Goal: Task Accomplishment & Management: Manage account settings

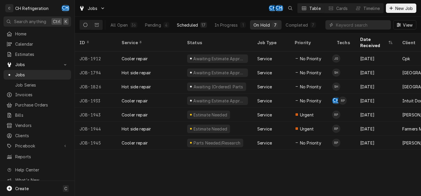
click at [205, 26] on div "17" at bounding box center [204, 25] width 4 height 6
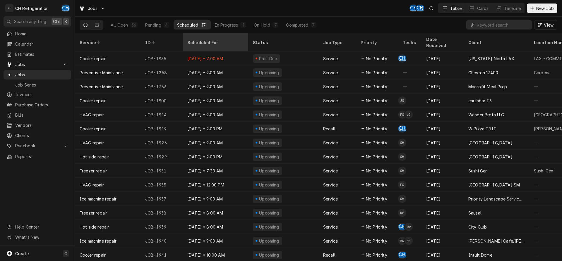
click at [217, 39] on div "Scheduled For" at bounding box center [214, 42] width 55 height 6
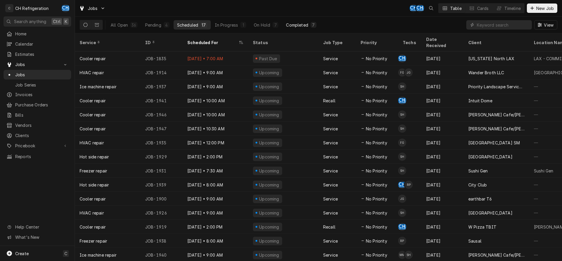
click at [291, 26] on div "Completed" at bounding box center [297, 25] width 22 height 6
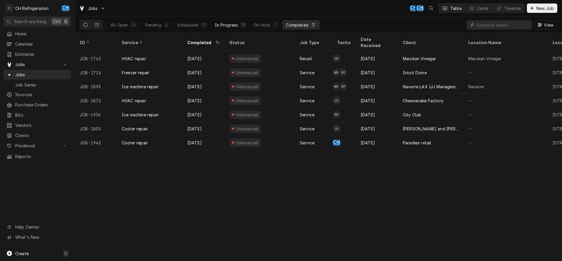
click at [232, 28] on button "In Progress 1" at bounding box center [230, 24] width 39 height 9
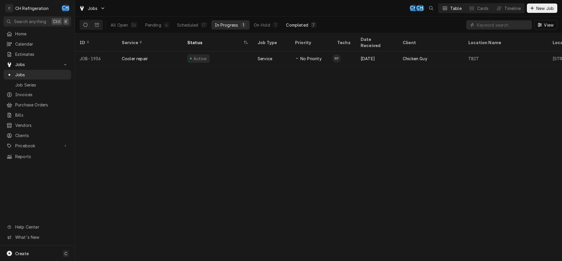
click at [294, 23] on div "Completed" at bounding box center [297, 25] width 22 height 6
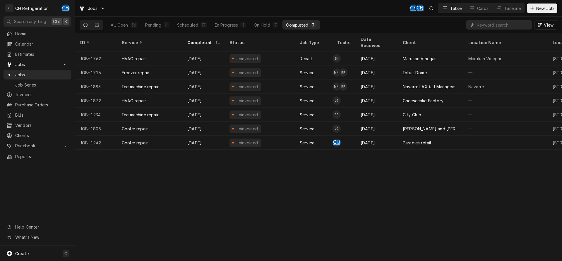
click at [295, 23] on div "Completed" at bounding box center [297, 25] width 22 height 6
click at [239, 26] on button "In Progress 1" at bounding box center [230, 24] width 39 height 9
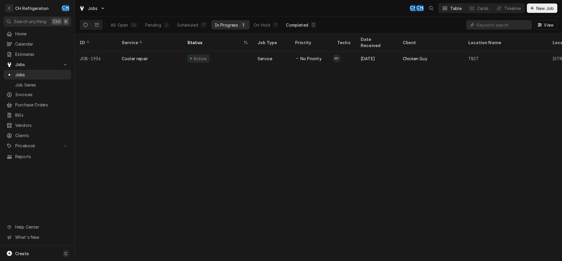
click at [292, 23] on div "Completed" at bounding box center [297, 25] width 22 height 6
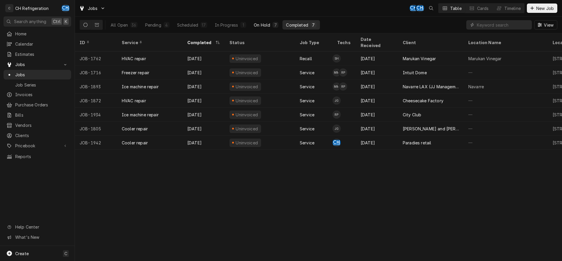
click at [276, 26] on div "7" at bounding box center [275, 25] width 4 height 6
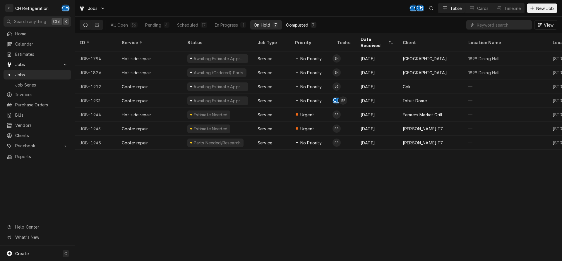
click at [300, 22] on div "Completed" at bounding box center [297, 25] width 22 height 6
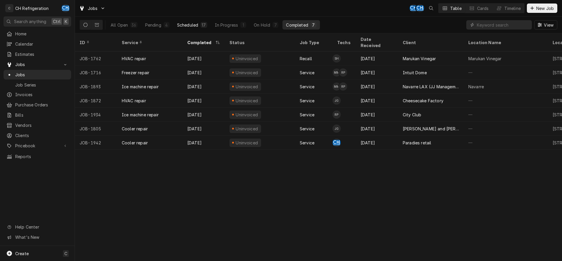
click at [196, 21] on button "Scheduled 17" at bounding box center [191, 24] width 37 height 9
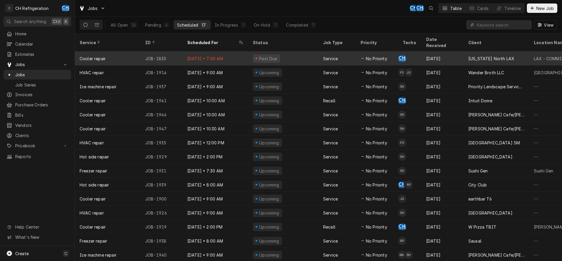
click at [419, 54] on td "CH" at bounding box center [409, 58] width 23 height 14
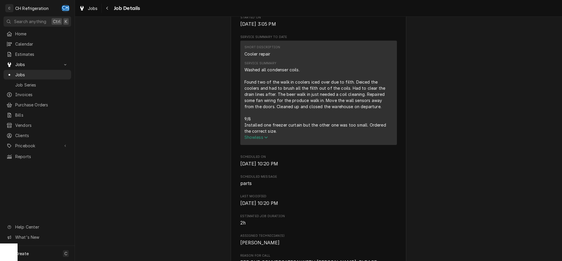
scroll to position [89, 0]
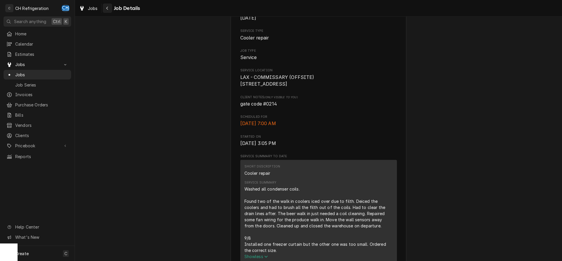
click at [105, 7] on div "Navigate back" at bounding box center [107, 8] width 6 height 6
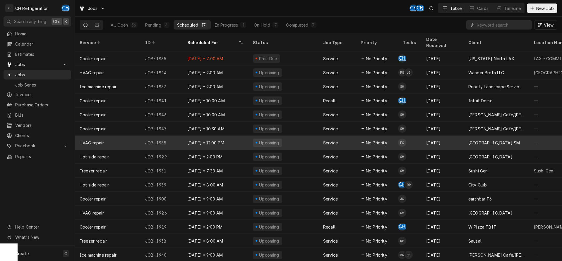
click at [411, 139] on td "FG" at bounding box center [409, 143] width 23 height 14
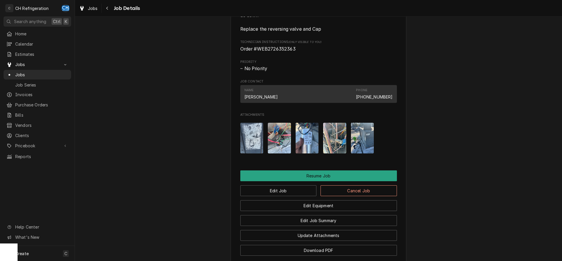
scroll to position [485, 0]
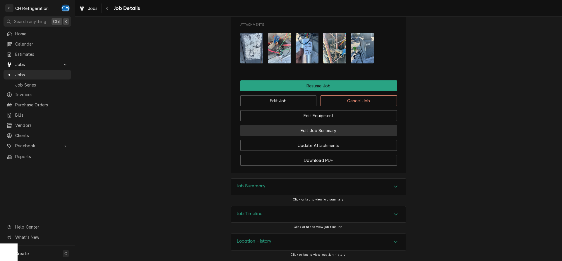
click at [332, 133] on button "Edit Job Summary" at bounding box center [318, 130] width 156 height 11
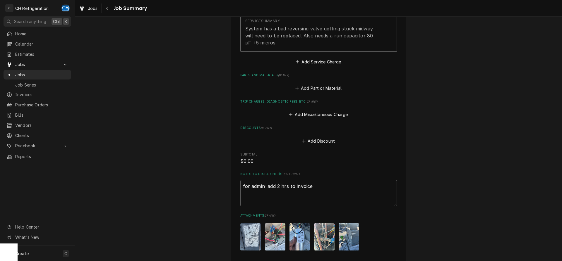
scroll to position [279, 0]
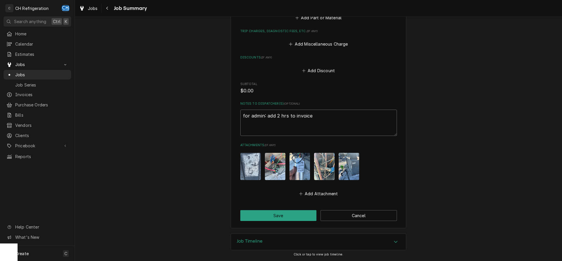
click at [320, 123] on textarea "for admin: add 2 hrs to invoice" at bounding box center [318, 123] width 156 height 26
type textarea "x"
type textarea "for admin: add 2 hrs to invoice"
type textarea "x"
type textarea "for admin: add 2 hrs to invoice"
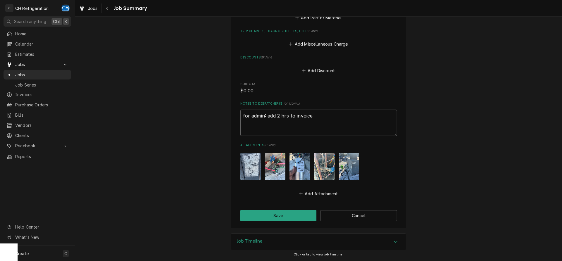
type textarea "x"
type textarea "for admin: add 2 hrs to invoice p"
type textarea "x"
type textarea "for admin: add 2 hrs to invoice pa"
type textarea "x"
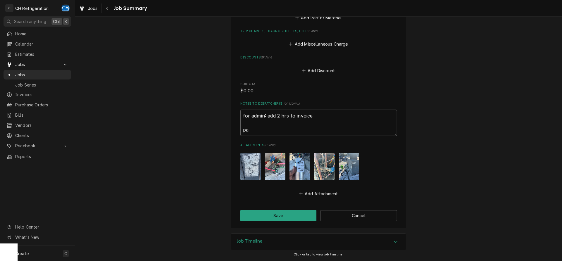
type textarea "for admin: add 2 hrs to invoice par"
type textarea "x"
type textarea "for admin: add 2 hrs to invoice part"
type textarea "x"
type textarea "for admin: add 2 hrs to invoice parts"
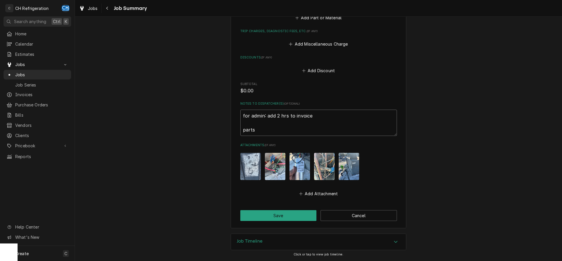
type textarea "x"
type textarea "for admin: add 2 hrs to invoice parts"
type textarea "x"
type textarea "for admin: add 2 hrs to invoice parts i"
type textarea "x"
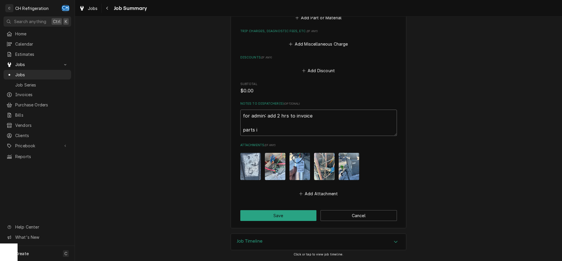
type textarea "for admin: add 2 hrs to invoice parts io"
type textarea "x"
type textarea "for admin: add 2 hrs to invoice parts i"
type textarea "x"
type textarea "for admin: add 2 hrs to invoice parts"
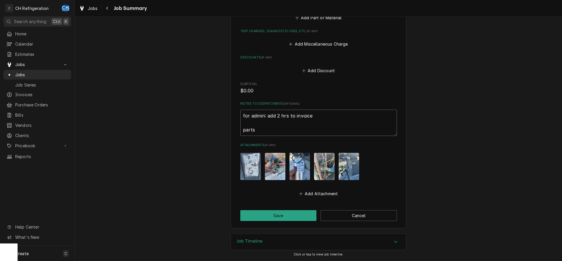
type textarea "x"
type textarea "for admin: add 2 hrs to invoice parts i"
type textarea "x"
type textarea "for admin: add 2 hrs to invoice parts"
type textarea "x"
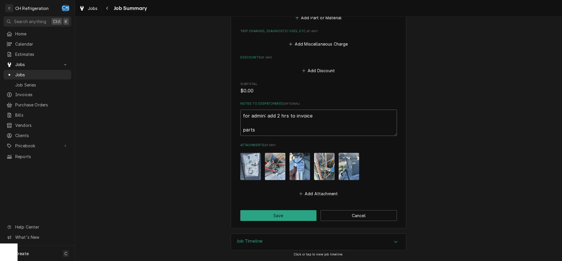
type textarea "for admin: add 2 hrs to invoice parts o"
type textarea "x"
type textarea "for admin: add 2 hrs to invoice parts or"
type textarea "x"
type textarea "for admin: add 2 hrs to invoice parts ord"
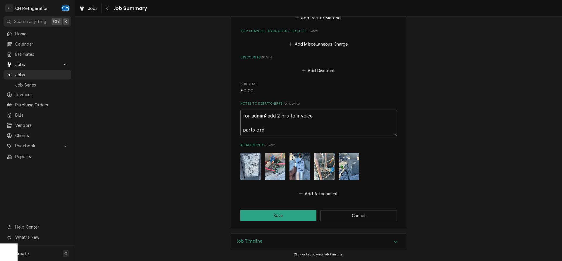
type textarea "x"
type textarea "for admin: add 2 hrs to invoice parts orde"
type textarea "x"
type textarea "for admin: add 2 hrs to invoice parts order"
type textarea "x"
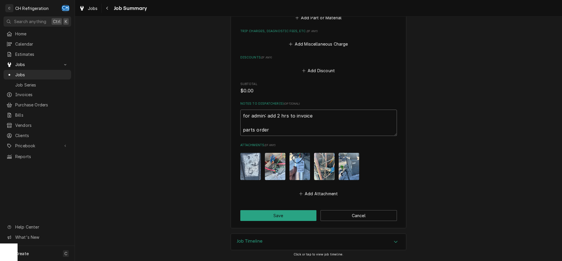
type textarea "for admin: add 2 hrs to invoice parts ordere"
type textarea "x"
type textarea "for admin: add 2 hrs to invoice parts ordered"
type textarea "x"
type textarea "for admin: add 2 hrs to invoice parts ordered"
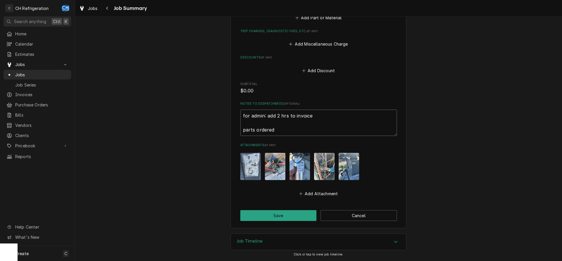
type textarea "x"
type textarea "for admin: add 2 hrs to invoice parts ordered f"
type textarea "x"
type textarea "for admin: add 2 hrs to invoice parts ordered fr"
type textarea "x"
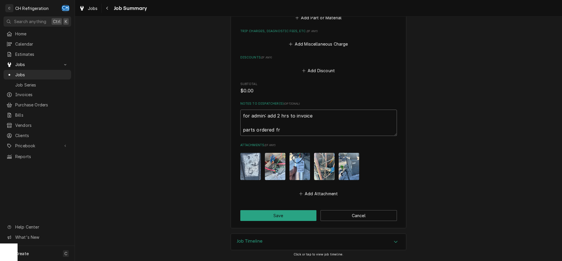
type textarea "for admin: add 2 hrs to invoice parts ordered fro"
type textarea "x"
type textarea "for admin: add 2 hrs to invoice parts ordered from"
type textarea "x"
type textarea "for admin: add 2 hrs to invoice parts ordered from"
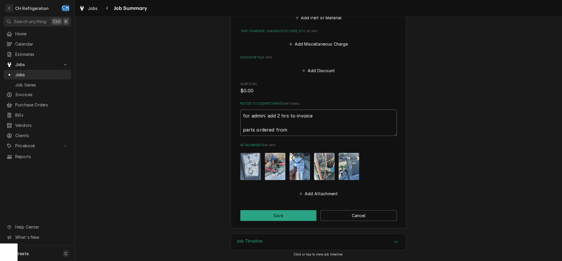
type textarea "x"
type textarea "for admin: add 2 hrs to invoice parts ordered from g"
type textarea "x"
type textarea "for admin: add 2 hrs to invoice parts ordered from gr"
type textarea "x"
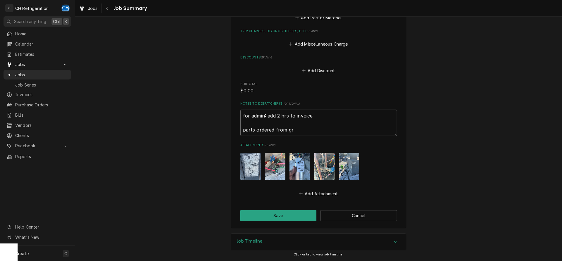
type textarea "for admin: add 2 hrs to invoice parts ordered from gra"
type textarea "x"
type textarea "for admin: add 2 hrs to invoice parts ordered from grai"
type textarea "x"
type textarea "for admin: add 2 hrs to invoice parts ordered from grain"
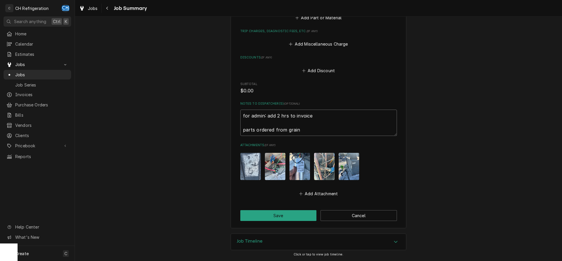
type textarea "x"
type textarea "for admin: add 2 hrs to invoice parts ordered from graing"
type textarea "x"
type textarea "for admin: add 2 hrs to invoice parts ordered from grainge"
type textarea "x"
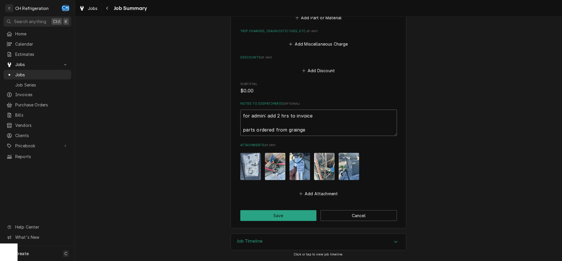
type textarea "for admin: add 2 hrs to invoice parts ordered from grainger"
type textarea "x"
type textarea "for admin: add 2 hrs to invoice parts ordered from grainger"
click at [290, 212] on button "Save" at bounding box center [278, 215] width 76 height 11
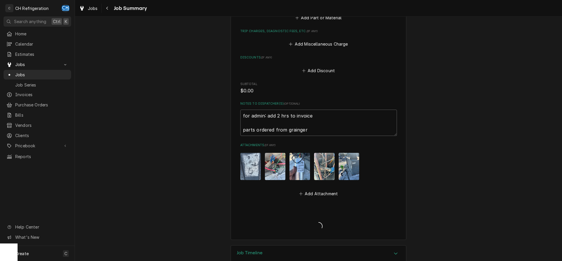
type textarea "x"
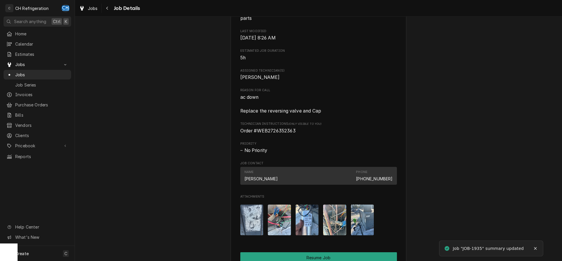
scroll to position [328, 0]
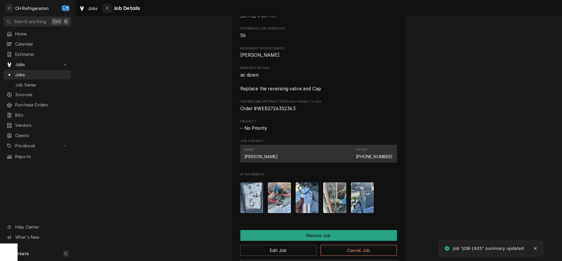
click at [106, 12] on button "Navigate back" at bounding box center [107, 8] width 9 height 9
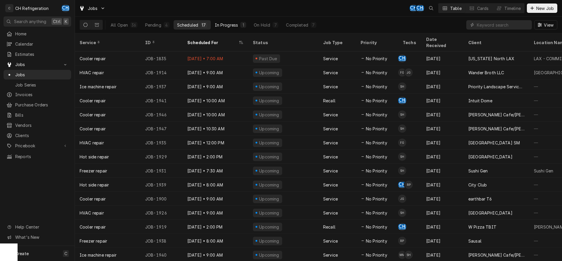
click at [243, 26] on div "1" at bounding box center [243, 25] width 4 height 6
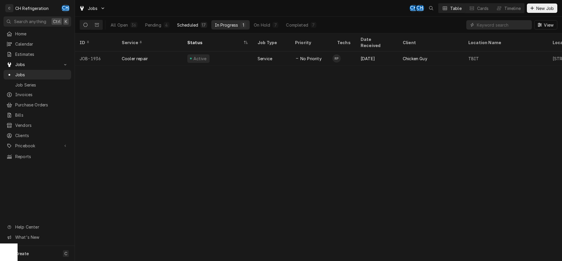
click at [195, 28] on button "Scheduled 17" at bounding box center [191, 24] width 37 height 9
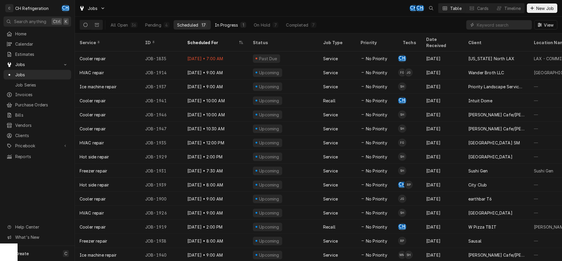
click at [229, 25] on div "In Progress" at bounding box center [226, 25] width 23 height 6
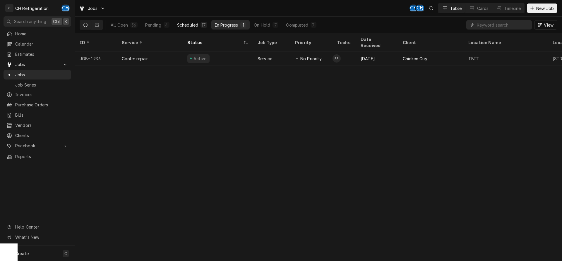
click at [195, 24] on div "Scheduled" at bounding box center [187, 25] width 21 height 6
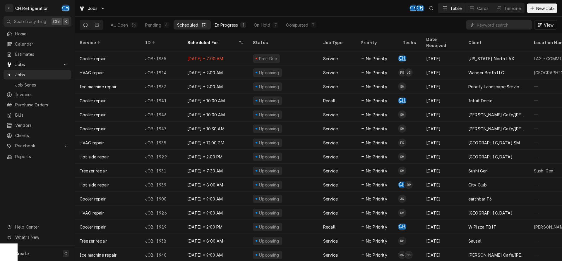
click at [232, 23] on div "In Progress" at bounding box center [226, 25] width 23 height 6
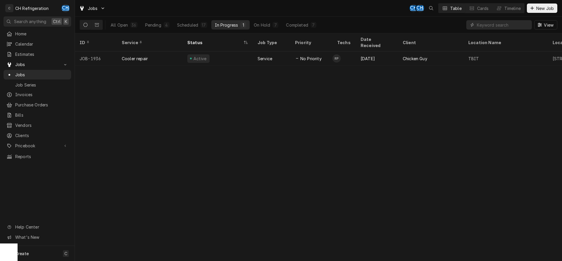
scroll to position [0, 353]
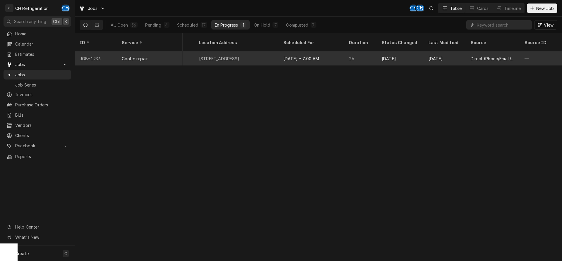
click at [387, 52] on div "Sep 15" at bounding box center [400, 58] width 47 height 14
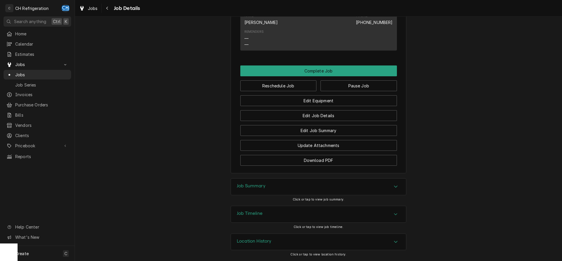
click at [287, 189] on div "Job Summary" at bounding box center [318, 187] width 175 height 16
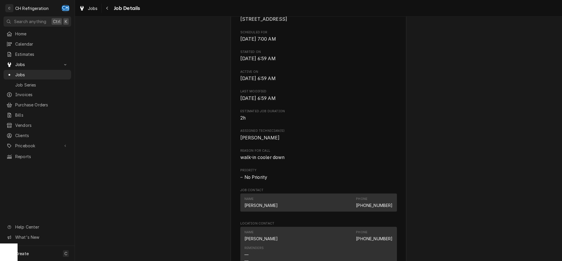
scroll to position [102, 0]
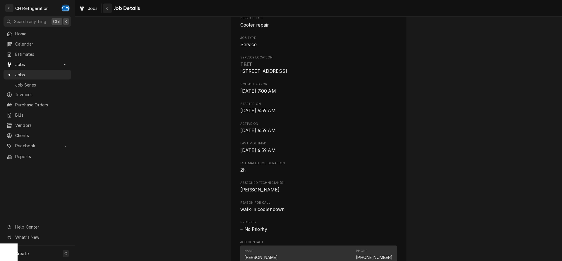
click at [109, 8] on div "Navigate back" at bounding box center [107, 8] width 6 height 6
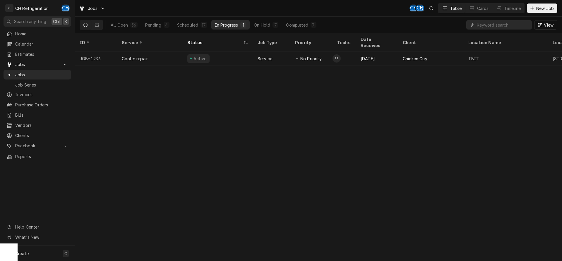
click at [109, 8] on div "Jobs CH CH Table Cards Timeline New Job" at bounding box center [318, 8] width 487 height 16
click at [182, 25] on div "Scheduled" at bounding box center [187, 25] width 21 height 6
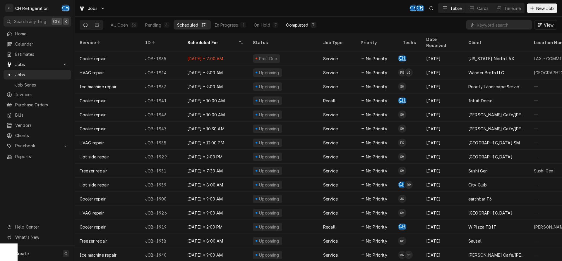
click at [313, 25] on div "7" at bounding box center [313, 25] width 4 height 6
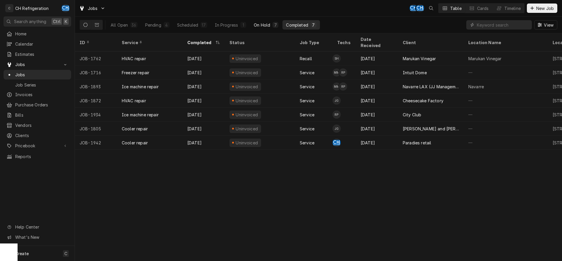
click at [266, 28] on button "On Hold 7" at bounding box center [266, 24] width 32 height 9
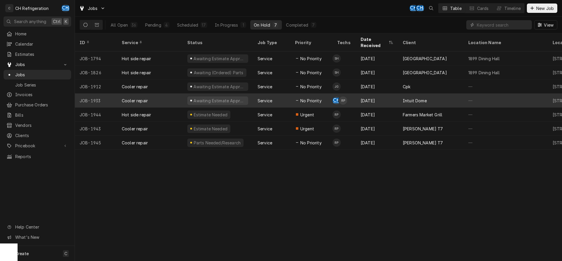
click at [435, 95] on div "Intuit Dome" at bounding box center [431, 101] width 66 height 14
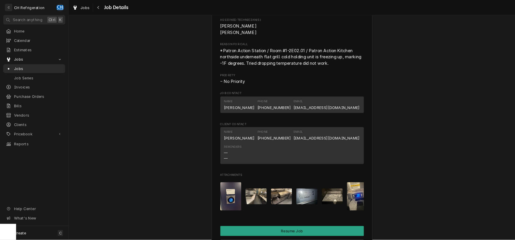
scroll to position [537, 0]
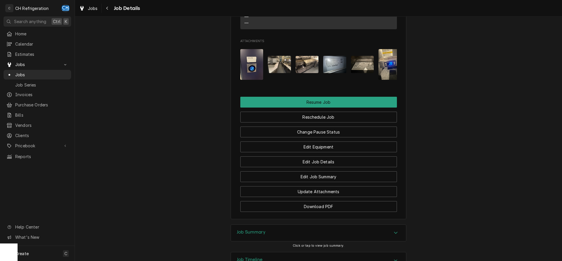
click at [340, 73] on img "Attachments" at bounding box center [334, 64] width 23 height 17
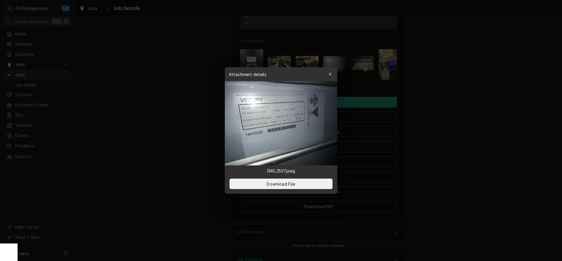
click at [274, 102] on img at bounding box center [281, 123] width 112 height 84
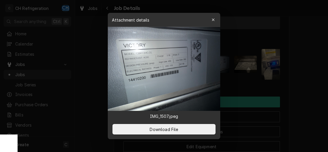
click at [311, 76] on div at bounding box center [164, 76] width 328 height 152
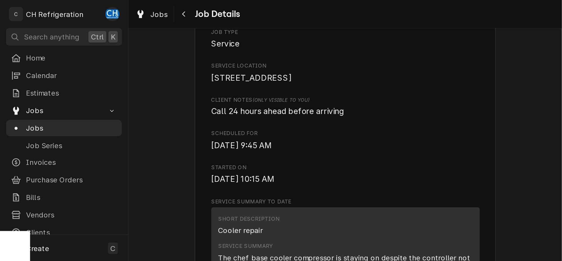
scroll to position [0, 0]
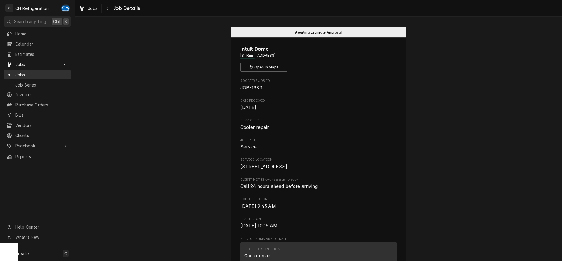
click at [36, 73] on span "Jobs" at bounding box center [41, 75] width 53 height 6
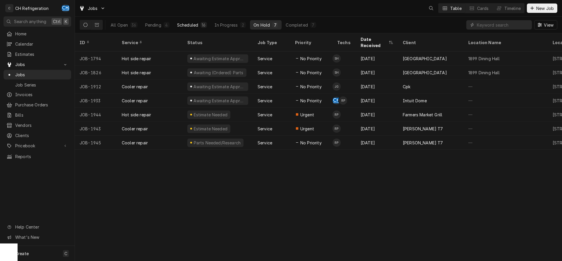
click at [206, 27] on div "16" at bounding box center [203, 25] width 6 height 6
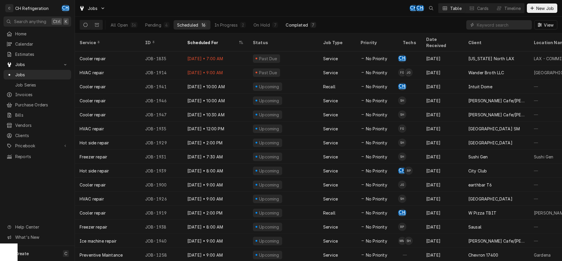
click at [306, 27] on div "Completed" at bounding box center [296, 25] width 22 height 6
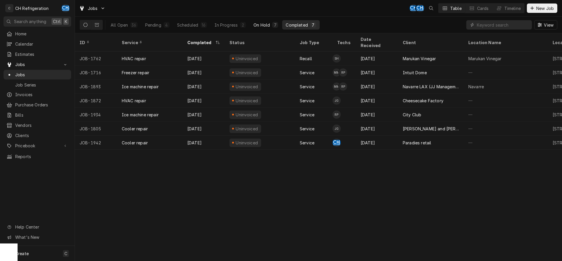
click at [271, 27] on button "On Hold 7" at bounding box center [266, 24] width 32 height 9
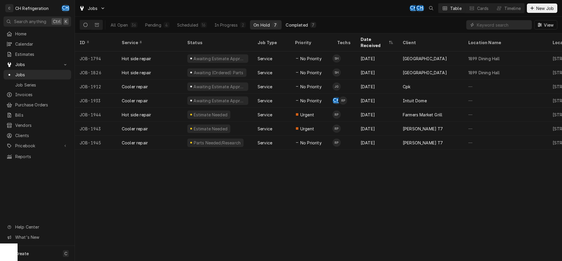
click at [300, 24] on div "Completed" at bounding box center [296, 25] width 22 height 6
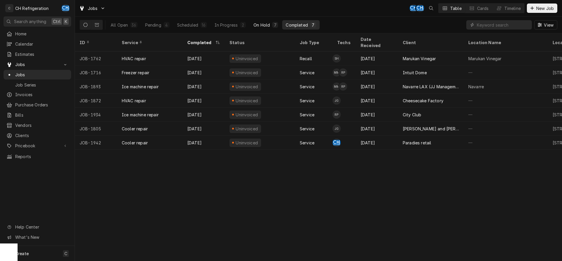
click at [258, 25] on div "On Hold" at bounding box center [261, 25] width 16 height 6
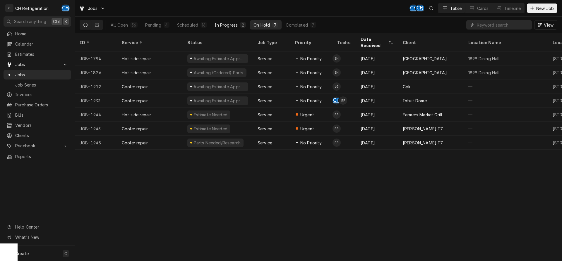
click at [230, 25] on div "In Progress" at bounding box center [225, 25] width 23 height 6
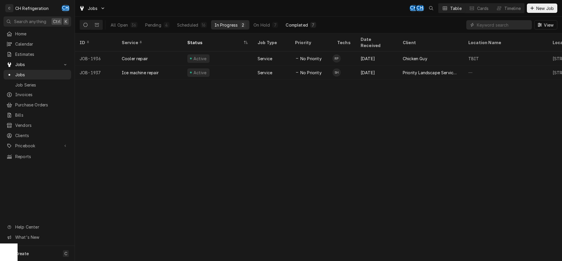
click at [302, 27] on div "Completed" at bounding box center [296, 25] width 22 height 6
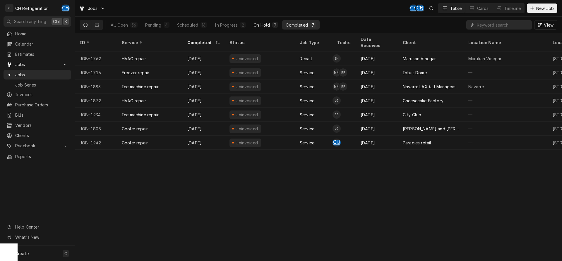
click at [263, 24] on div "On Hold" at bounding box center [261, 25] width 16 height 6
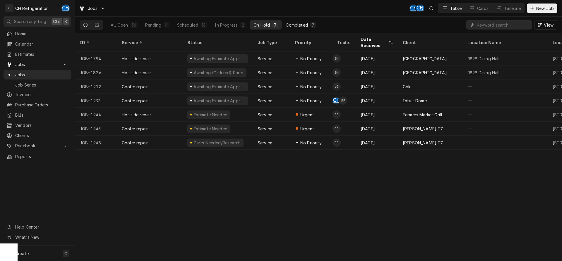
click at [296, 26] on div "Completed" at bounding box center [296, 25] width 22 height 6
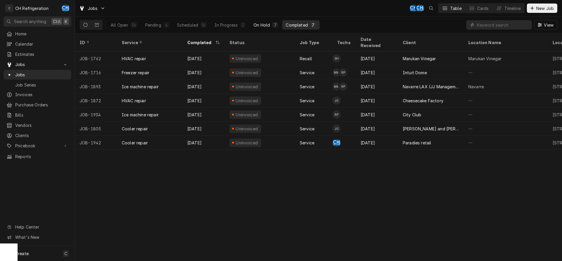
click at [264, 28] on button "On Hold 7" at bounding box center [266, 24] width 32 height 9
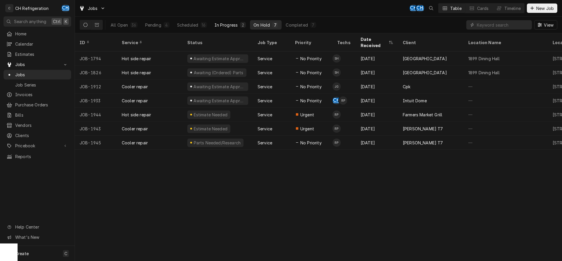
click at [230, 25] on div "In Progress" at bounding box center [225, 25] width 23 height 6
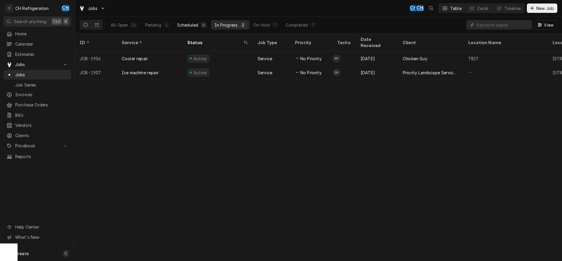
click at [207, 23] on button "Scheduled 16" at bounding box center [191, 24] width 37 height 9
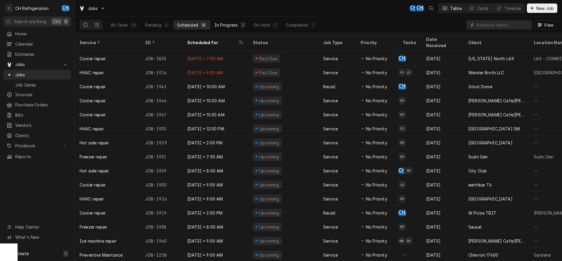
click at [229, 27] on div "In Progress" at bounding box center [225, 25] width 23 height 6
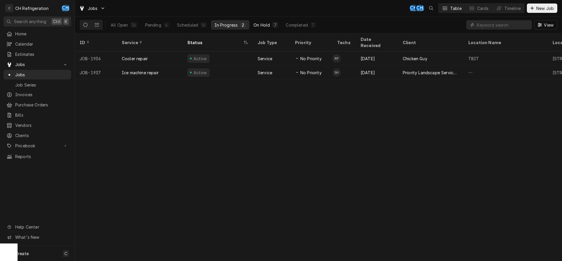
click at [273, 25] on div "7" at bounding box center [275, 25] width 4 height 6
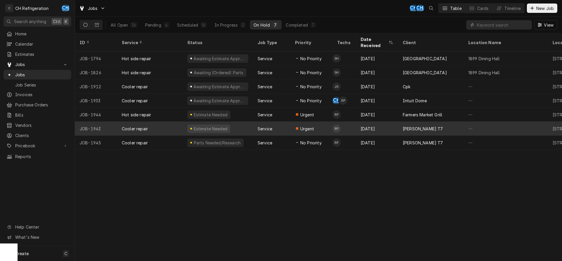
click at [393, 124] on div "Sep 13" at bounding box center [377, 129] width 42 height 14
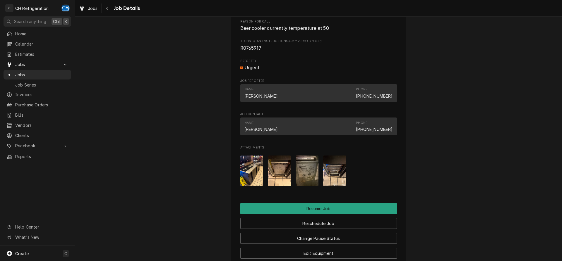
scroll to position [548, 0]
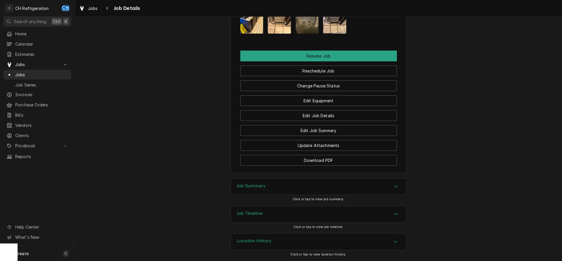
click at [258, 209] on div "Job Timeline" at bounding box center [318, 214] width 175 height 16
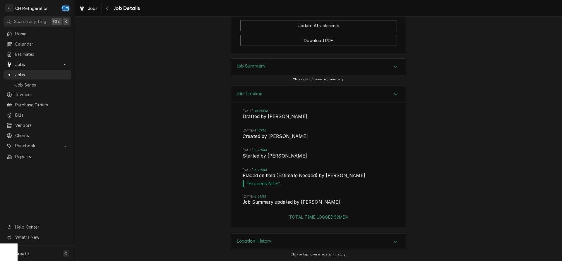
scroll to position [667, 0]
click at [109, 11] on div "Navigate back" at bounding box center [107, 8] width 6 height 6
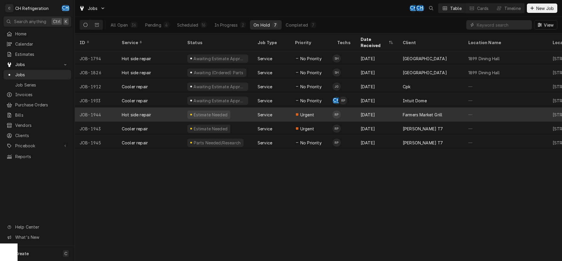
click at [381, 108] on div "Sep 14" at bounding box center [377, 115] width 42 height 14
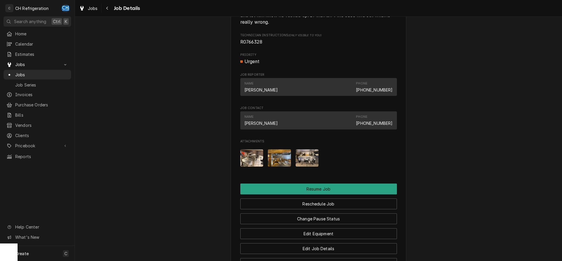
scroll to position [581, 0]
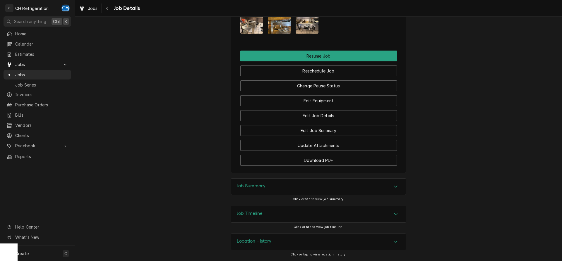
click at [268, 212] on div "Job Timeline" at bounding box center [318, 214] width 175 height 16
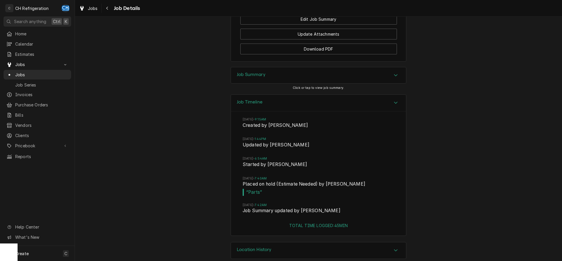
scroll to position [701, 0]
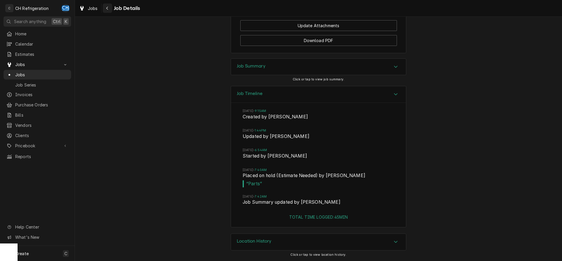
click at [108, 10] on icon "Navigate back" at bounding box center [107, 8] width 3 height 4
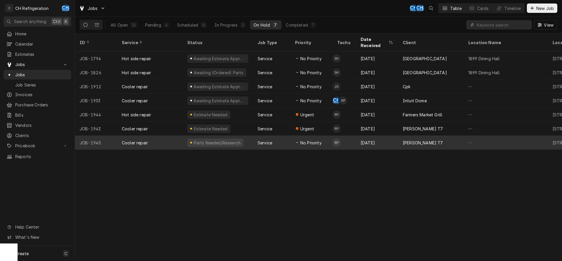
click at [432, 140] on div "[PERSON_NAME] T7" at bounding box center [422, 143] width 40 height 6
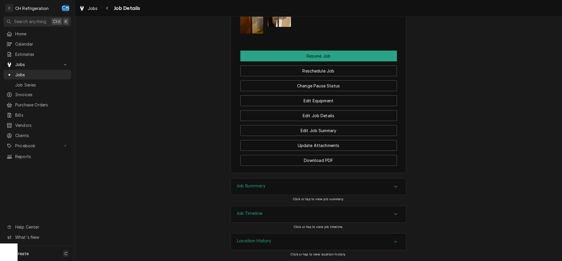
click at [350, 192] on div "Job Summary" at bounding box center [318, 187] width 175 height 16
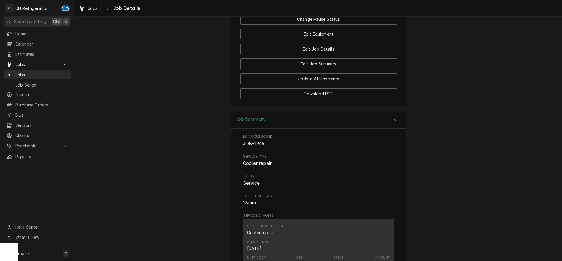
scroll to position [422, 0]
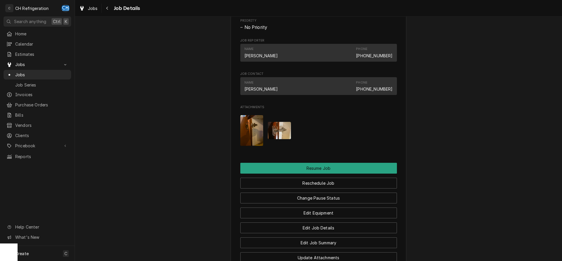
click at [249, 133] on img "Attachments" at bounding box center [251, 130] width 23 height 31
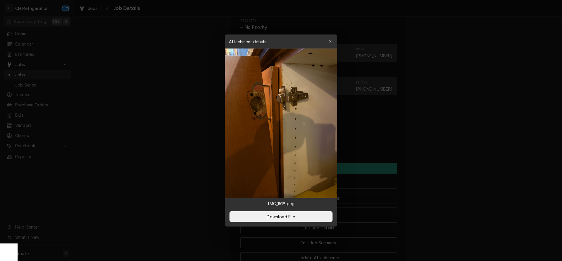
click at [475, 164] on div at bounding box center [281, 130] width 562 height 261
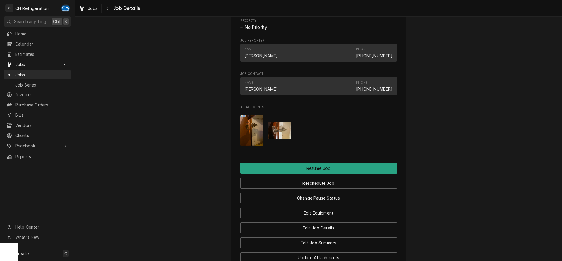
click at [282, 137] on img "Attachments" at bounding box center [279, 130] width 23 height 17
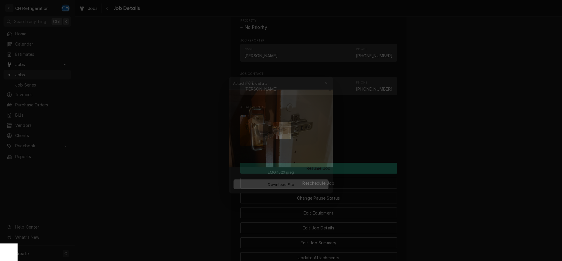
click at [487, 168] on div at bounding box center [281, 130] width 562 height 261
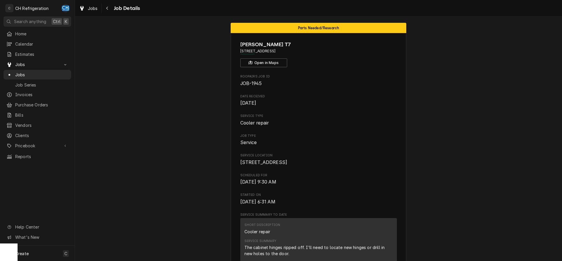
scroll to position [0, 0]
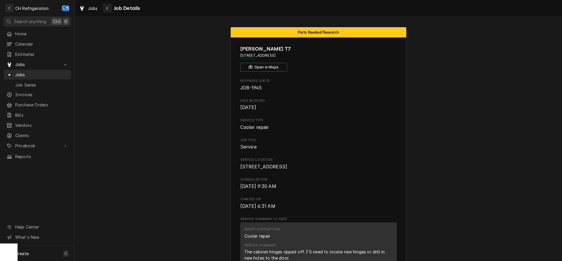
click at [106, 8] on div "Navigate back" at bounding box center [107, 8] width 6 height 6
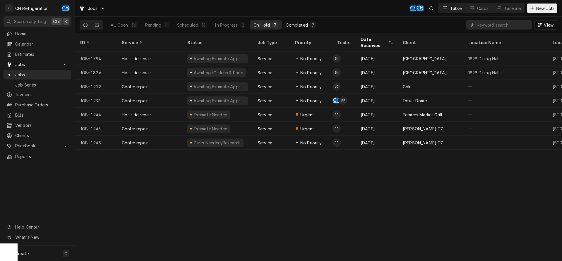
click at [311, 27] on div "7" at bounding box center [313, 25] width 6 height 6
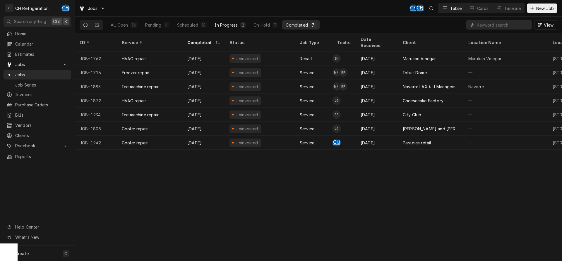
click at [227, 26] on div "In Progress" at bounding box center [225, 25] width 23 height 6
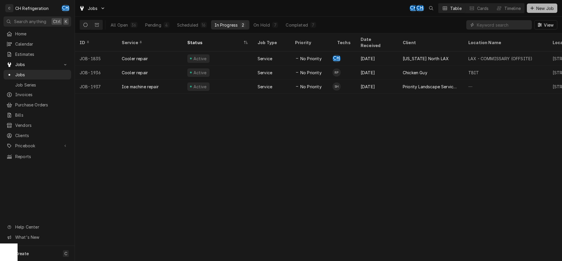
click at [549, 11] on button "New Job" at bounding box center [541, 8] width 30 height 9
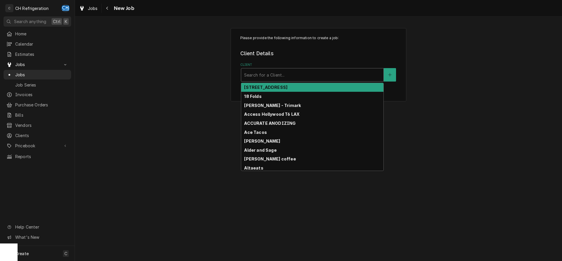
click at [288, 75] on div "Client" at bounding box center [312, 75] width 136 height 11
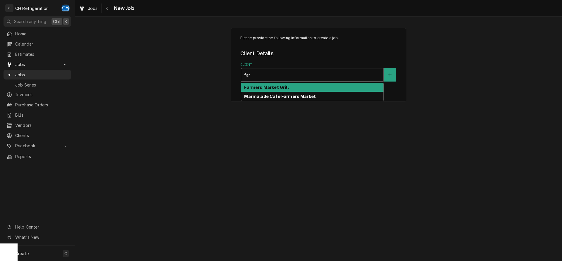
type input "farm"
click at [335, 85] on div "Farmers Market Grill" at bounding box center [312, 87] width 142 height 9
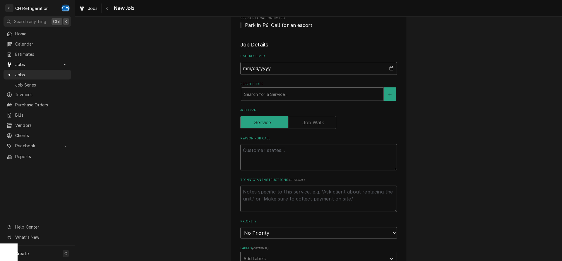
scroll to position [119, 0]
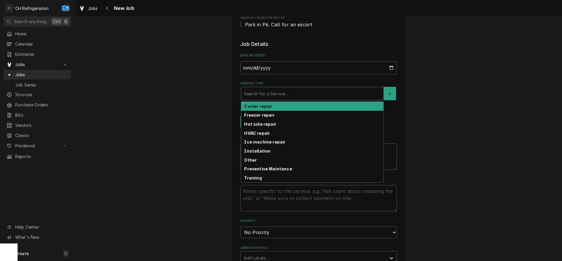
click at [305, 94] on div "Service Type" at bounding box center [312, 93] width 136 height 11
click at [282, 107] on div "Cooler repair" at bounding box center [312, 106] width 142 height 9
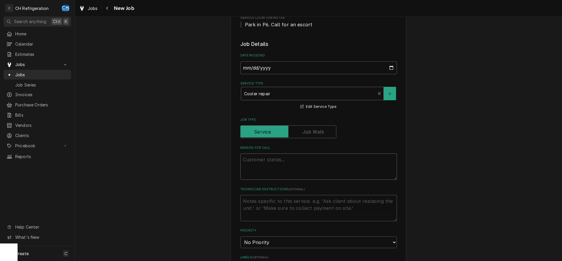
click at [296, 159] on textarea "Reason For Call" at bounding box center [318, 167] width 156 height 26
click at [228, 159] on div "Please provide the following information to create a job: Client Details Client…" at bounding box center [318, 205] width 487 height 605
click at [264, 162] on textarea "Reason For Call" at bounding box center [318, 167] width 156 height 26
paste textarea "Refrigeration Refrigerator Reach-In Delfield GC Temperature too high"
type textarea "x"
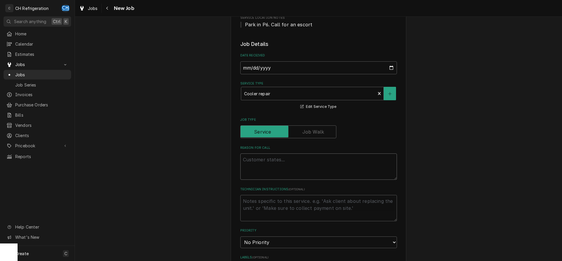
type textarea "Refrigeration Refrigerator Reach-In Delfield GC Temperature too high"
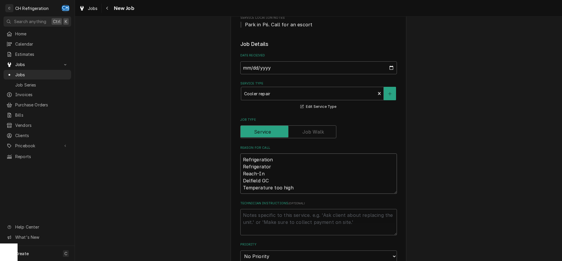
click at [275, 164] on textarea "Refrigeration Refrigerator Reach-In Delfield GC Temperature too high" at bounding box center [318, 174] width 156 height 40
click at [277, 161] on textarea "Refrigeration Refrigerator Reach-In Delfield GC Temperature too high" at bounding box center [318, 174] width 156 height 40
type textarea "x"
type textarea "Refrigeration Refrigerator Reach-In Delfield GC Temperature too high"
type textarea "x"
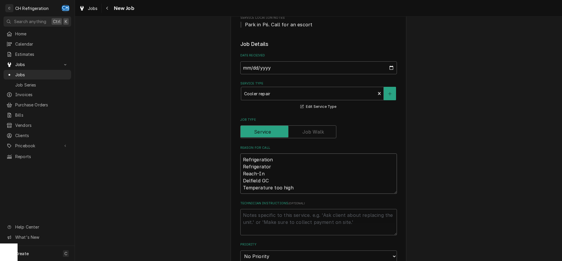
type textarea "Refrigeration > Refrigerator Reach-In Delfield GC Temperature too high"
type textarea "x"
type textarea "Refrigeration >Refrigerator Reach-In Delfield GC Temperature too high"
type textarea "x"
type textarea "Refrigeration > Refrigerator Reach-In Delfield GC Temperature too high"
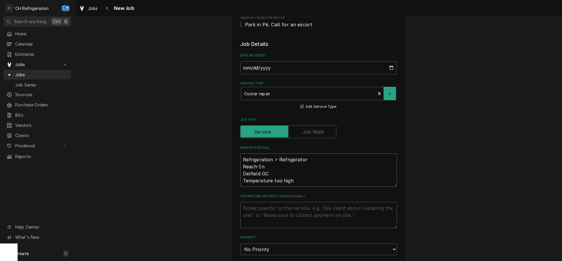
type textarea "x"
type textarea "Refrigeration > RefrigeratorReach-In Delfield GC Temperature too high"
type textarea "x"
type textarea "Refrigeration > Refrigerator Reach-In Delfield GC Temperature too high"
type textarea "x"
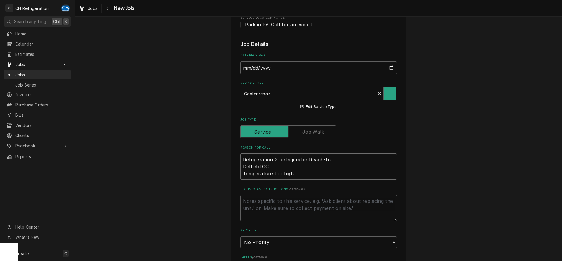
type textarea "Refrigeration > Refrigerator >Reach-In Delfield GC Temperature too high"
type textarea "x"
type textarea "Refrigeration > Refrigerator > Reach-In Delfield GC Temperature too high"
type textarea "x"
type textarea "Refrigeration > Refrigerator > Reach-InDelfield GC Temperature too high"
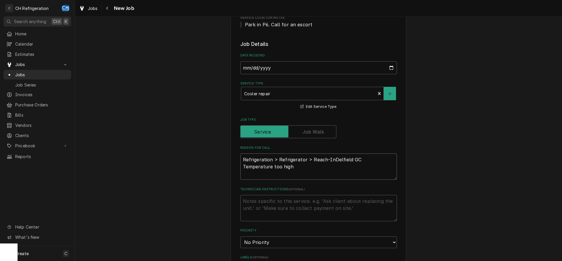
type textarea "x"
type textarea "Refrigeration > Refrigerator > Reach-In>Delfield GC Temperature too high"
type textarea "x"
type textarea "Refrigeration > Refrigerator > Reach-In >Delfield GC Temperature too high"
type textarea "x"
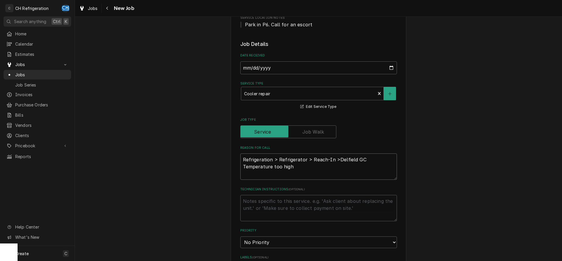
type textarea "Refrigeration > Refrigerator > Reach-In > Delfield GC Temperature too high"
type textarea "x"
type textarea "Refrigeration > Refrigerator > Reach-In > Delfield GCTemperature too high"
type textarea "x"
type textarea "Refrigeration > Refrigerator > Reach-In > Delfield GC Temperature too high"
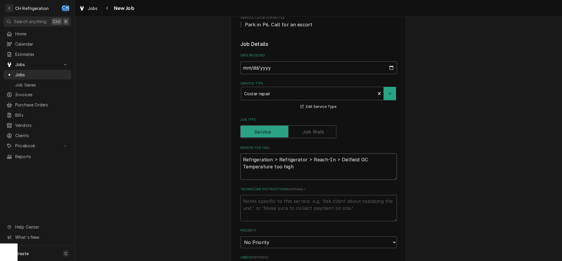
type textarea "x"
type textarea "Refrigeration > Refrigerator > Reach-In > Delfield GC >Temperature too high"
type textarea "x"
type textarea "Refrigeration > Refrigerator > Reach-In > Delfield GC > Temperature too high"
type textarea "x"
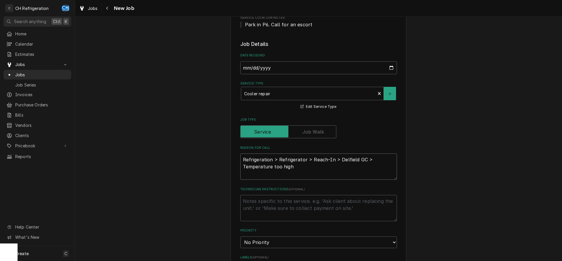
type textarea "Refrigeration > Refrigerator > Reach-In > Delfield GC > Temperature too high"
click at [264, 202] on textarea "Technician Instructions ( optional )" at bounding box center [318, 208] width 156 height 26
paste textarea "R0767175"
type textarea "x"
type textarea "R0767175"
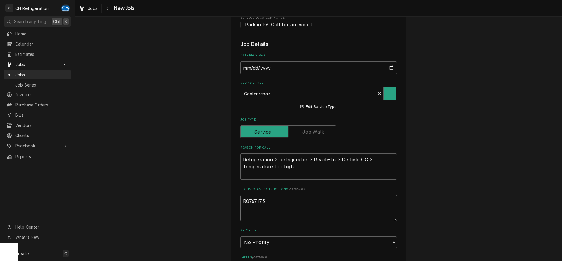
type textarea "x"
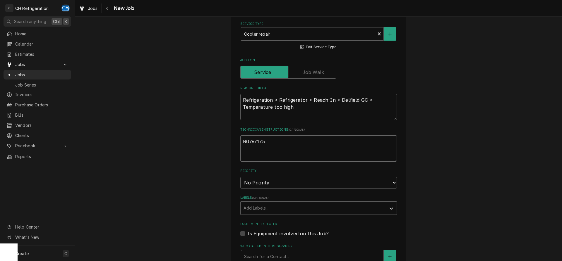
click at [328, 154] on textarea "R0767175" at bounding box center [318, 148] width 156 height 26
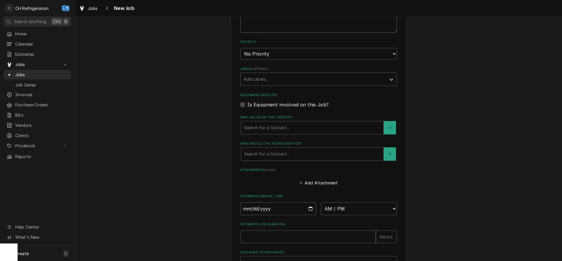
scroll to position [328, 0]
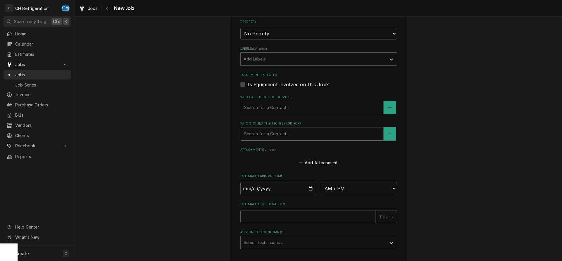
type textarea "R0767175"
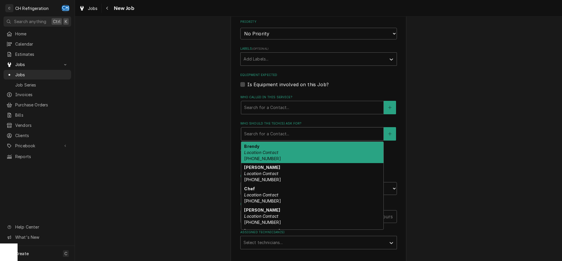
click at [293, 135] on div "Who should the tech(s) ask for?" at bounding box center [312, 134] width 136 height 11
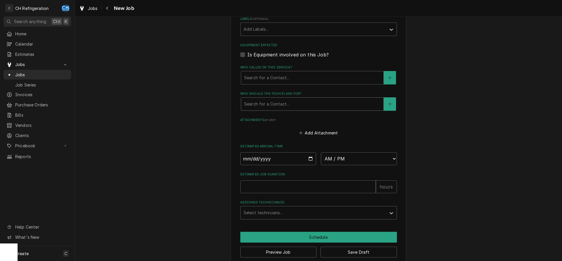
click at [280, 104] on div "Who should the tech(s) ask for?" at bounding box center [312, 104] width 136 height 11
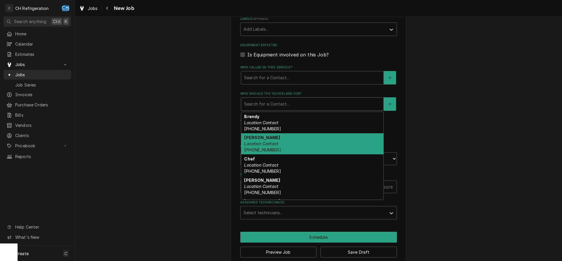
click at [275, 148] on div "Carol Location Contact (310) 741-1375" at bounding box center [312, 143] width 142 height 21
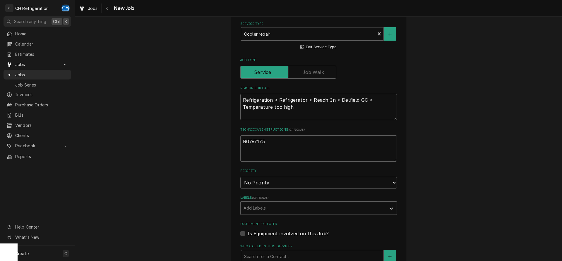
scroll to position [376, 0]
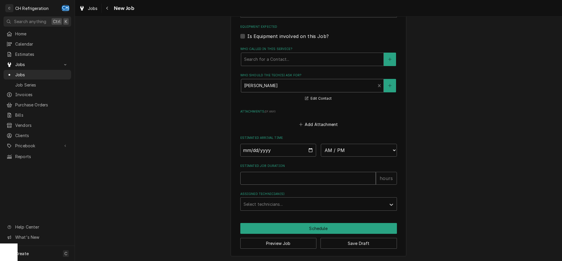
click at [352, 177] on input "Estimated Job Duration" at bounding box center [307, 178] width 135 height 13
type textarea "x"
type input "2"
type textarea "x"
type input "2"
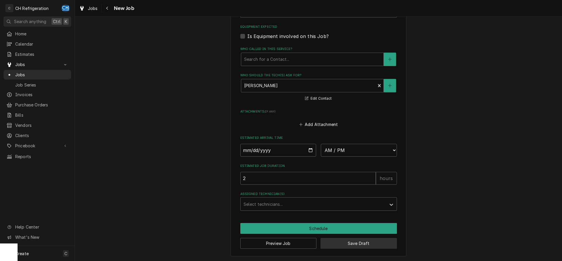
click at [357, 243] on button "Save Draft" at bounding box center [358, 243] width 76 height 11
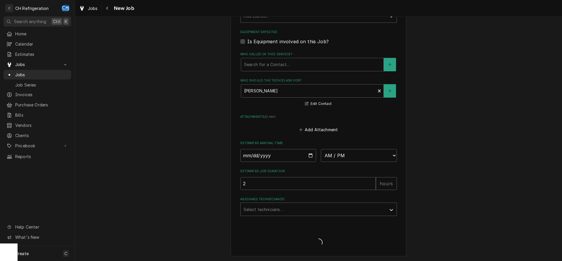
type textarea "x"
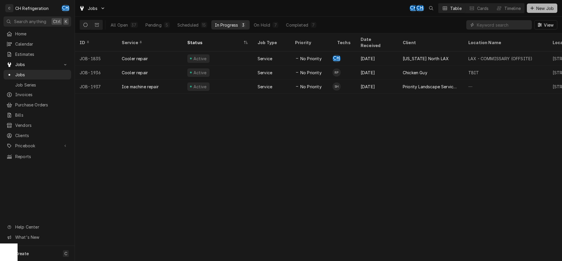
click at [550, 11] on button "New Job" at bounding box center [541, 8] width 30 height 9
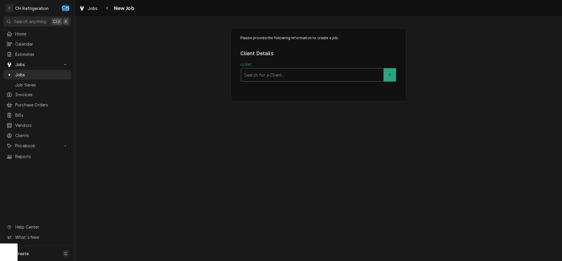
click at [310, 73] on div "Client" at bounding box center [312, 75] width 136 height 11
type input "farmer"
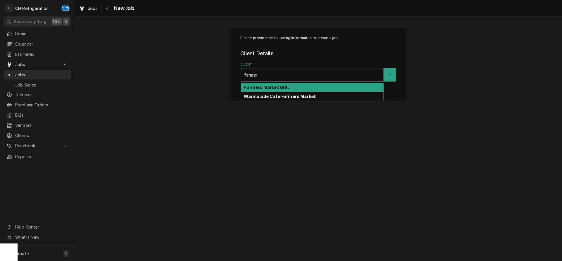
click at [297, 89] on div "Farmers Market Grill" at bounding box center [312, 87] width 142 height 9
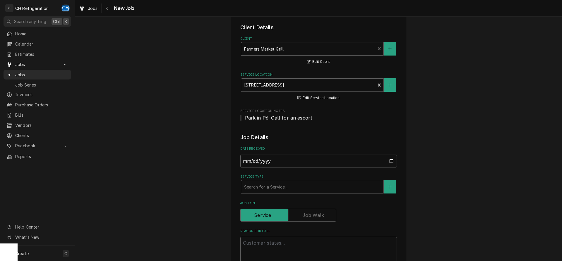
scroll to position [60, 0]
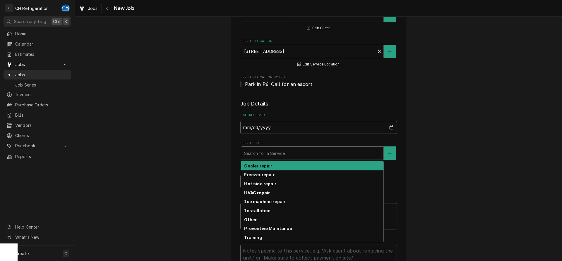
click at [298, 156] on div "Service Type" at bounding box center [312, 153] width 136 height 11
click at [287, 168] on div "Cooler repair" at bounding box center [312, 165] width 142 height 9
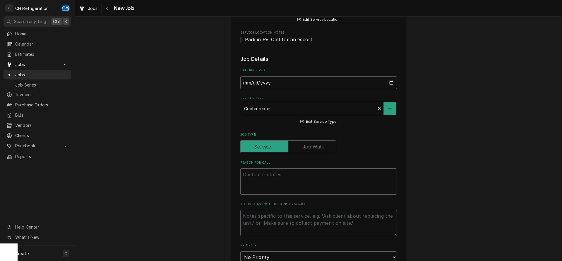
scroll to position [179, 0]
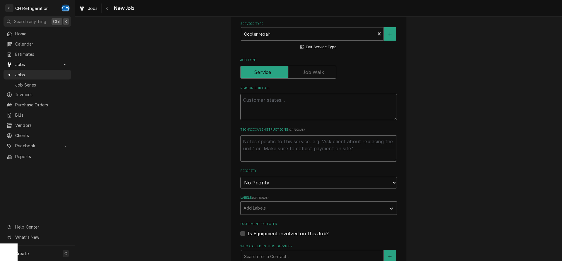
paste textarea "Refrigeration Refrigerator Walk-In Light is not turning on"
type textarea "x"
type textarea "Refrigeration Refrigerator Walk-In Light is not turning on"
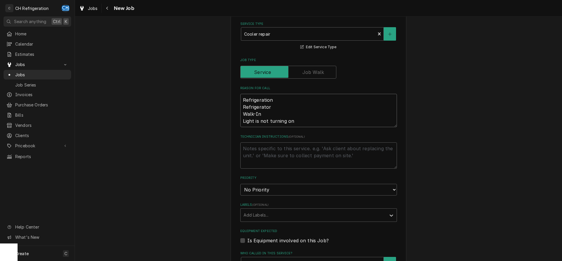
click at [283, 102] on textarea "Refrigeration Refrigerator Walk-In Light is not turning on" at bounding box center [318, 110] width 156 height 33
type textarea "x"
type textarea "Refrigeration Refrigerator Walk-In Light is not turning on"
type textarea "x"
type textarea "Refrigeration > Refrigerator Walk-In Light is not turning on"
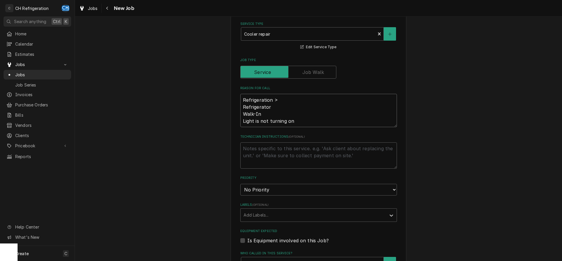
type textarea "x"
type textarea "Refrigeration >Refrigerator Walk-In Light is not turning on"
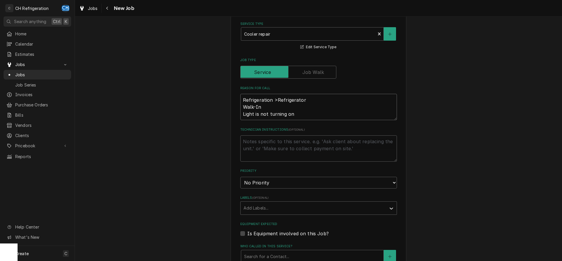
type textarea "x"
type textarea "Refrigeration > Refrigerator Walk-In Light is not turning on"
type textarea "x"
type textarea "Refrigeration > RefrigeratorWalk-In Light is not turning on"
type textarea "x"
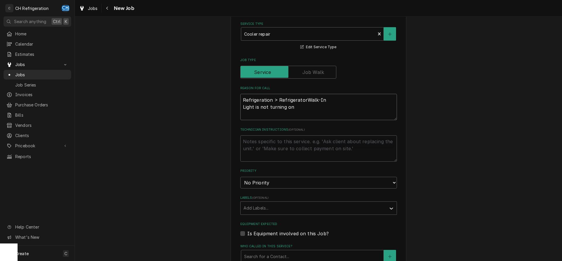
type textarea "Refrigeration > Refrigerator Walk-In Light is not turning on"
type textarea "x"
type textarea "Refrigeration > Refrigerator >Walk-In Light is not turning on"
type textarea "x"
type textarea "Refrigeration > Refrigerator > Walk-In Light is not turning on"
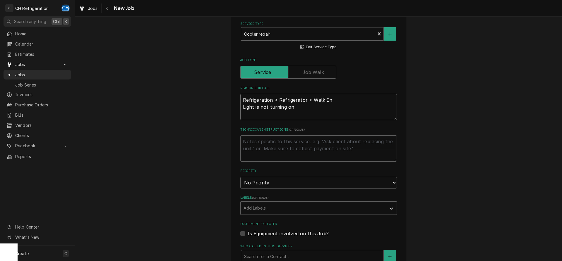
type textarea "x"
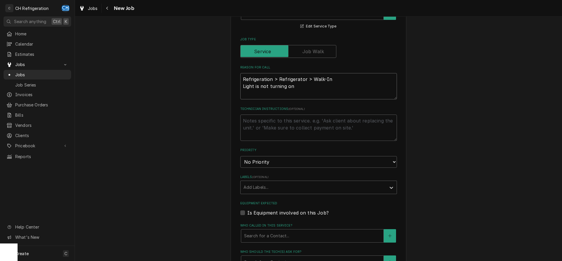
scroll to position [209, 0]
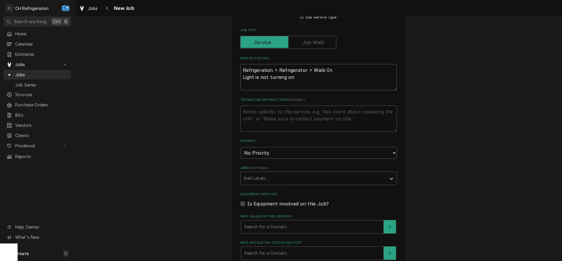
type textarea "Refrigeration > Refrigerator > Walk-In Light is not turning on"
click at [283, 120] on textarea "Technician Instructions ( optional )" at bounding box center [318, 119] width 156 height 26
click at [297, 121] on textarea "Technician Instructions ( optional )" at bounding box center [318, 119] width 156 height 26
paste textarea "R0767173"
type textarea "x"
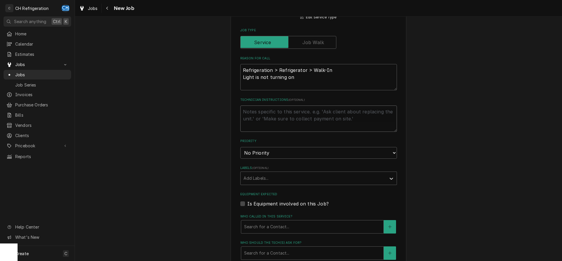
type textarea "R0767173"
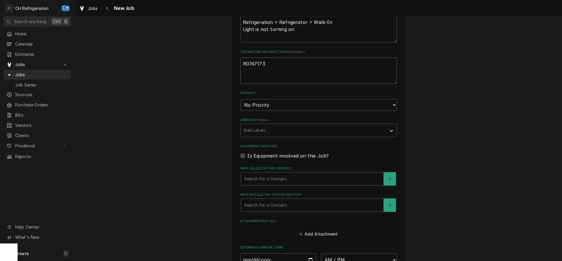
type textarea "x"
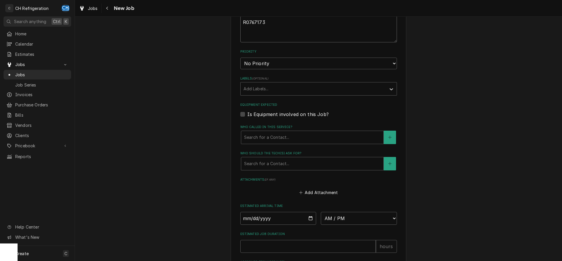
type textarea "R0767173"
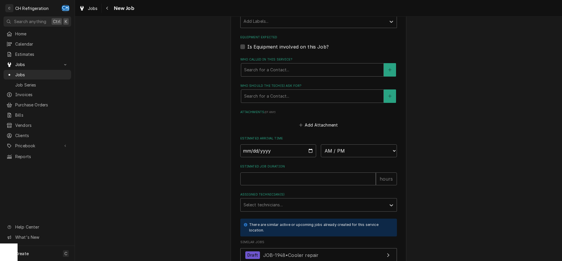
scroll to position [388, 0]
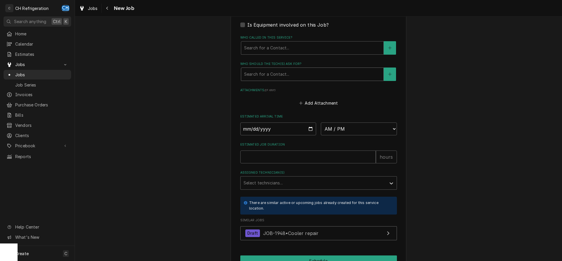
click at [288, 76] on div "Who should the tech(s) ask for?" at bounding box center [312, 74] width 136 height 11
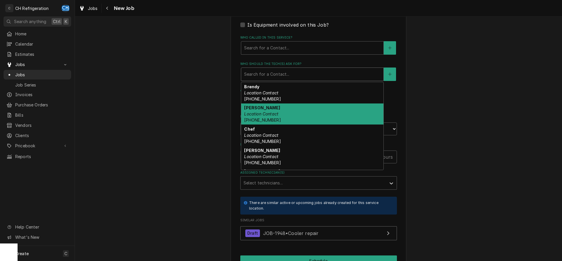
click at [278, 109] on div "Carol Location Contact (310) 741-1375" at bounding box center [312, 114] width 142 height 21
type textarea "x"
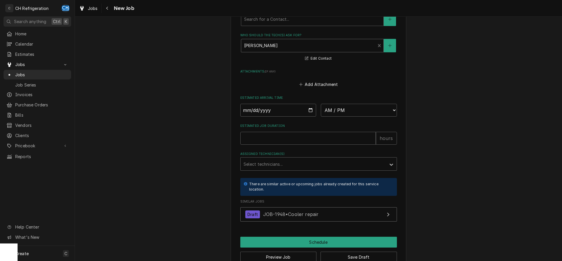
scroll to position [430, 0]
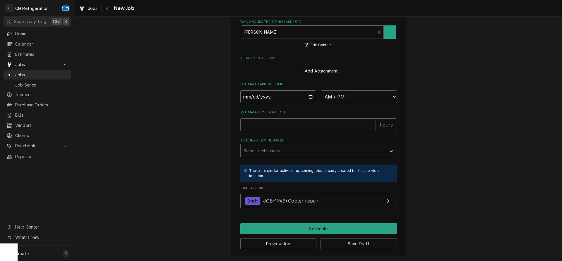
click at [306, 95] on input "Date" at bounding box center [278, 96] width 76 height 13
click at [307, 94] on input "Date" at bounding box center [278, 96] width 76 height 13
type input "2025-09-15"
click at [321, 90] on select "AM / PM 6:00 AM 6:15 AM 6:30 AM 6:45 AM 7:00 AM 7:15 AM 7:30 AM 7:45 AM 8:00 AM…" at bounding box center [359, 96] width 76 height 13
type textarea "x"
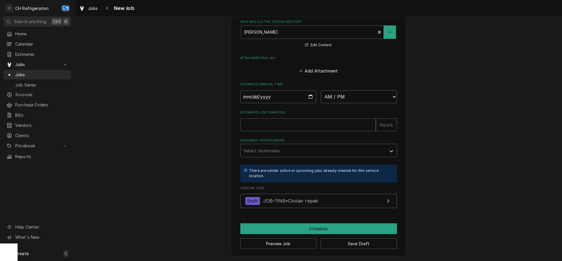
select select "11:00:00"
click option "11:00 AM" at bounding box center [0, 0] width 0 height 0
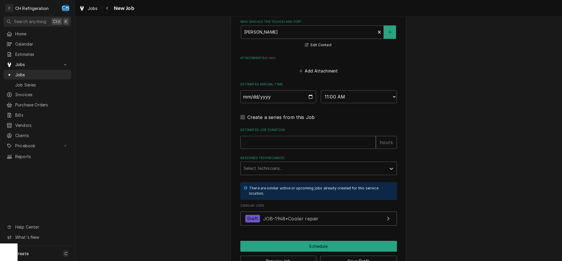
click at [301, 128] on label "Estimated Job Duration" at bounding box center [318, 130] width 156 height 5
click at [301, 136] on input "Estimated Job Duration" at bounding box center [307, 142] width 135 height 13
click at [304, 139] on input "Estimated Job Duration" at bounding box center [307, 142] width 135 height 13
type textarea "x"
type input "2"
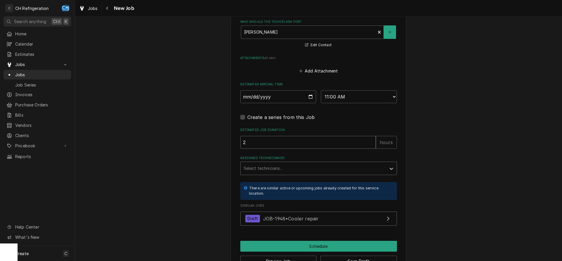
type textarea "x"
type input "2"
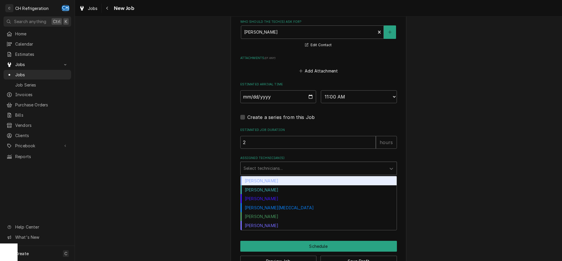
click at [299, 171] on div "Assigned Technician(s)" at bounding box center [313, 168] width 140 height 11
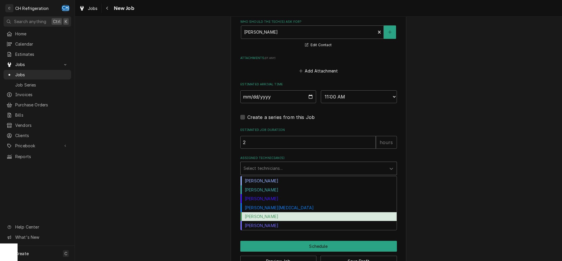
click at [260, 217] on div "Ruben Perez" at bounding box center [318, 216] width 156 height 9
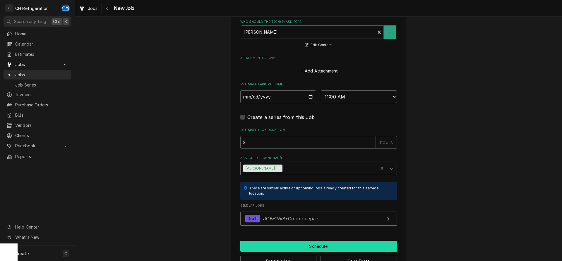
click at [301, 245] on button "Schedule" at bounding box center [318, 246] width 156 height 11
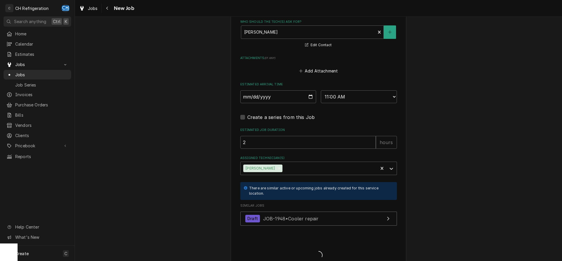
type textarea "x"
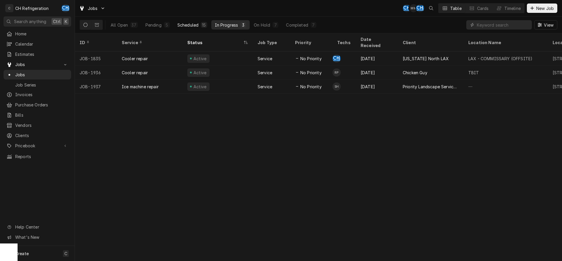
click at [196, 26] on div "Scheduled" at bounding box center [187, 25] width 21 height 6
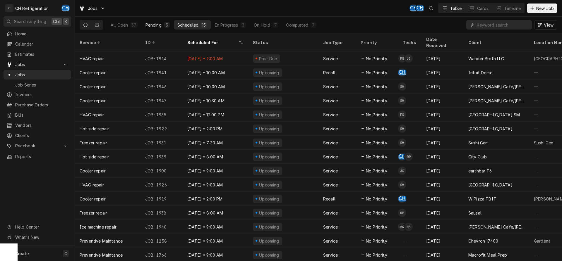
click at [145, 24] on div "Pending" at bounding box center [153, 25] width 16 height 6
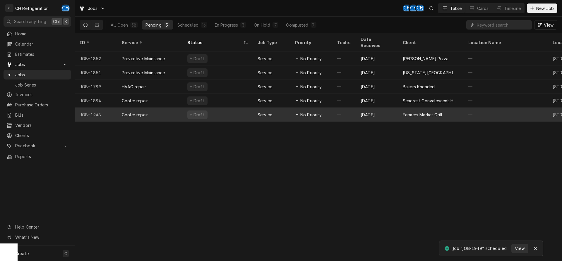
click at [402, 108] on div "Farmers Market Grill" at bounding box center [431, 115] width 66 height 14
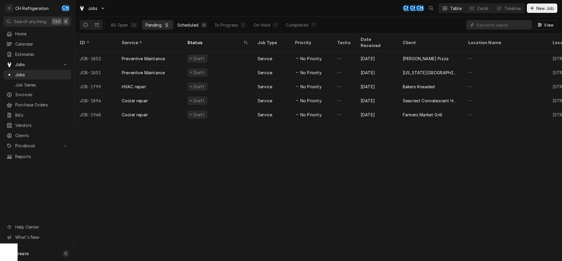
click at [196, 25] on div "Scheduled" at bounding box center [187, 25] width 21 height 6
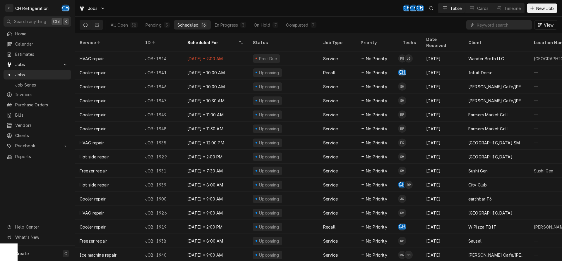
click at [190, 20] on button "Scheduled 16" at bounding box center [192, 24] width 37 height 9
click at [240, 27] on div "3" at bounding box center [243, 25] width 6 height 6
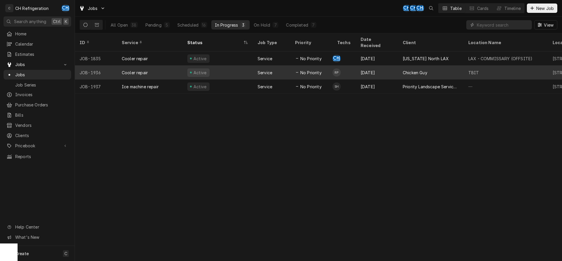
click at [383, 66] on div "[DATE]" at bounding box center [377, 73] width 42 height 14
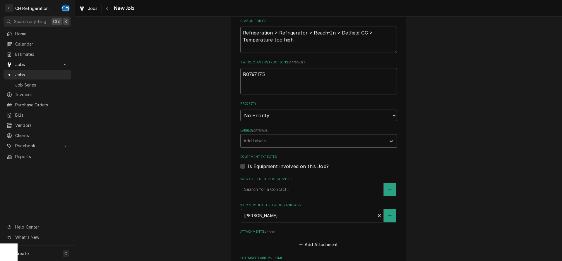
scroll to position [268, 0]
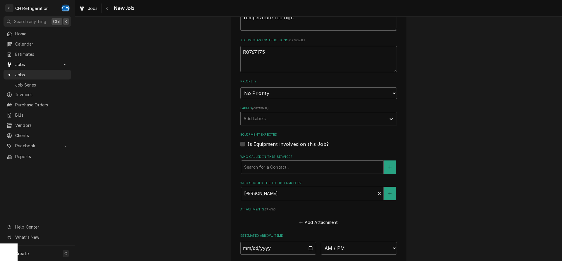
click at [285, 165] on div "Who called in this service?" at bounding box center [312, 167] width 136 height 11
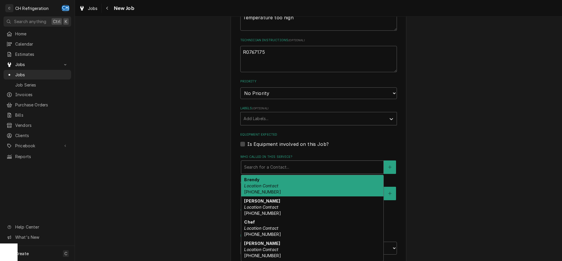
click at [488, 143] on div "Use the fields below to edit this job: Client Details Client Farmers Market Gri…" at bounding box center [318, 64] width 487 height 620
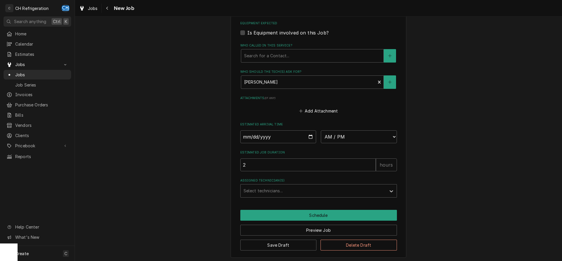
scroll to position [381, 0]
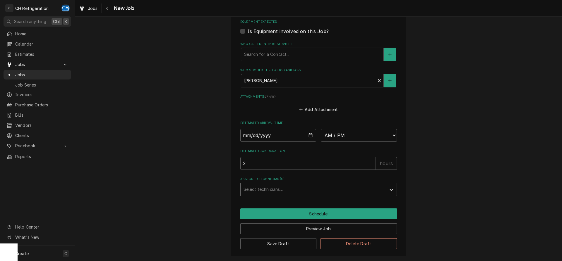
click at [278, 187] on div "Assigned Technician(s)" at bounding box center [313, 189] width 140 height 11
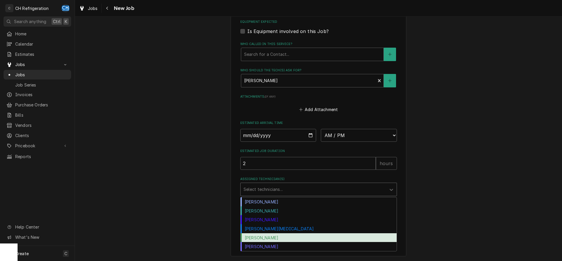
click at [266, 237] on div "Ruben Perez" at bounding box center [318, 237] width 156 height 9
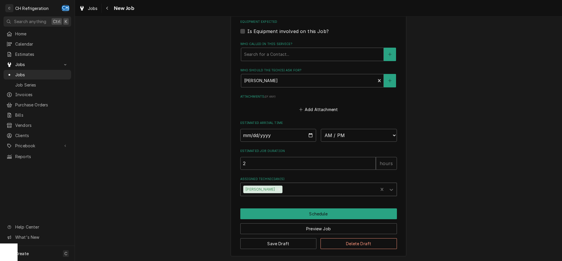
type textarea "x"
click at [306, 134] on input "Date" at bounding box center [278, 135] width 76 height 13
click at [310, 134] on input "Date" at bounding box center [278, 135] width 76 height 13
type input "2025-09-15"
click at [321, 129] on select "AM / PM 6:00 AM 6:15 AM 6:30 AM 6:45 AM 7:00 AM 7:15 AM 7:30 AM 7:45 AM 8:00 AM…" at bounding box center [359, 135] width 76 height 13
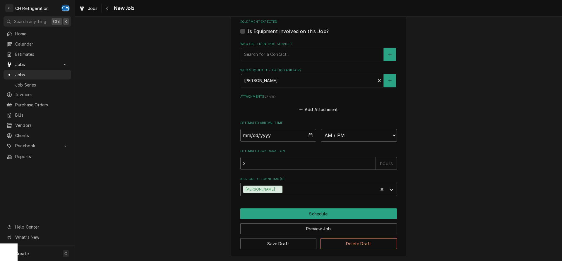
type textarea "x"
select select "11:30:00"
click option "11:30 AM" at bounding box center [0, 0] width 0 height 0
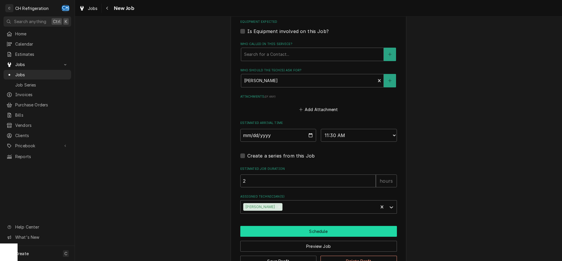
click at [325, 233] on button "Schedule" at bounding box center [318, 231] width 156 height 11
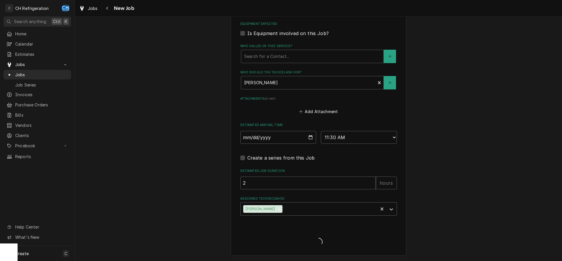
scroll to position [379, 0]
type textarea "x"
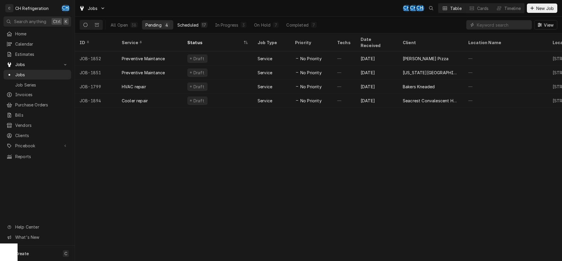
click at [199, 25] on button "Scheduled 17" at bounding box center [192, 24] width 37 height 9
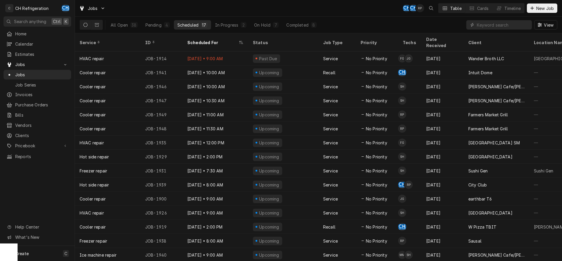
click at [270, 30] on div "All Open 38 Pending 4 Scheduled 17 In Progress 2 On Hold 7 Completed 8" at bounding box center [213, 25] width 213 height 16
click at [268, 26] on div "On Hold" at bounding box center [262, 25] width 16 height 6
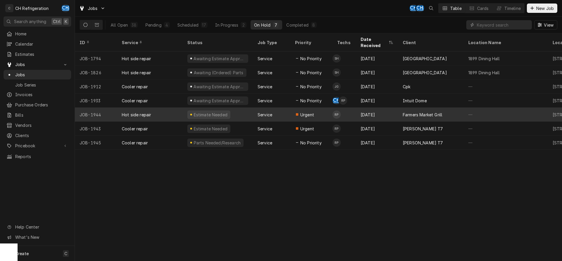
click at [422, 108] on div "Farmers Market Grill" at bounding box center [431, 115] width 66 height 14
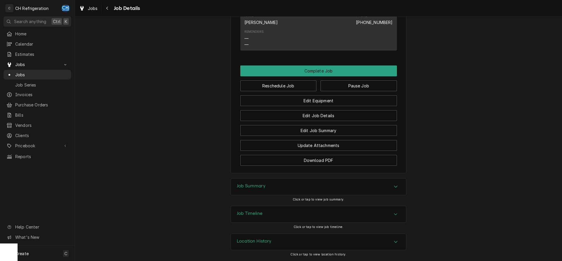
click at [318, 191] on div "Job Summary" at bounding box center [318, 187] width 175 height 16
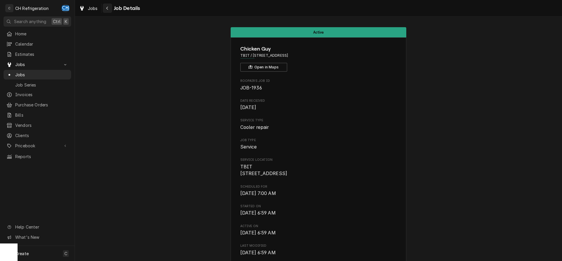
click at [108, 10] on icon "Navigate back" at bounding box center [107, 8] width 3 height 4
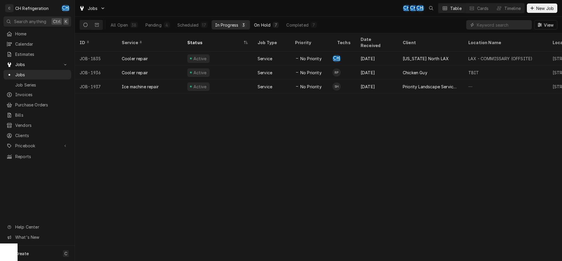
click at [273, 23] on div "7" at bounding box center [276, 25] width 6 height 6
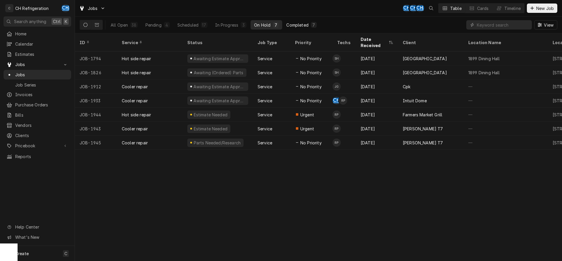
click at [297, 27] on div "Completed" at bounding box center [297, 25] width 22 height 6
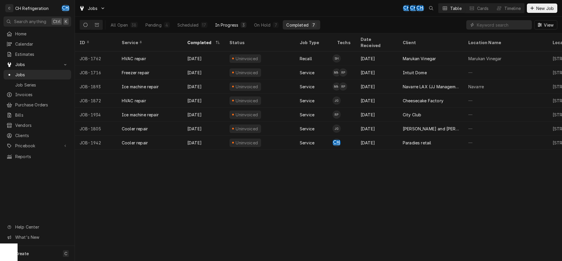
click at [226, 27] on div "In Progress" at bounding box center [226, 25] width 23 height 6
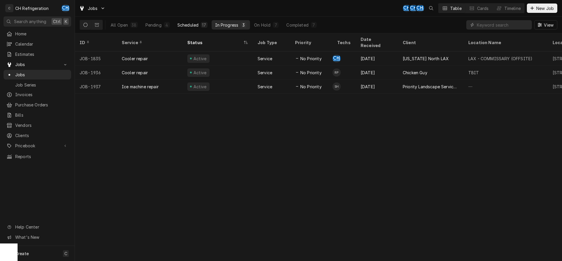
click at [202, 25] on div "17" at bounding box center [204, 25] width 4 height 6
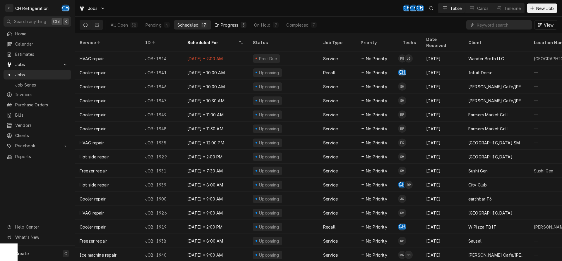
click at [228, 25] on div "In Progress" at bounding box center [226, 25] width 23 height 6
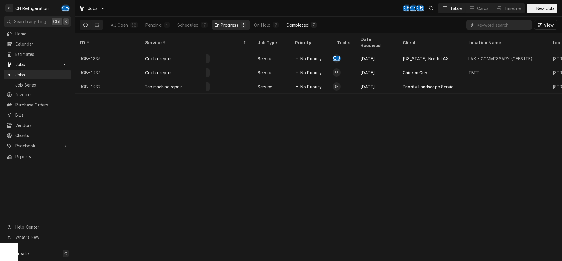
click at [302, 24] on div "Completed" at bounding box center [297, 25] width 22 height 6
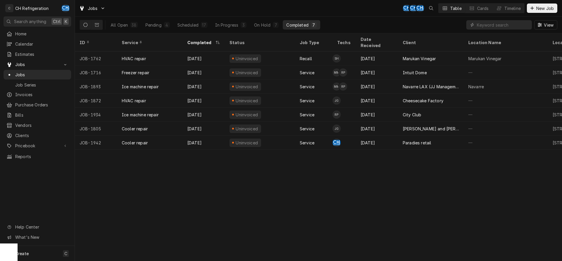
click at [194, 31] on div "All Open 38 Pending 4 Scheduled 17 In Progress 3 On Hold 7 Completed 7" at bounding box center [213, 25] width 213 height 16
click at [195, 26] on div "Scheduled" at bounding box center [187, 25] width 21 height 6
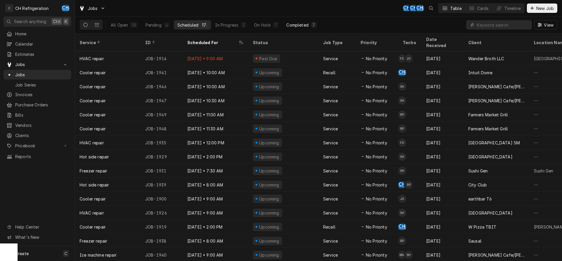
click at [313, 26] on div "7" at bounding box center [314, 25] width 4 height 6
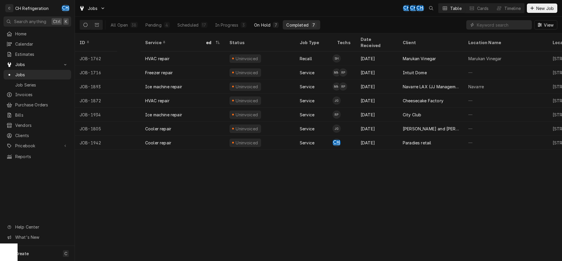
click at [271, 22] on button "On Hold 7" at bounding box center [266, 24] width 32 height 9
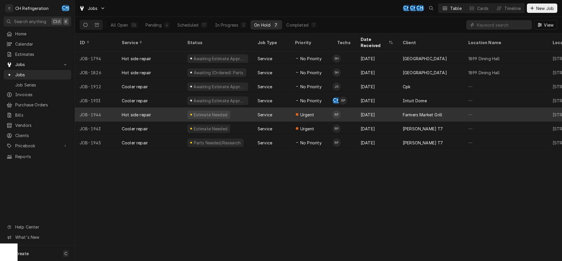
click at [319, 109] on div "Urgent" at bounding box center [311, 115] width 42 height 14
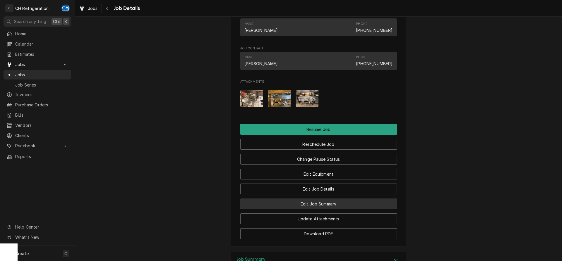
scroll to position [581, 0]
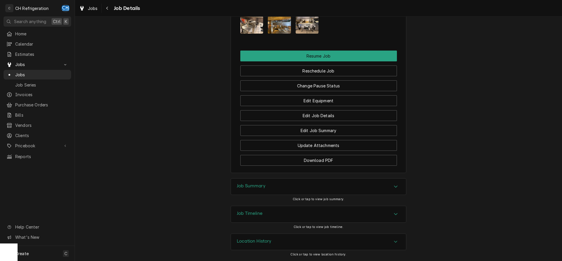
click at [334, 191] on div "Job Summary" at bounding box center [318, 187] width 175 height 16
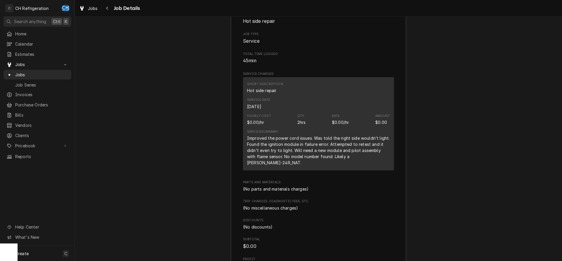
scroll to position [920, 0]
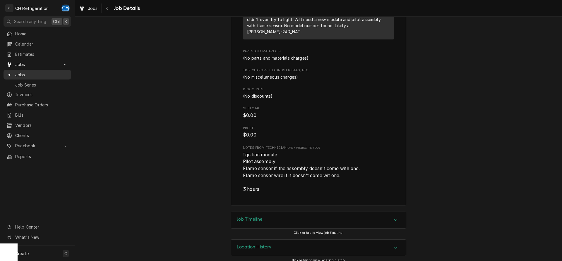
click at [16, 72] on span "Jobs" at bounding box center [41, 75] width 53 height 6
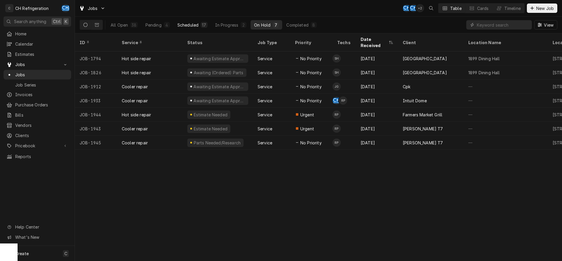
click at [198, 27] on div "Scheduled" at bounding box center [187, 25] width 21 height 6
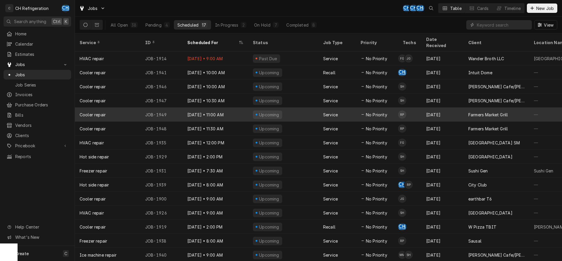
click at [356, 110] on div "No Priority" at bounding box center [377, 115] width 42 height 14
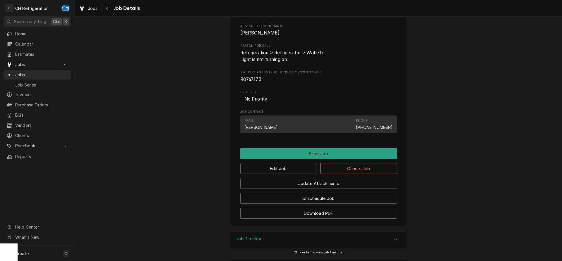
scroll to position [225, 0]
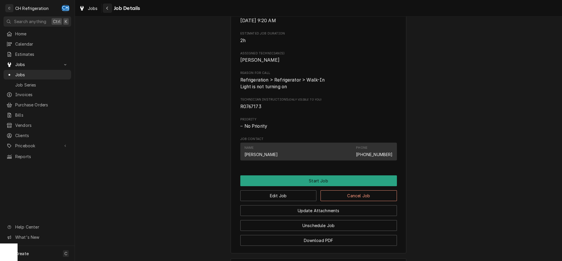
click at [111, 10] on button "Navigate back" at bounding box center [107, 8] width 9 height 9
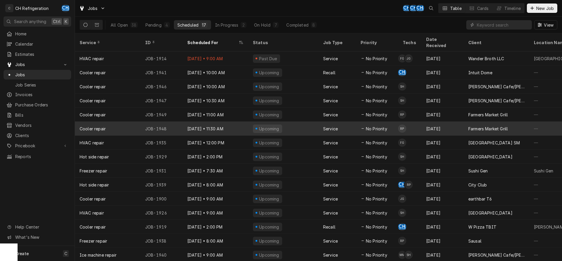
click at [414, 122] on td "RP" at bounding box center [409, 129] width 23 height 14
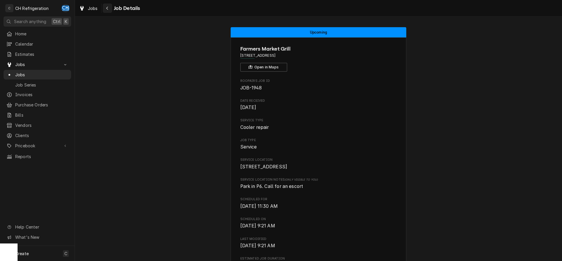
click at [105, 7] on div "Navigate back" at bounding box center [107, 8] width 6 height 6
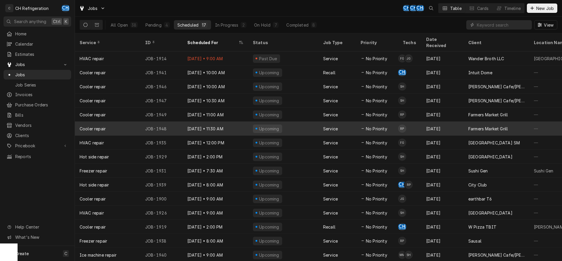
click at [450, 122] on div "[DATE]" at bounding box center [442, 129] width 42 height 14
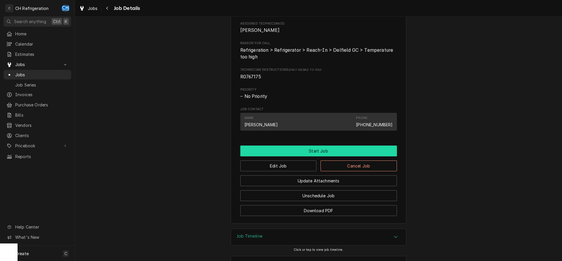
scroll to position [225, 0]
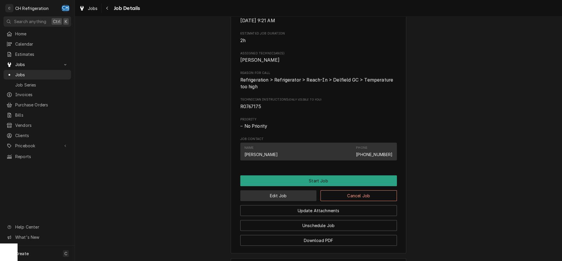
click at [283, 201] on button "Edit Job" at bounding box center [278, 195] width 76 height 11
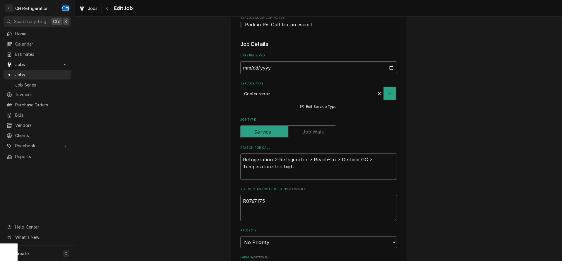
type textarea "x"
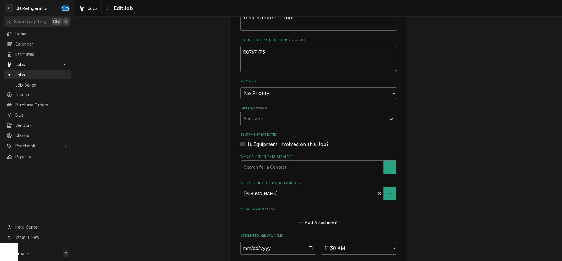
click at [282, 68] on textarea "R0767175" at bounding box center [318, 59] width 156 height 26
type textarea "R0767175"
type textarea "x"
type textarea "R0767175"
type textarea "x"
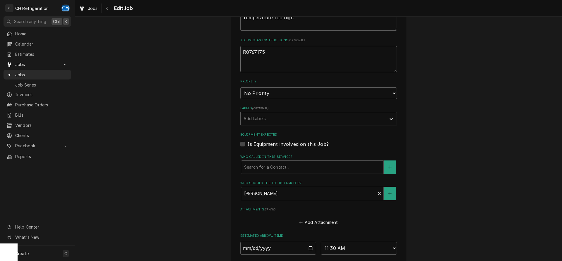
type textarea "R0767175 n"
type textarea "x"
type textarea "R0767175 ne"
type textarea "x"
type textarea "R0767175 nee"
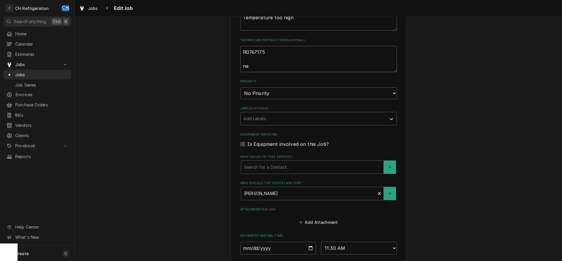
type textarea "x"
type textarea "R0767175 need"
type textarea "x"
type textarea "R0767175 need"
type textarea "x"
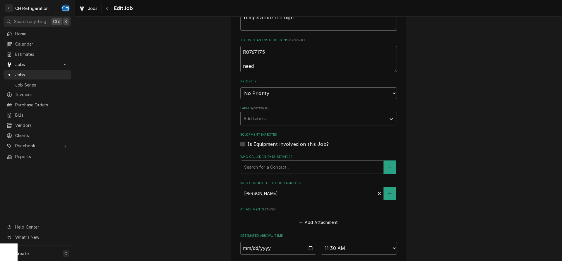
type textarea "R0767175 need t"
type textarea "x"
type textarea "R0767175 need to"
type textarea "x"
type textarea "R0767175 need to"
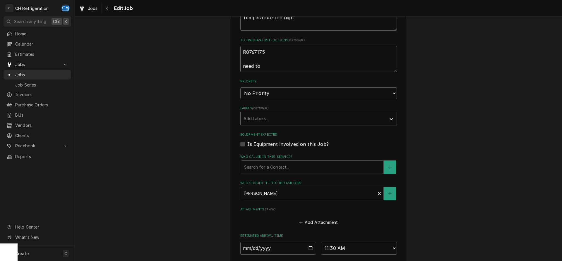
type textarea "x"
type textarea "R0767175 need to g"
type textarea "x"
type textarea "R0767175 need to go"
type textarea "x"
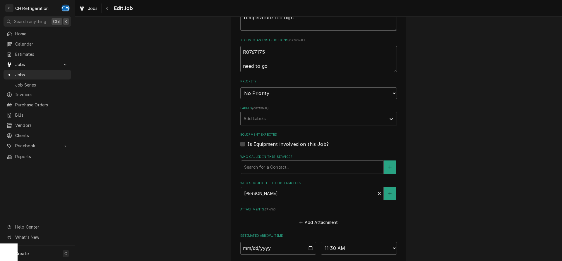
type textarea "R0767175 need to go"
type textarea "x"
type textarea "R0767175 need to go t"
type textarea "x"
type textarea "R0767175 need to go to"
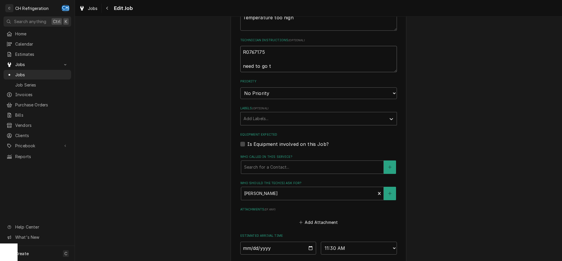
type textarea "x"
type textarea "R0767175 need to go to"
type textarea "x"
type textarea "R0767175 need to go to r"
type textarea "x"
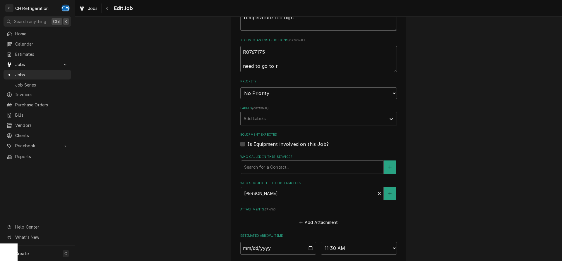
type textarea "R0767175 need to go to ro"
type textarea "x"
type textarea "R0767175 need to go to roo"
type textarea "x"
type textarea "R0767175 need to go to roof"
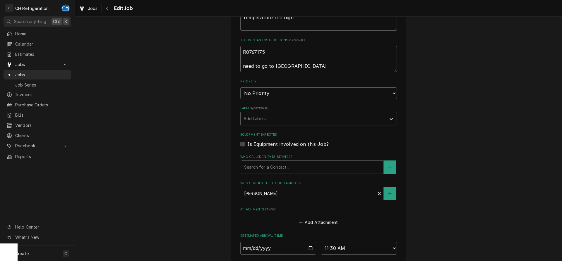
type textarea "x"
type textarea "R0767175 need to go to roof"
type textarea "x"
type textarea "R0767175 need to go to roof t"
type textarea "x"
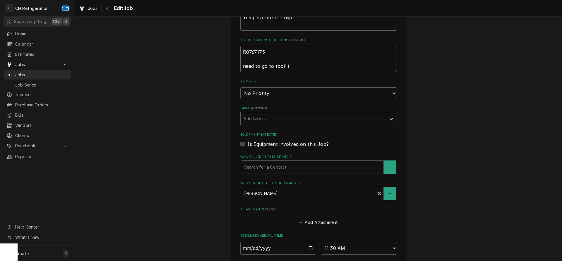
type textarea "R0767175 need to go to roof to"
type textarea "x"
type textarea "R0767175 need to go to roof to"
type textarea "x"
type textarea "R0767175 need to go to roof to l"
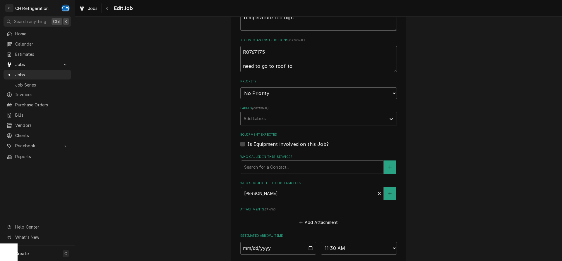
type textarea "x"
type textarea "R0767175 need to go to roof to lo"
type textarea "x"
type textarea "R0767175 need to go to roof to loo"
type textarea "x"
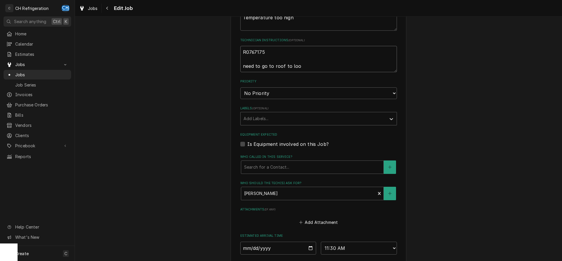
type textarea "R0767175 need to go to roof to look"
type textarea "x"
type textarea "R0767175 need to go to roof to look"
type textarea "x"
type textarea "R0767175 need to go to roof to look a"
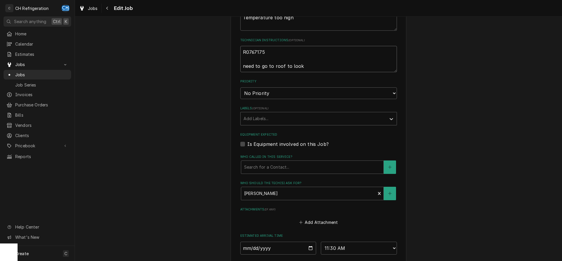
type textarea "x"
type textarea "R0767175 need to go to roof to look at"
type textarea "x"
type textarea "R0767175 need to go to roof to look at"
type textarea "x"
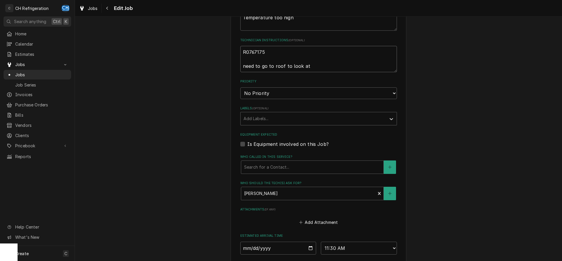
type textarea "R0767175 need to go to roof to look at c"
type textarea "x"
type textarea "R0767175 need to go to roof to look at co"
type textarea "x"
type textarea "R0767175 need to go to roof to look at com"
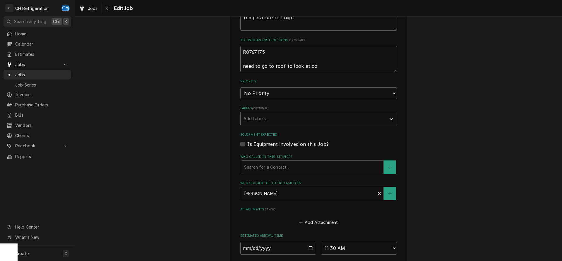
type textarea "x"
type textarea "R0767175 need to go to roof to look at comp"
type textarea "x"
type textarea "R0767175 need to go to roof to look at compr"
type textarea "x"
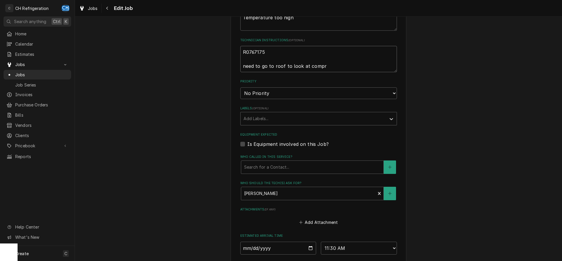
type textarea "R0767175 need to go to roof to look at compre"
type textarea "x"
type textarea "R0767175 need to go to roof to look at compres"
type textarea "x"
type textarea "R0767175 need to go to roof to look at compress"
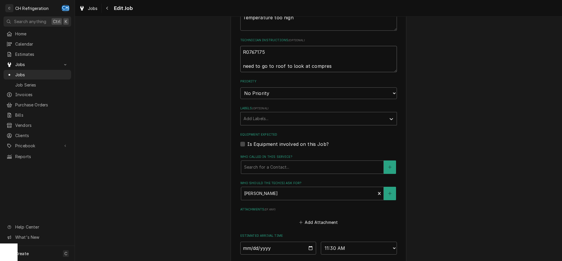
type textarea "x"
type textarea "R0767175 need to go to roof to look at compresso"
type textarea "x"
type textarea "R0767175 need to go to roof to look at compressor"
type textarea "x"
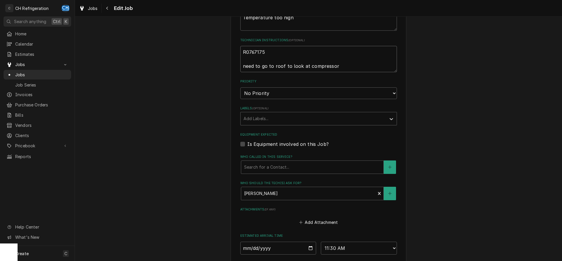
type textarea "R0767175 need to go to roof to look at compressor"
type textarea "x"
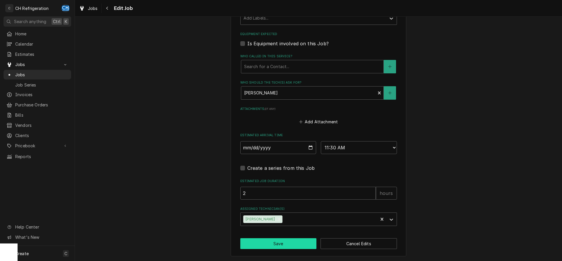
type textarea "R0767175 need to go to roof to look at compressor"
click at [285, 239] on button "Save" at bounding box center [278, 243] width 76 height 11
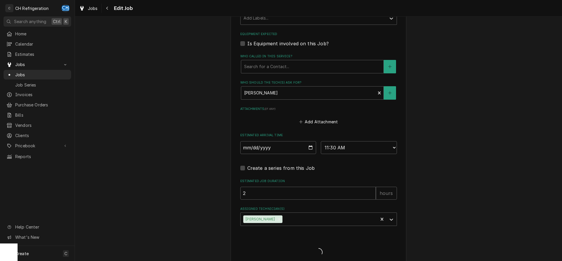
type textarea "x"
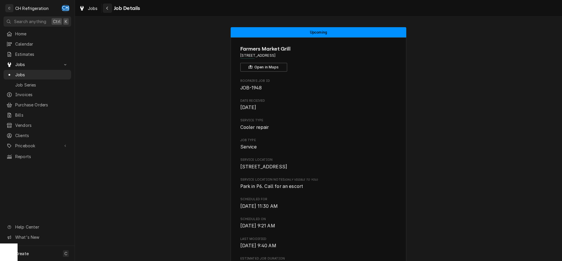
click at [107, 7] on icon "Navigate back" at bounding box center [107, 8] width 2 height 3
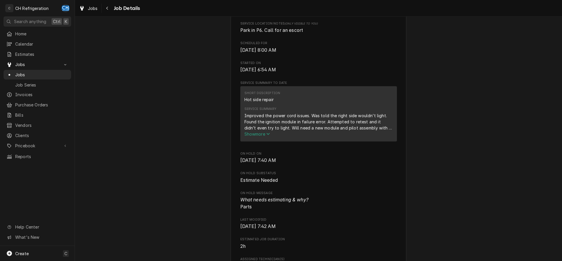
scroll to position [179, 0]
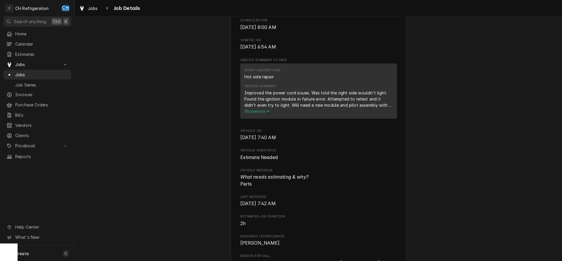
click at [255, 114] on span "Show more" at bounding box center [257, 111] width 26 height 5
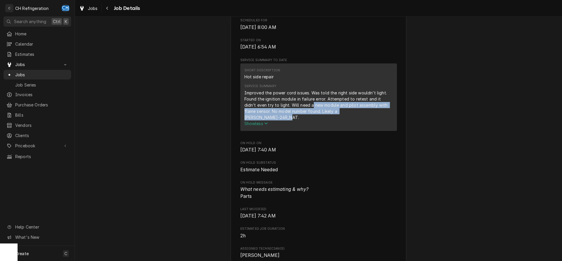
drag, startPoint x: 299, startPoint y: 112, endPoint x: 372, endPoint y: 116, distance: 73.2
click at [372, 116] on div "Improved the power cord issues. Was told the right side wouldn’t light. Found t…" at bounding box center [318, 105] width 148 height 31
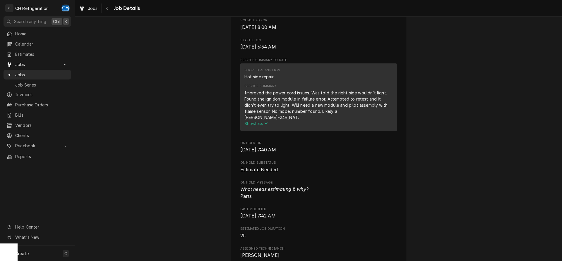
click at [372, 116] on div "Improved the power cord issues. Was told the right side wouldn’t light. Found t…" at bounding box center [318, 105] width 148 height 31
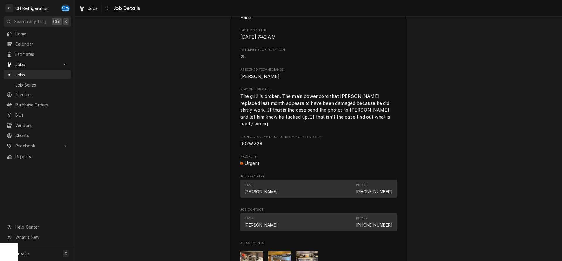
scroll to position [537, 0]
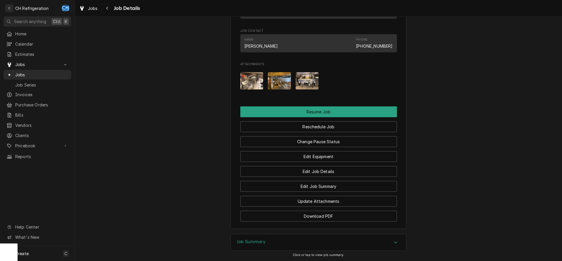
click at [250, 76] on img "Attachments" at bounding box center [251, 80] width 23 height 17
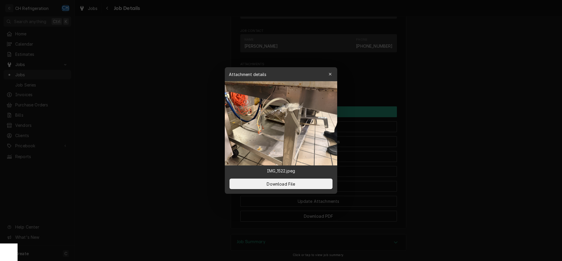
click at [487, 105] on div at bounding box center [281, 130] width 562 height 261
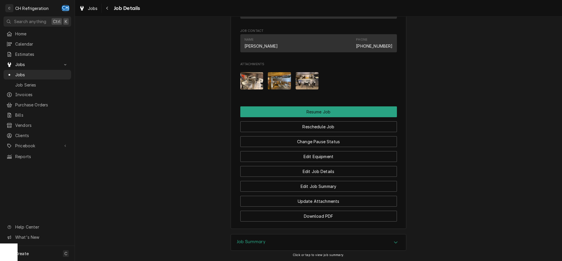
click at [286, 81] on img "Attachments" at bounding box center [279, 80] width 23 height 17
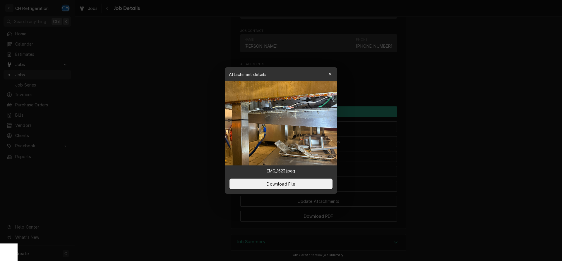
click at [461, 101] on div at bounding box center [281, 130] width 562 height 261
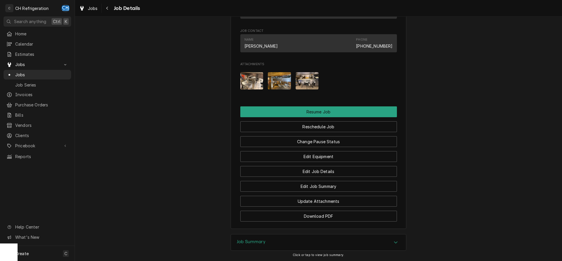
click at [310, 77] on img "Attachments" at bounding box center [306, 80] width 23 height 17
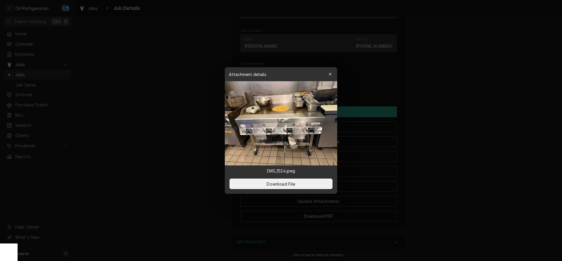
click at [481, 101] on div at bounding box center [281, 130] width 562 height 261
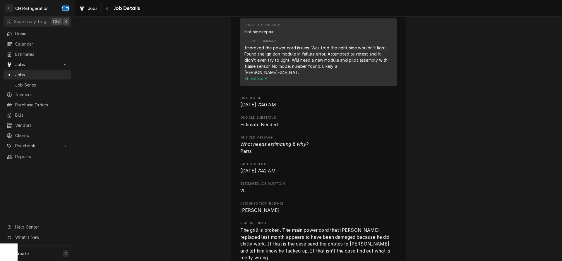
scroll to position [179, 0]
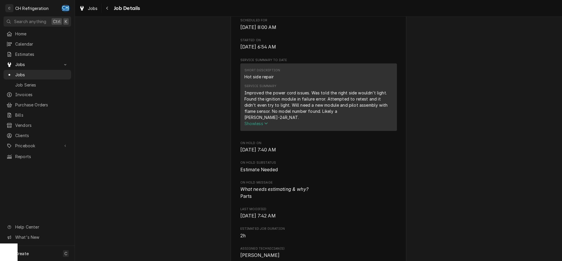
click at [260, 125] on span "Show less" at bounding box center [256, 123] width 24 height 5
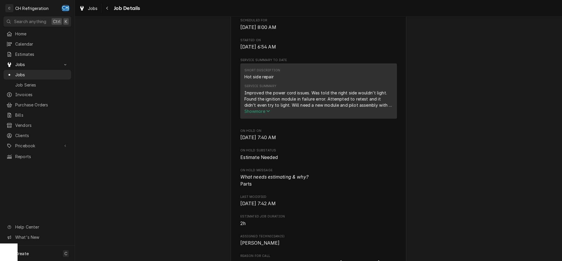
click at [261, 119] on div "Short Description Hot side repair Service Summary Improved the power cord issue…" at bounding box center [318, 90] width 156 height 55
click at [261, 114] on span "Show more" at bounding box center [257, 111] width 26 height 5
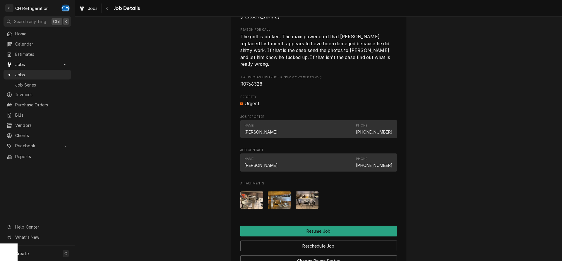
scroll to position [587, 0]
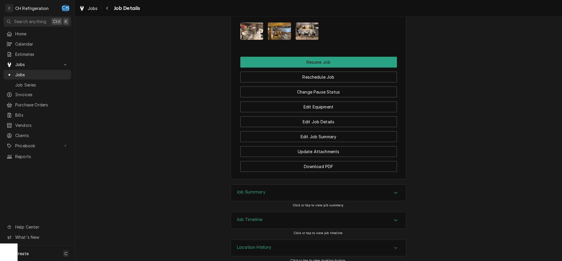
drag, startPoint x: 272, startPoint y: 195, endPoint x: 279, endPoint y: 193, distance: 6.7
click at [273, 195] on div "Job Summary" at bounding box center [318, 193] width 175 height 16
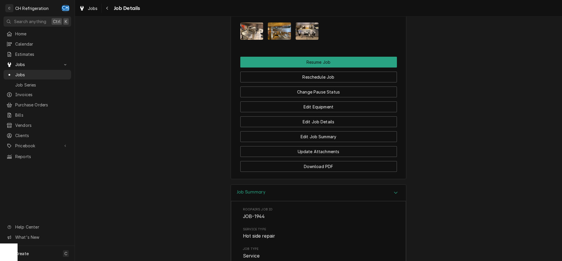
scroll to position [855, 0]
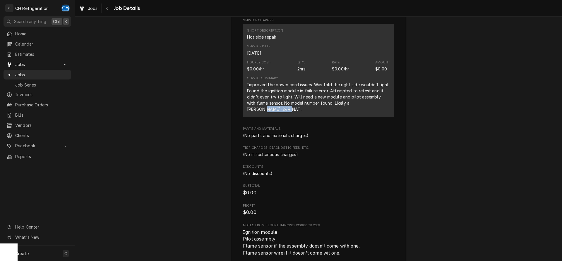
drag, startPoint x: 358, startPoint y: 99, endPoint x: 384, endPoint y: 97, distance: 26.1
click at [384, 97] on div "Improved the power cord issues. Was told the right side wouldn’t light. Found t…" at bounding box center [318, 97] width 143 height 31
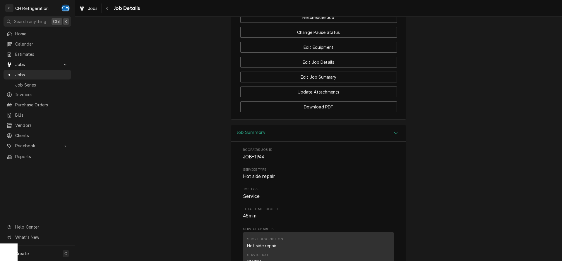
scroll to position [467, 0]
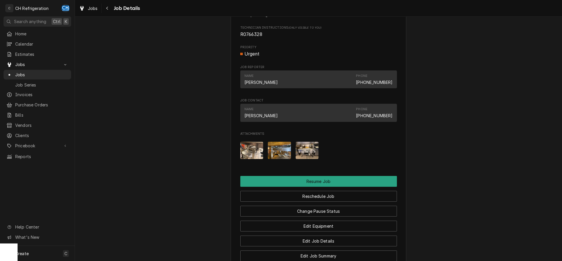
click at [311, 151] on img "Attachments" at bounding box center [306, 150] width 23 height 17
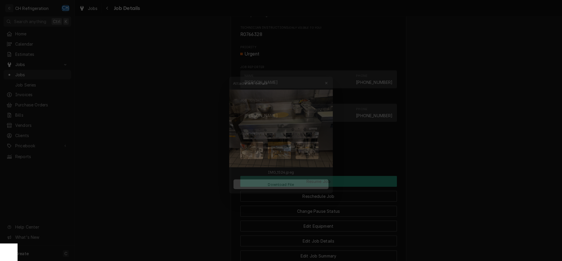
click at [456, 156] on div at bounding box center [281, 130] width 562 height 261
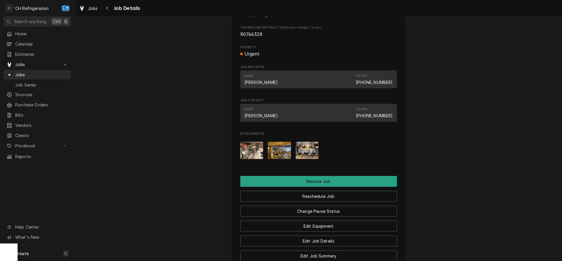
click at [280, 143] on img "Attachments" at bounding box center [279, 150] width 23 height 17
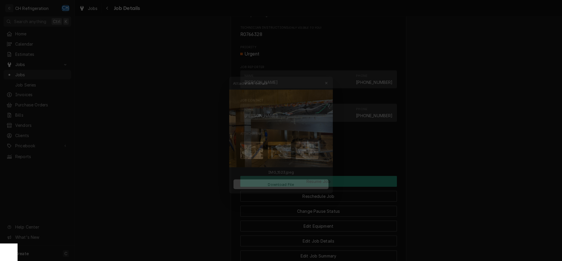
click at [502, 157] on div at bounding box center [281, 130] width 562 height 261
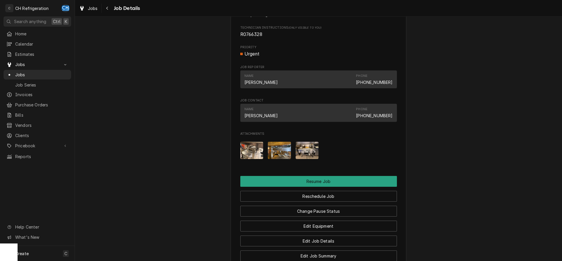
click at [256, 147] on img "Attachments" at bounding box center [251, 150] width 23 height 17
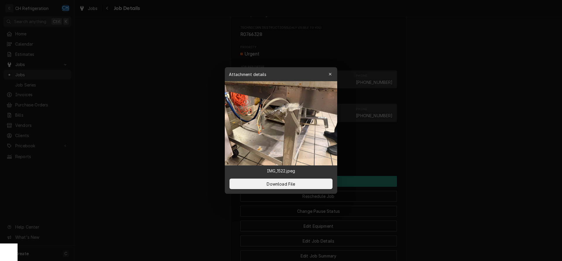
click at [475, 157] on div at bounding box center [281, 130] width 562 height 261
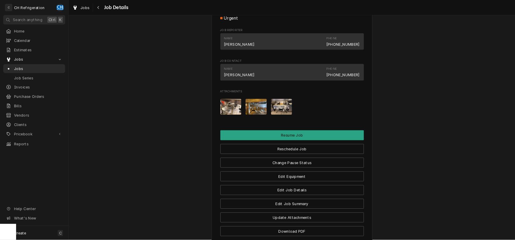
scroll to position [527, 0]
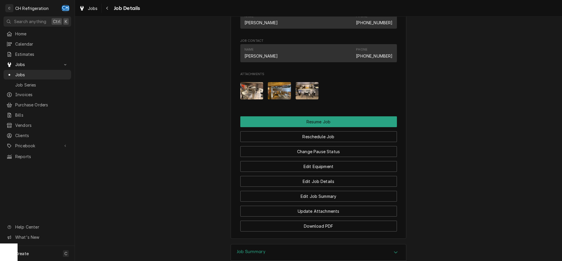
click at [309, 82] on img "Attachments" at bounding box center [306, 90] width 23 height 17
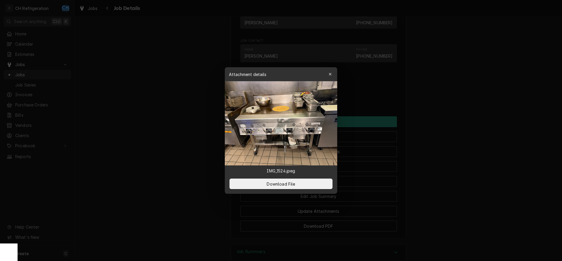
click at [242, 126] on img at bounding box center [281, 123] width 112 height 84
click at [168, 79] on div at bounding box center [281, 130] width 562 height 261
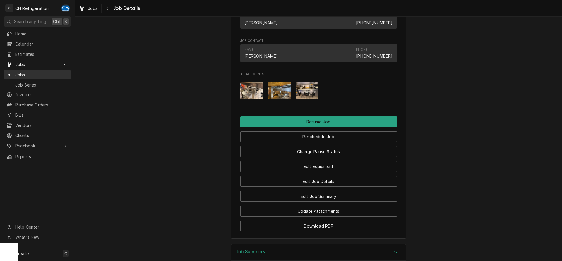
click at [21, 72] on span "Jobs" at bounding box center [41, 75] width 53 height 6
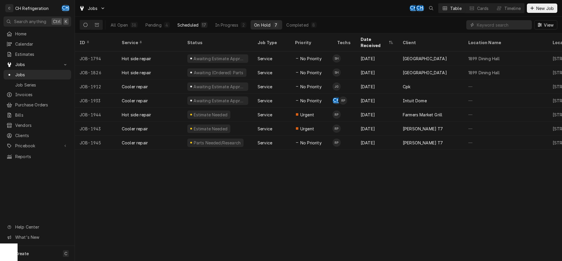
click at [192, 26] on div "Scheduled" at bounding box center [187, 25] width 21 height 6
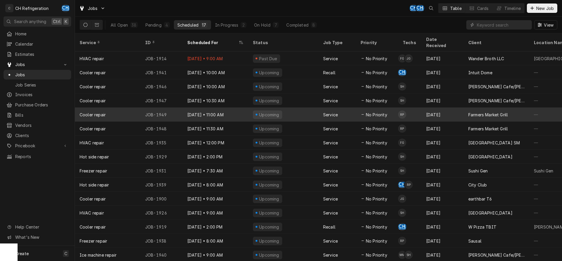
click at [436, 108] on div "[DATE]" at bounding box center [442, 115] width 42 height 14
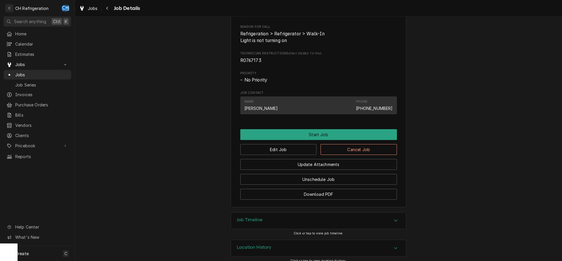
scroll to position [285, 0]
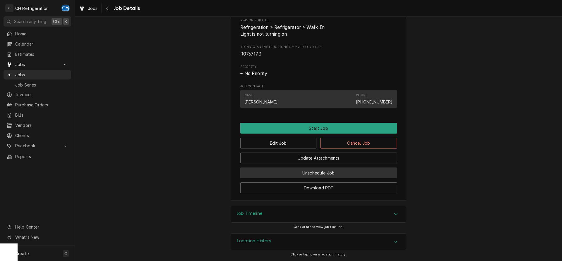
click at [320, 171] on button "Unschedule Job" at bounding box center [318, 173] width 156 height 11
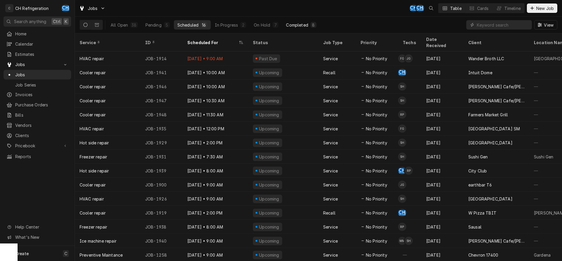
click at [308, 26] on button "Completed 8" at bounding box center [300, 24] width 37 height 9
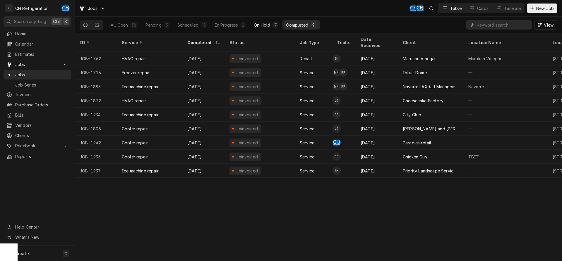
click at [255, 23] on div "On Hold" at bounding box center [262, 25] width 16 height 6
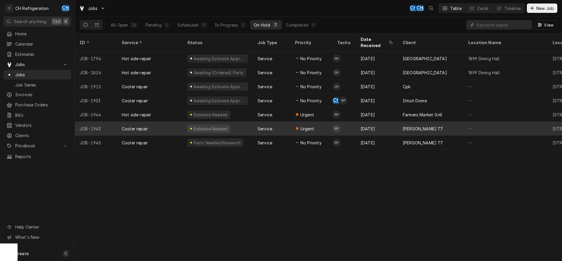
click at [408, 122] on div "[PERSON_NAME] T7" at bounding box center [431, 129] width 66 height 14
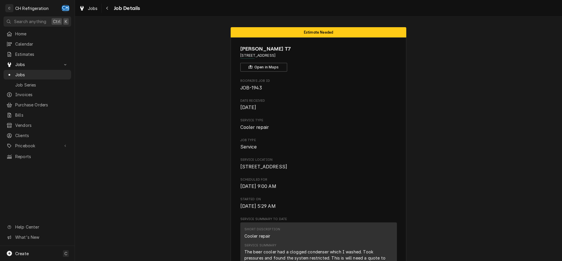
scroll to position [149, 0]
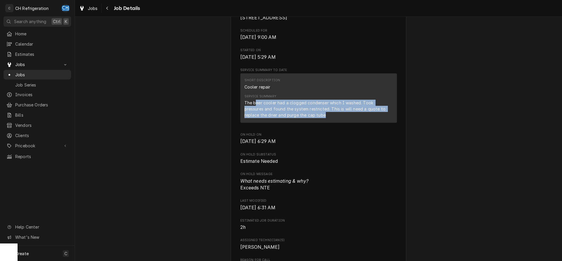
drag, startPoint x: 255, startPoint y: 108, endPoint x: 306, endPoint y: 121, distance: 52.8
click at [304, 118] on div "The beer cooler had a clogged condenser which I washed. Took pressures and foun…" at bounding box center [318, 109] width 148 height 18
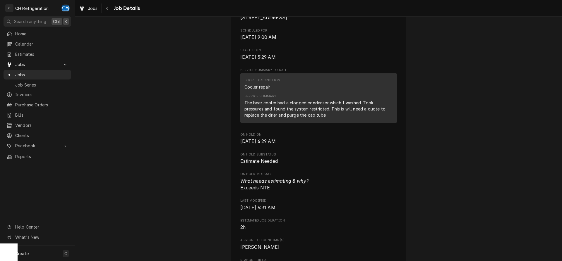
click at [307, 118] on div "The beer cooler had a clogged condenser which I washed. Took pressures and foun…" at bounding box center [318, 109] width 148 height 18
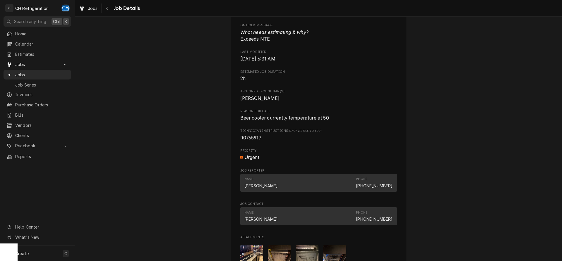
scroll to position [298, 0]
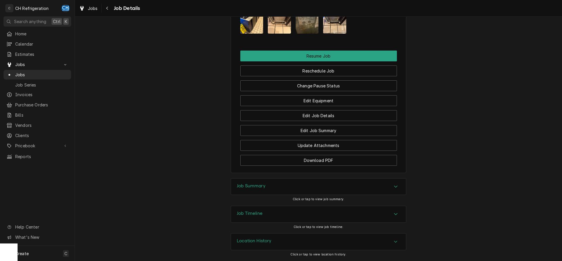
click at [293, 185] on div "Job Summary" at bounding box center [318, 187] width 175 height 16
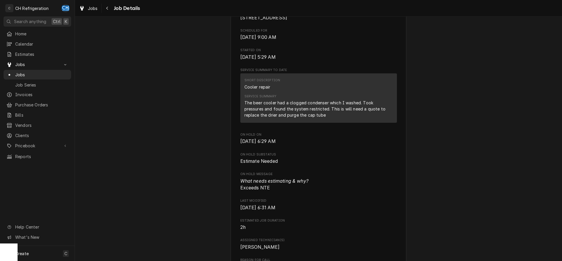
scroll to position [0, 0]
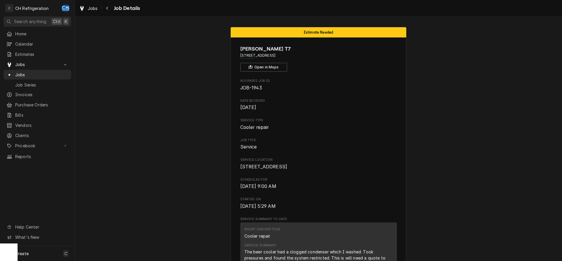
drag, startPoint x: 310, startPoint y: 54, endPoint x: 225, endPoint y: 61, distance: 85.1
drag, startPoint x: 306, startPoint y: 57, endPoint x: 237, endPoint y: 56, distance: 69.3
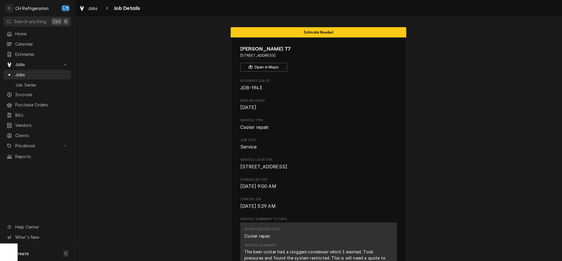
copy span "[STREET_ADDRESS]"
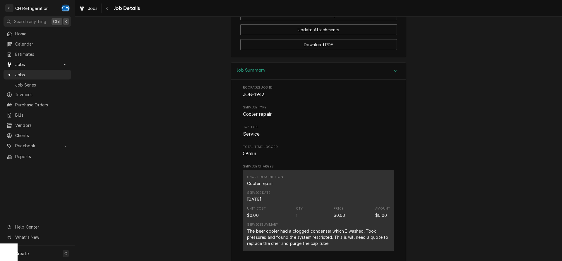
scroll to position [895, 0]
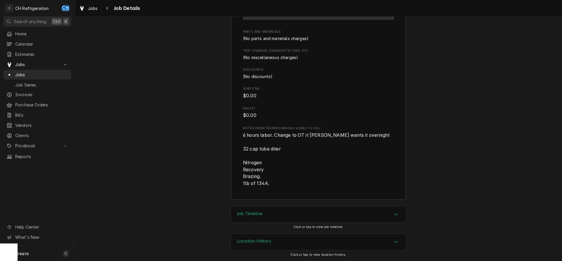
click at [266, 213] on div "Job Timeline" at bounding box center [318, 214] width 175 height 16
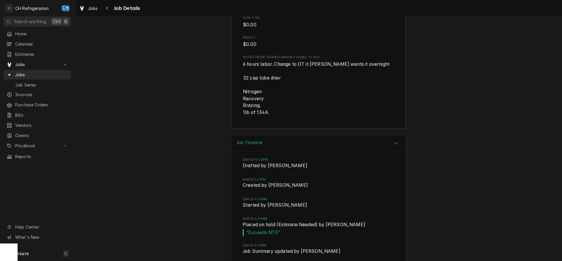
scroll to position [925, 0]
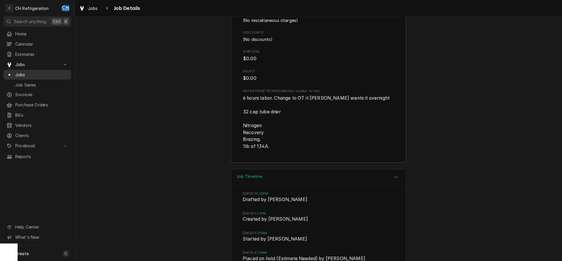
click at [25, 70] on link "Jobs" at bounding box center [38, 75] width 68 height 10
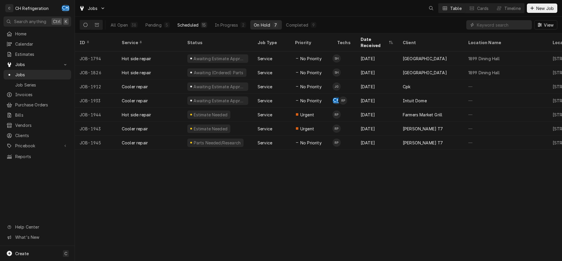
click at [202, 24] on div "15" at bounding box center [204, 25] width 6 height 6
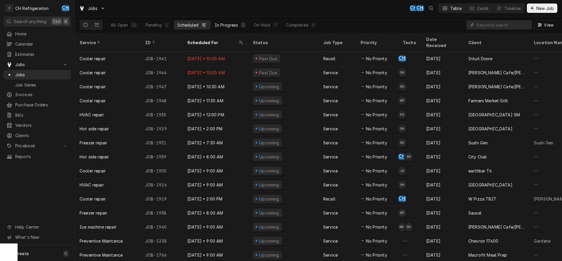
click at [244, 28] on button "In Progress 2" at bounding box center [230, 24] width 39 height 9
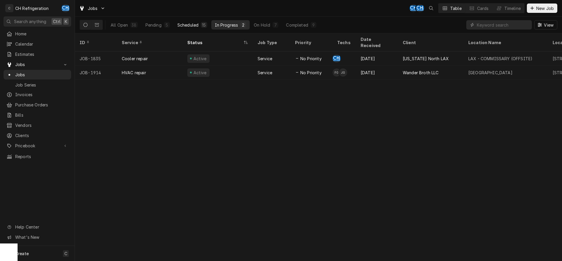
click at [197, 25] on div "Scheduled" at bounding box center [187, 25] width 21 height 6
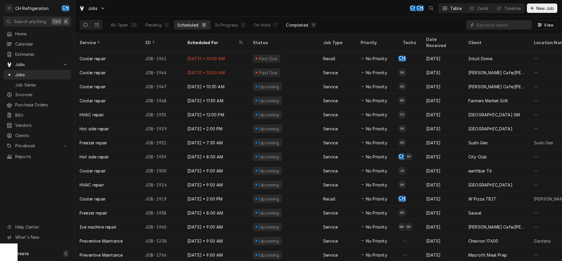
click at [309, 22] on button "Completed 9" at bounding box center [300, 24] width 37 height 9
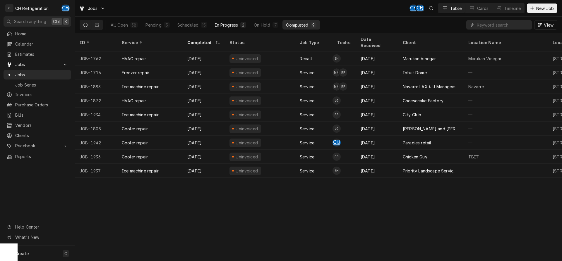
click at [219, 24] on div "In Progress" at bounding box center [226, 25] width 23 height 6
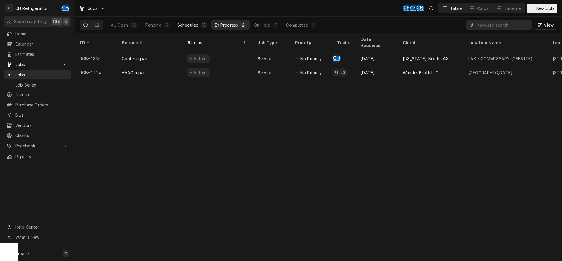
click at [194, 25] on div "Scheduled" at bounding box center [187, 25] width 21 height 6
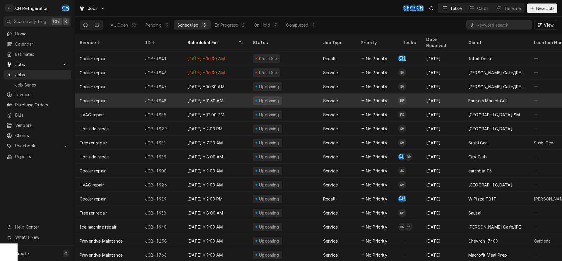
click at [409, 96] on td "RP" at bounding box center [409, 101] width 23 height 14
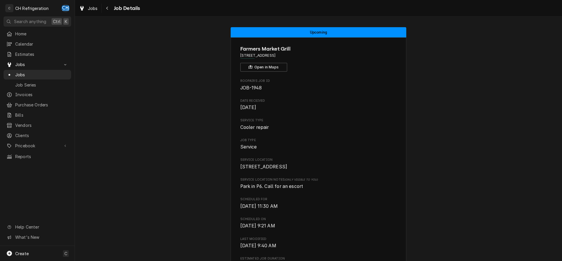
scroll to position [299, 0]
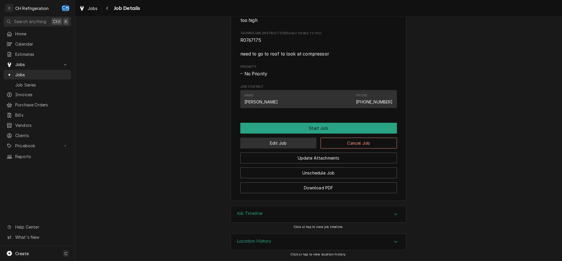
click at [281, 143] on button "Edit Job" at bounding box center [278, 143] width 76 height 11
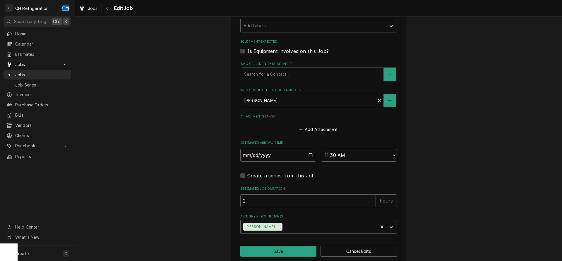
scroll to position [369, 0]
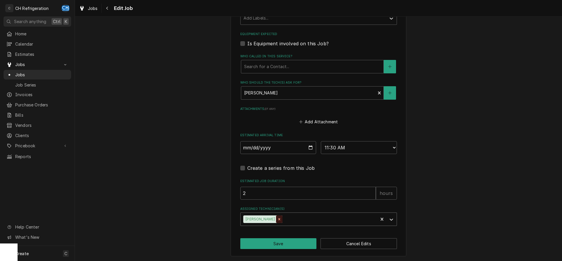
click at [276, 221] on div "Remove Ruben Perez" at bounding box center [279, 220] width 6 height 8
click at [283, 220] on div "Assigned Technician(s)" at bounding box center [313, 219] width 140 height 11
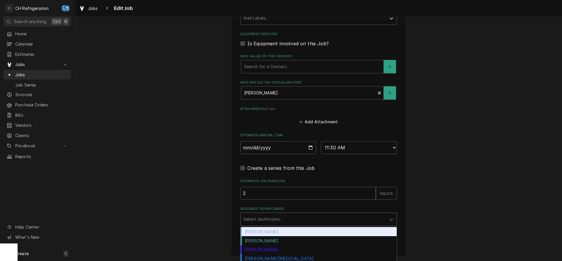
type textarea "x"
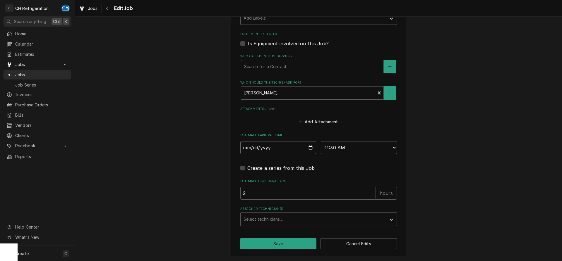
click at [308, 144] on input "2025-09-15" at bounding box center [278, 147] width 76 height 13
click at [312, 145] on input "[DATE]" at bounding box center [278, 147] width 76 height 13
type input "[DATE]"
type textarea "x"
click at [321, 141] on select "AM / PM 6:00 AM 6:15 AM 6:30 AM 6:45 AM 7:00 AM 7:15 AM 7:30 AM 7:45 AM 8:00 AM…" at bounding box center [359, 147] width 76 height 13
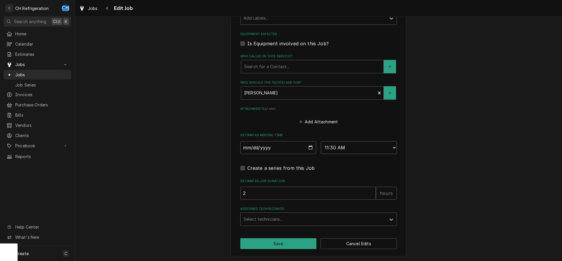
select select "08:00:00"
click option "8:00 AM" at bounding box center [0, 0] width 0 height 0
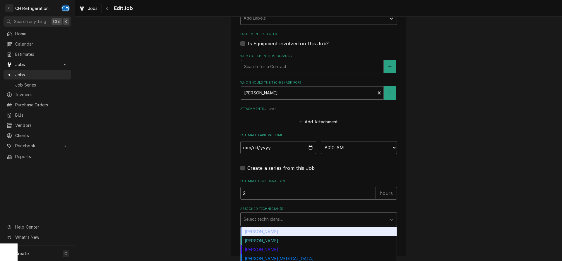
click at [287, 220] on div "Assigned Technician(s)" at bounding box center [313, 219] width 140 height 11
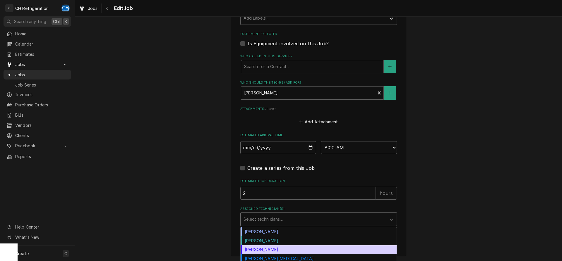
click at [290, 251] on div "Josh Galindo" at bounding box center [318, 249] width 156 height 9
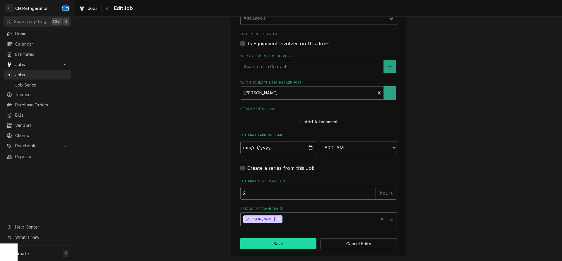
click at [260, 243] on button "Save" at bounding box center [278, 243] width 76 height 11
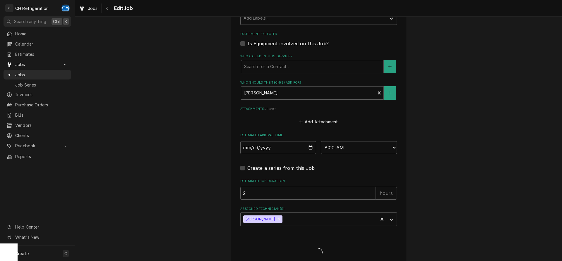
type textarea "x"
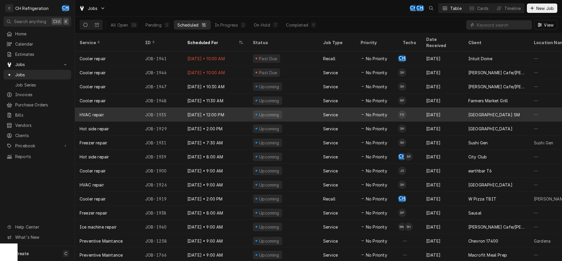
click at [346, 108] on div "Service" at bounding box center [336, 115] width 37 height 14
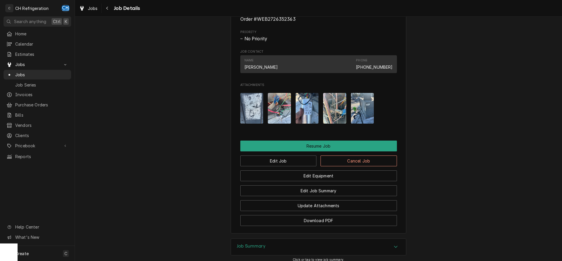
scroll to position [485, 0]
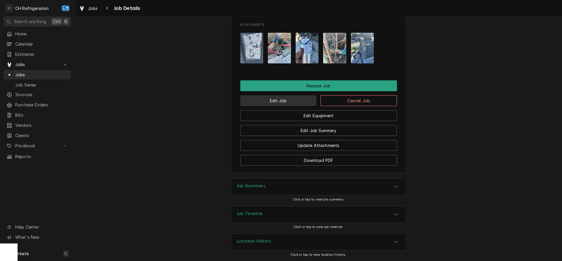
click at [292, 101] on button "Edit Job" at bounding box center [278, 100] width 76 height 11
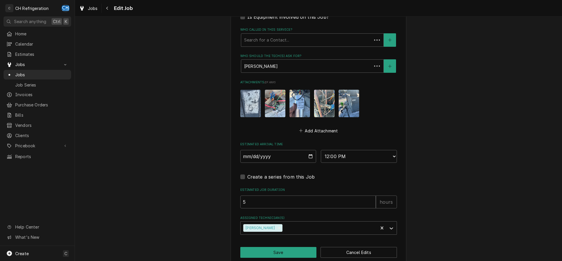
type textarea "x"
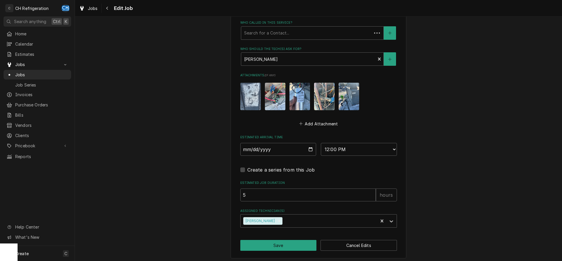
scroll to position [368, 0]
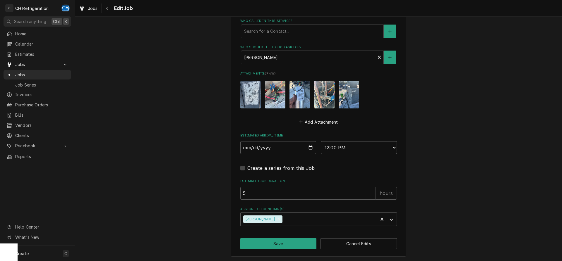
click at [321, 141] on select "AM / PM 6:00 AM 6:15 AM 6:30 AM 6:45 AM 7:00 AM 7:15 AM 7:30 AM 7:45 AM 8:00 AM…" at bounding box center [359, 147] width 76 height 13
select select "09:00:00"
click option "9:00 AM" at bounding box center [0, 0] width 0 height 0
type textarea "x"
click at [311, 147] on input "2025-09-15" at bounding box center [278, 147] width 76 height 13
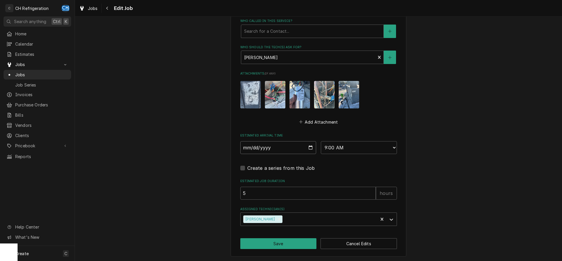
type input "2025-09-16"
click at [262, 242] on button "Save" at bounding box center [278, 243] width 76 height 11
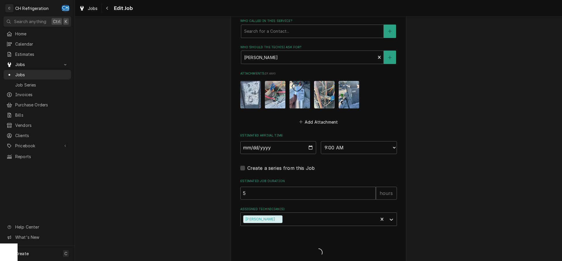
type textarea "x"
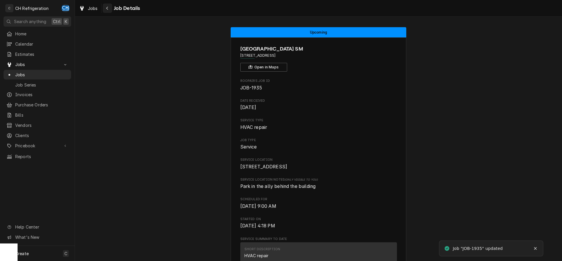
click at [105, 6] on div "Navigate back" at bounding box center [107, 8] width 6 height 6
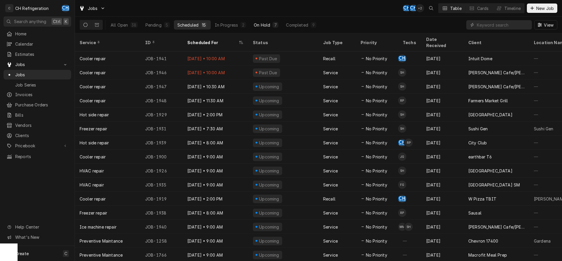
click at [263, 24] on div "On Hold" at bounding box center [262, 25] width 16 height 6
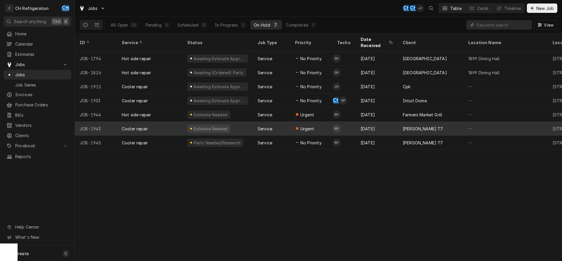
click at [340, 125] on div "RP" at bounding box center [336, 129] width 8 height 8
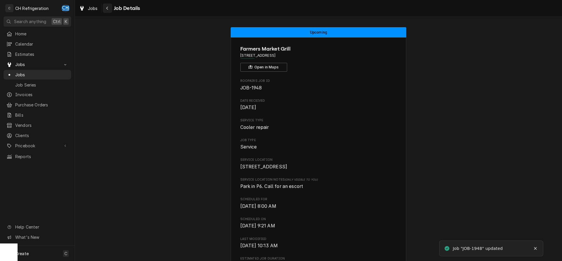
click at [108, 7] on icon "Navigate back" at bounding box center [107, 8] width 3 height 4
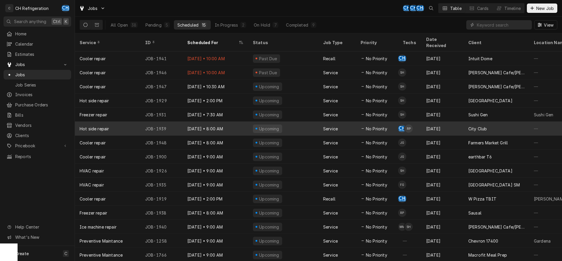
click at [359, 128] on div "No Priority" at bounding box center [377, 129] width 42 height 14
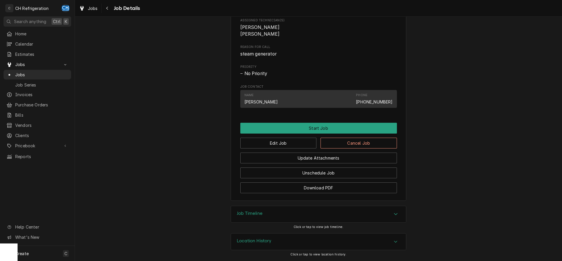
scroll to position [146, 0]
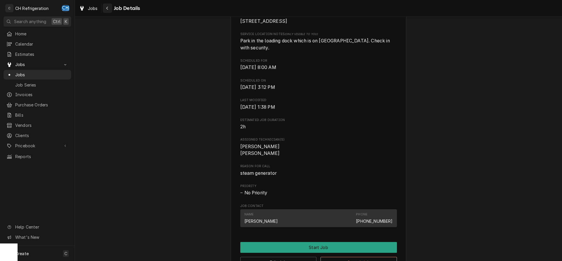
click at [108, 10] on icon "Navigate back" at bounding box center [107, 8] width 3 height 4
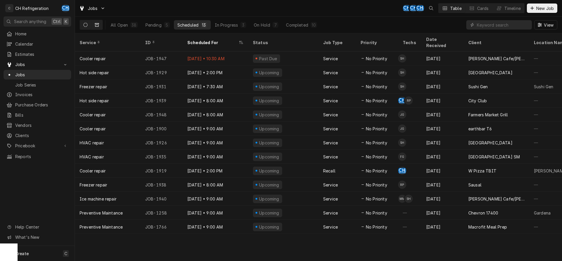
click at [99, 23] on button "Dynamic Content Wrapper" at bounding box center [96, 24] width 11 height 9
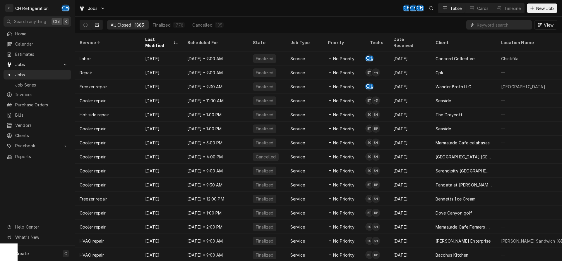
click at [486, 25] on input "Dynamic Content Wrapper" at bounding box center [502, 24] width 52 height 9
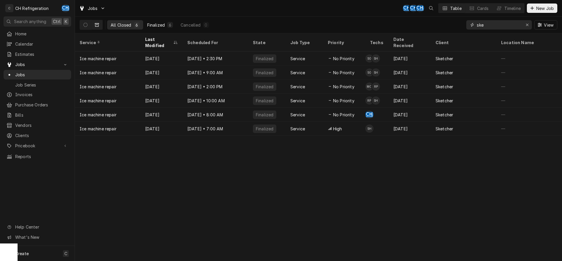
type input "ske"
click at [155, 27] on div "Finalized" at bounding box center [156, 25] width 18 height 6
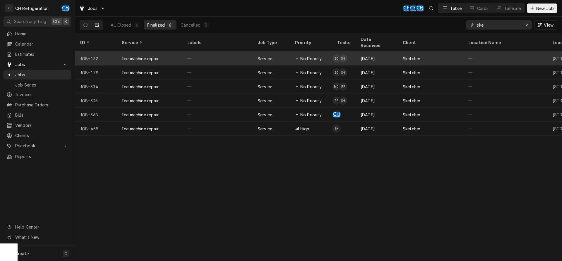
click at [245, 54] on div "—" at bounding box center [218, 58] width 70 height 14
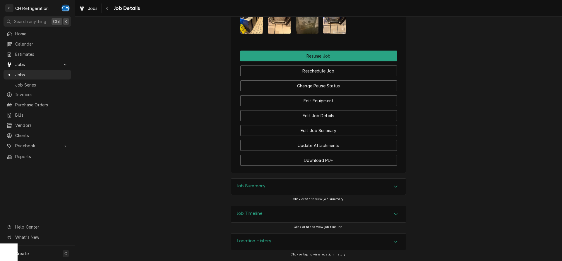
click at [259, 189] on h3 "Job Summary" at bounding box center [251, 186] width 29 height 6
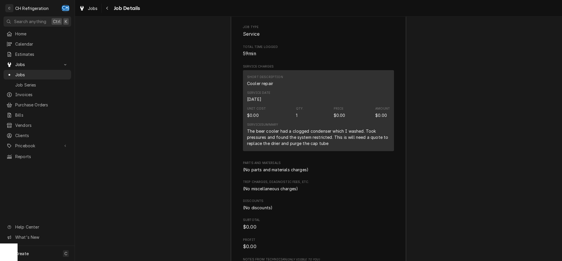
scroll to position [895, 0]
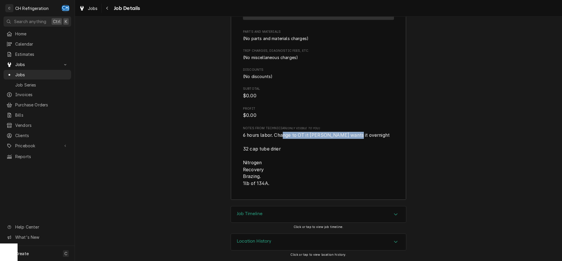
drag, startPoint x: 282, startPoint y: 135, endPoint x: 354, endPoint y: 134, distance: 71.7
click at [354, 134] on span "6 hours labor. Change to OT it [PERSON_NAME] wants it overnight 32 cap tube dri…" at bounding box center [316, 159] width 147 height 54
click at [354, 135] on span "6 hours labor. Change to OT it [PERSON_NAME] wants it overnight 32 cap tube dri…" at bounding box center [316, 159] width 147 height 54
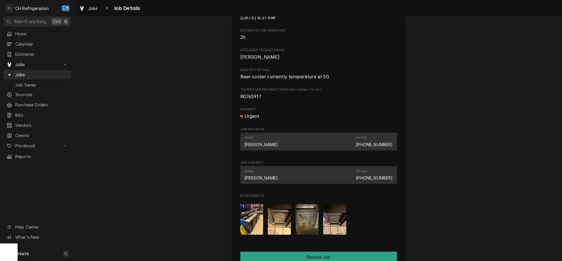
scroll to position [328, 0]
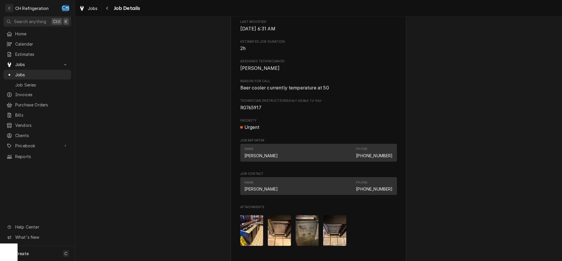
click at [246, 111] on span "R0765917" at bounding box center [250, 108] width 21 height 6
copy span "R0765917"
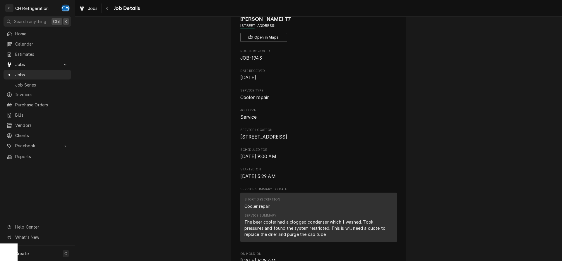
scroll to position [0, 0]
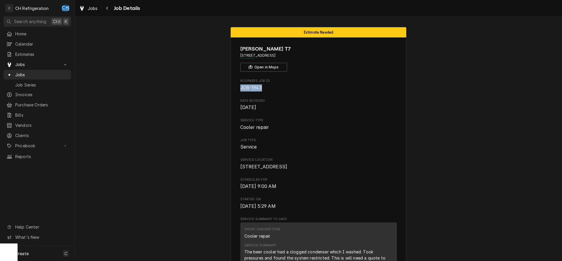
drag, startPoint x: 261, startPoint y: 85, endPoint x: 235, endPoint y: 86, distance: 26.6
copy span "JOB-1943"
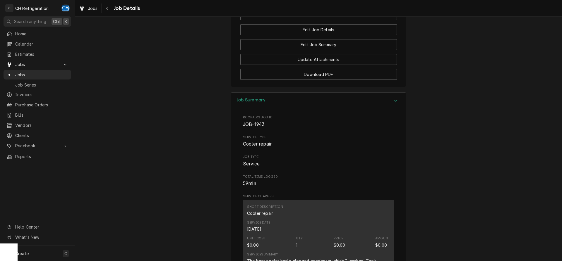
scroll to position [507, 0]
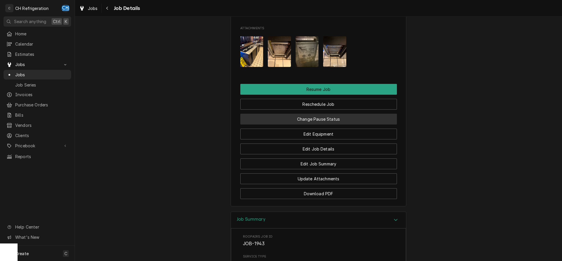
click at [342, 125] on button "Change Pause Status" at bounding box center [318, 119] width 156 height 11
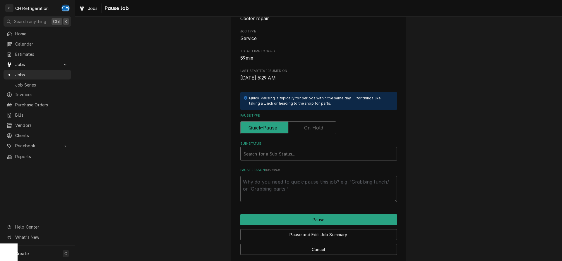
scroll to position [66, 0]
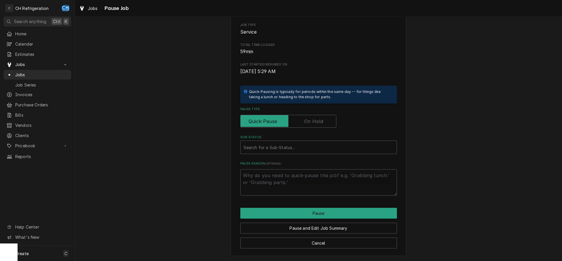
click at [318, 122] on label "Pause Type" at bounding box center [288, 121] width 96 height 13
click at [318, 122] on input "Pause Type" at bounding box center [288, 121] width 91 height 13
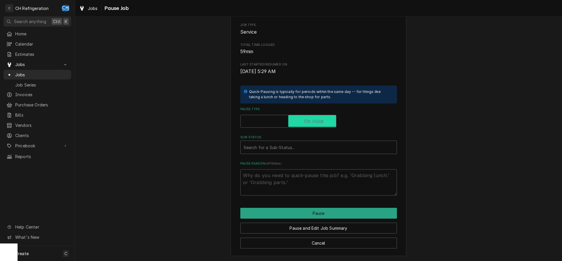
checkbox input "true"
click at [316, 147] on div "Sub-Status" at bounding box center [318, 147] width 150 height 11
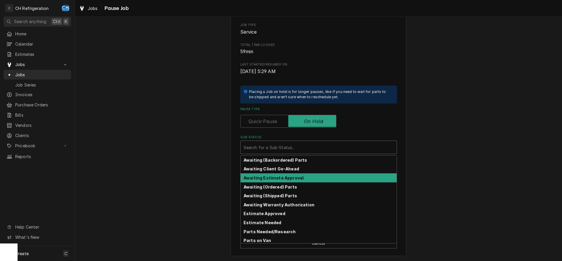
click at [299, 179] on strong "Awaiting Estimate Approval" at bounding box center [273, 177] width 60 height 5
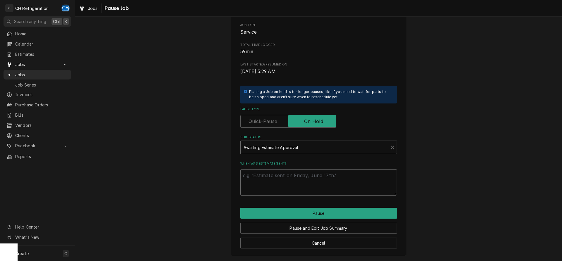
click at [297, 177] on textarea "When was estimate sent?" at bounding box center [318, 182] width 156 height 26
type textarea "x"
type textarea "["
type textarea "x"
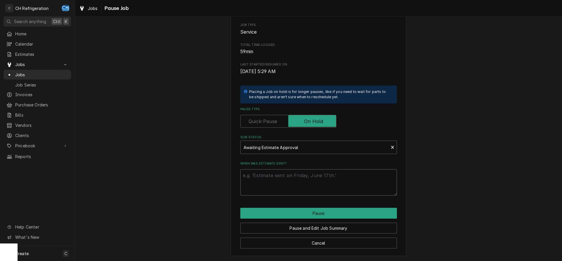
type textarea "p"
type textarea "x"
type textarea "p,"
type textarea "x"
type textarea "p"
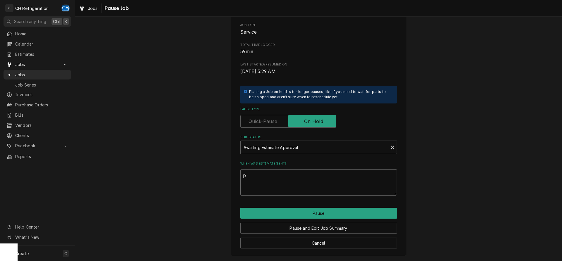
type textarea "x"
type textarea "p/"
type textarea "x"
type textarea "p/1"
type textarea "x"
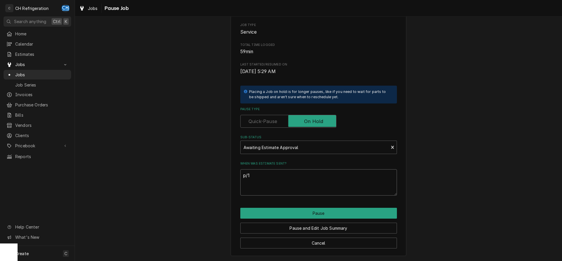
type textarea "p/15"
click at [245, 175] on textarea "p/15" at bounding box center [318, 182] width 156 height 26
type textarea "x"
type textarea "/15"
type textarea "x"
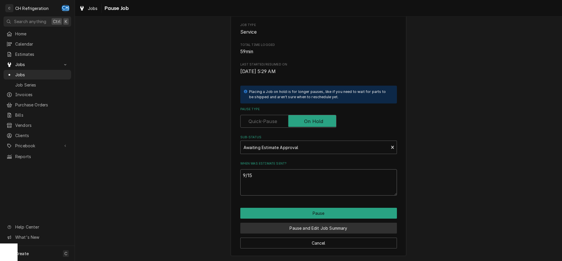
type textarea "9/15"
click at [314, 227] on button "Pause and Edit Job Summary" at bounding box center [318, 228] width 156 height 11
type textarea "x"
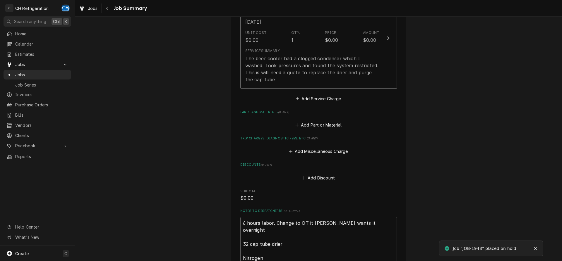
scroll to position [321, 0]
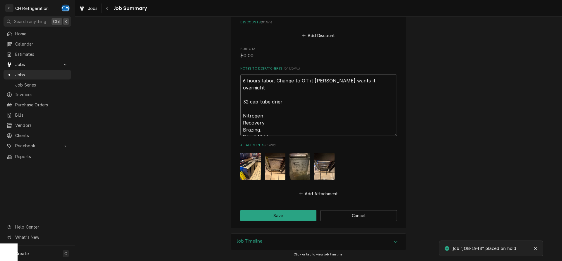
click at [304, 131] on textarea "6 hours labor. Change to OT it [PERSON_NAME] wants it overnight 32 cap tube dri…" at bounding box center [318, 105] width 156 height 61
type textarea "x"
type textarea "6 hours labor. Change to OT it [PERSON_NAME] wants it overnight 32 cap tube dri…"
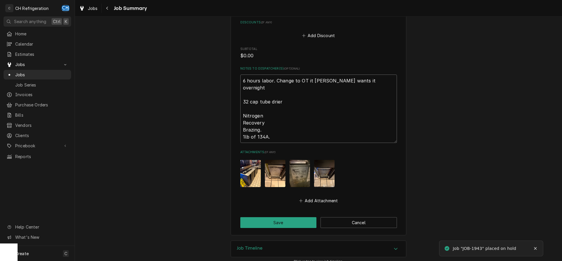
type textarea "x"
type textarea "6 hours labor. Change to OT it [PERSON_NAME] wants it overnight 32 cap tube dri…"
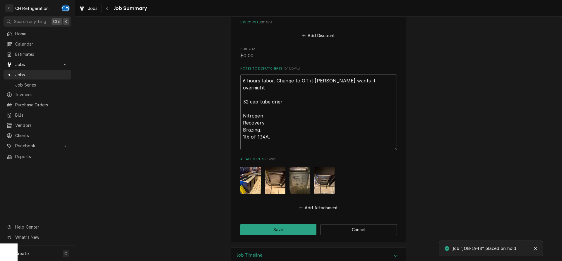
type textarea "x"
type textarea "6 hours labor. Change to OT it [PERSON_NAME] wants it overnight 32 cap tube dri…"
type textarea "x"
type textarea "6 hours labor. Change to OT it [PERSON_NAME] wants it overnight 32 cap tube dri…"
type textarea "x"
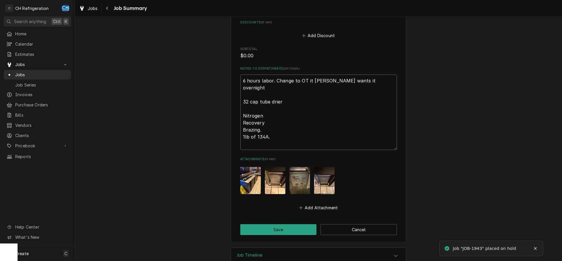
type textarea "6 hours labor. Change to OT it [PERSON_NAME] wants it overnight 32 cap tube dri…"
type textarea "x"
type textarea "6 hours labor. Change to OT it [PERSON_NAME] wants it overnight 32 cap tube dri…"
type textarea "x"
type textarea "6 hours labor. Change to OT it [PERSON_NAME] wants it overnight 32 cap tube dri…"
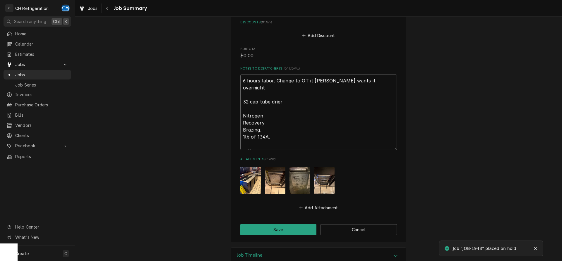
type textarea "x"
type textarea "6 hours labor. Change to OT it [PERSON_NAME] wants it overnight 32 cap tube dri…"
type textarea "x"
type textarea "6 hours labor. Change to OT it [PERSON_NAME] wants it overnight 32 cap tube dri…"
type textarea "x"
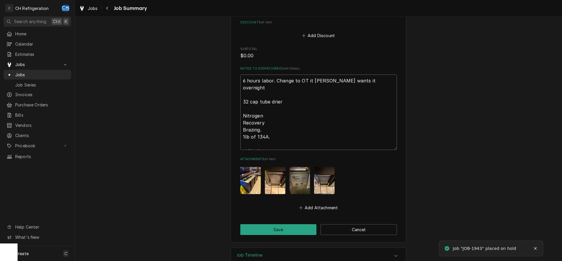
type textarea "6 hours labor. Change to OT it [PERSON_NAME] wants it overnight 32 cap tube dri…"
type textarea "x"
type textarea "6 hours labor. Change to OT it [PERSON_NAME] wants it overnight 32 cap tube dri…"
type textarea "x"
type textarea "6 hours labor. Change to OT it [PERSON_NAME] wants it overnight 32 cap tube dri…"
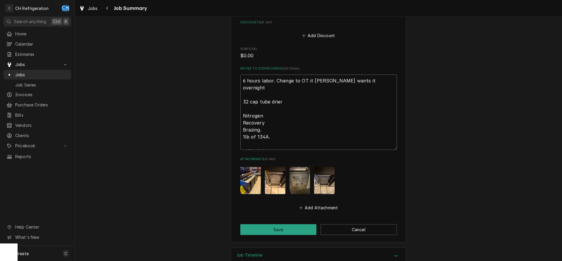
type textarea "x"
type textarea "6 hours labor. Change to OT it [PERSON_NAME] wants it overnight 32 cap tube dri…"
type textarea "x"
type textarea "6 hours labor. Change to OT it [PERSON_NAME] wants it overnight 32 cap tube dri…"
type textarea "x"
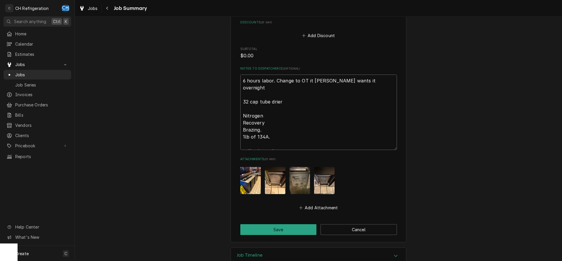
type textarea "6 hours labor. Change to OT it [PERSON_NAME] wants it overnight 32 cap tube dri…"
type textarea "x"
type textarea "6 hours labor. Change to OT it [PERSON_NAME] wants it overnight 32 cap tube dri…"
type textarea "x"
type textarea "6 hours labor. Change to OT it [PERSON_NAME] wants it overnight 32 cap tube dri…"
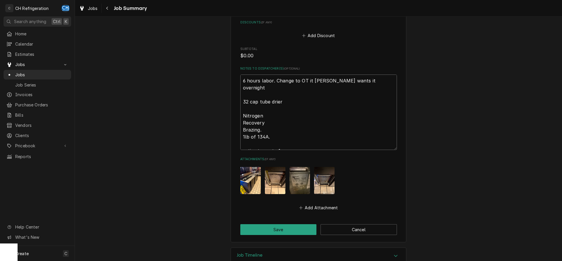
type textarea "x"
type textarea "6 hours labor. Change to OT it [PERSON_NAME] wants it overnight 32 cap tube dri…"
type textarea "x"
type textarea "6 hours labor. Change to OT it [PERSON_NAME] wants it overnight 32 cap tube dri…"
type textarea "x"
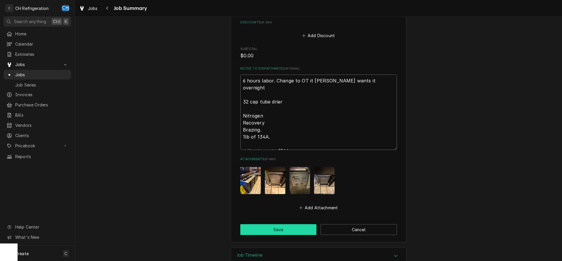
type textarea "6 hours labor. Change to OT it [PERSON_NAME] wants it overnight 32 cap tube dri…"
click at [282, 230] on button "Save" at bounding box center [278, 229] width 76 height 11
type textarea "x"
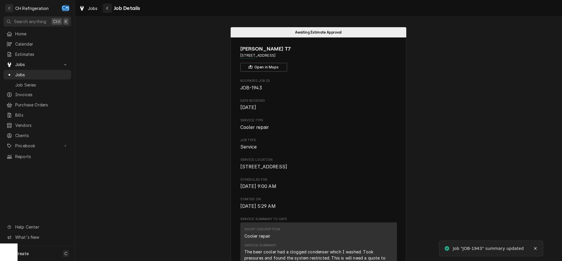
click at [109, 6] on div "Navigate back" at bounding box center [107, 8] width 6 height 6
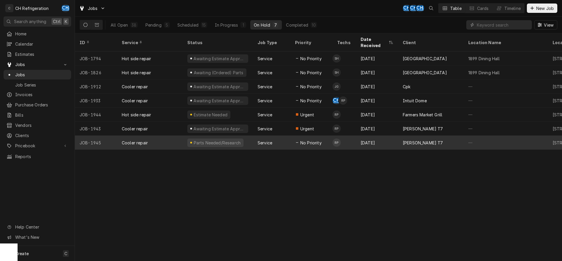
click at [411, 140] on div "[PERSON_NAME] T7" at bounding box center [422, 143] width 40 height 6
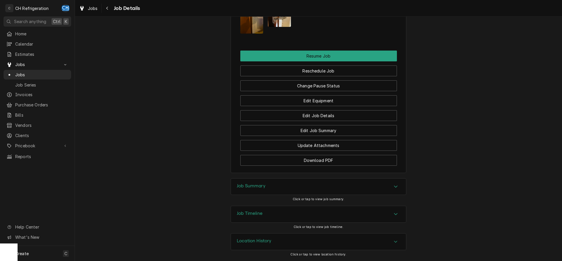
click at [300, 184] on div "Job Summary" at bounding box center [318, 187] width 175 height 16
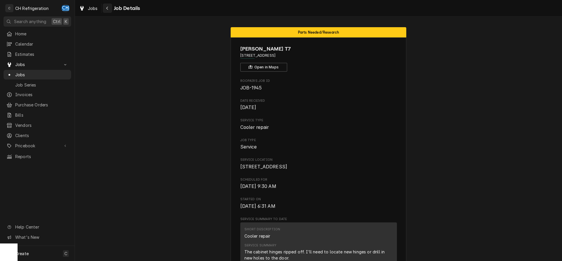
click at [109, 11] on div "Navigate back" at bounding box center [107, 8] width 6 height 6
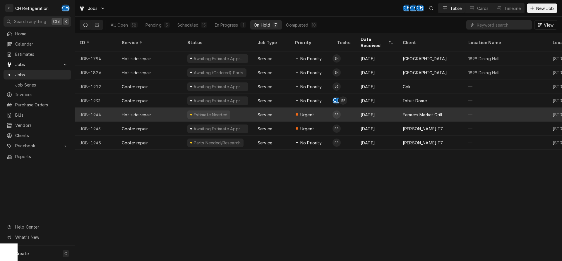
click at [424, 111] on div "Farmers Market Grill" at bounding box center [431, 115] width 66 height 14
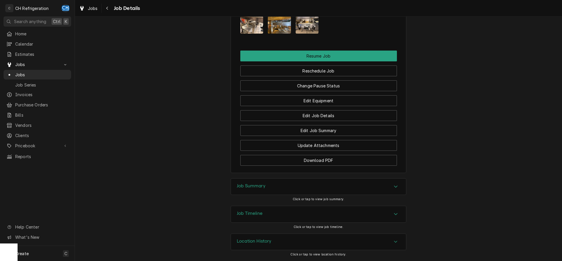
click at [301, 183] on div "Job Summary" at bounding box center [318, 187] width 175 height 16
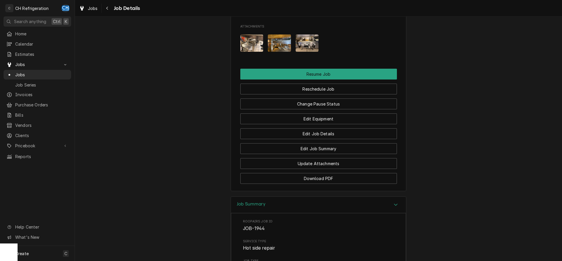
scroll to position [503, 0]
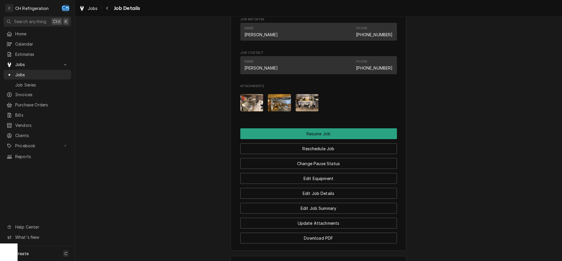
click at [311, 103] on img "Attachments" at bounding box center [306, 102] width 23 height 17
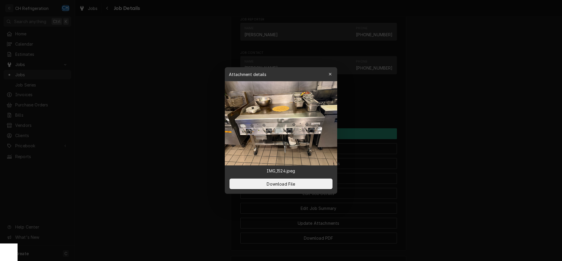
click at [444, 127] on div at bounding box center [281, 130] width 562 height 261
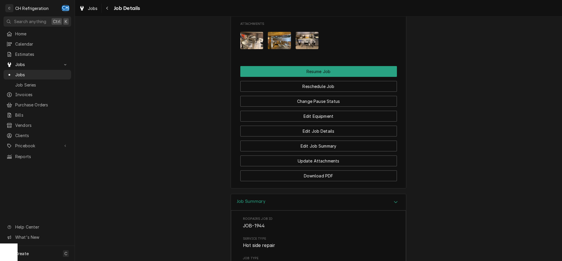
scroll to position [533, 0]
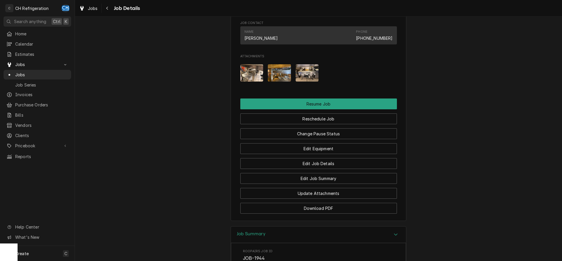
click at [276, 77] on img "Attachments" at bounding box center [279, 72] width 23 height 17
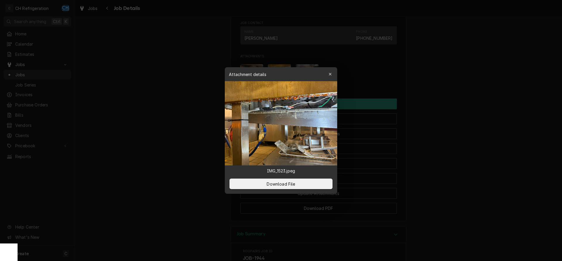
drag, startPoint x: 437, startPoint y: 103, endPoint x: 338, endPoint y: 93, distance: 98.8
click at [436, 103] on div at bounding box center [281, 130] width 562 height 261
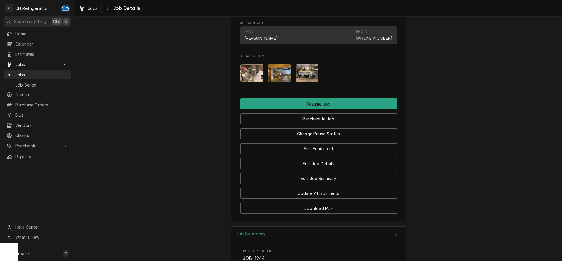
click at [327, 79] on div "Attachments" at bounding box center [318, 73] width 156 height 27
click at [307, 74] on img "Attachments" at bounding box center [306, 72] width 23 height 17
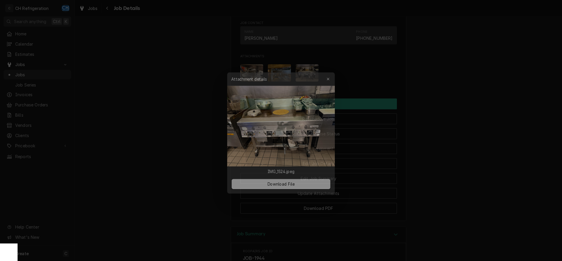
click at [499, 86] on div at bounding box center [281, 130] width 562 height 261
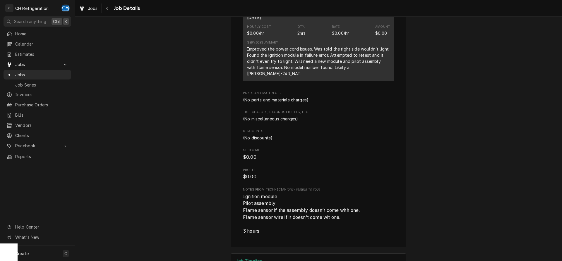
scroll to position [891, 0]
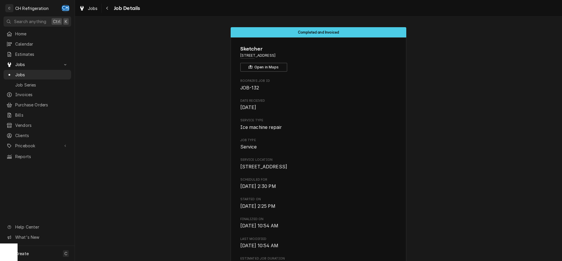
drag, startPoint x: 279, startPoint y: 173, endPoint x: 230, endPoint y: 163, distance: 49.9
click at [230, 163] on div "Sketcher [STREET_ADDRESS] Open in Maps Roopairs Job ID JOB-132 Date Received [D…" at bounding box center [317, 225] width 175 height 377
drag, startPoint x: 307, startPoint y: 174, endPoint x: 242, endPoint y: 169, distance: 65.1
click at [239, 169] on div "Sketcher [STREET_ADDRESS] Open in Maps Roopairs Job ID JOB-132 Date Received [D…" at bounding box center [317, 225] width 175 height 377
click at [267, 168] on span "[STREET_ADDRESS]" at bounding box center [263, 167] width 47 height 6
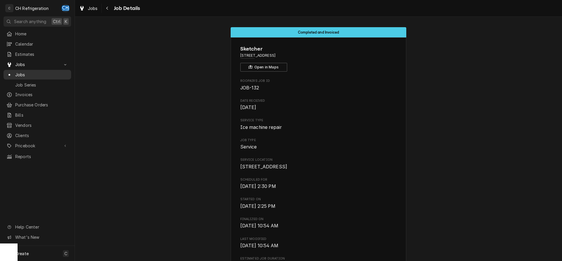
click at [34, 72] on span "Jobs" at bounding box center [41, 75] width 53 height 6
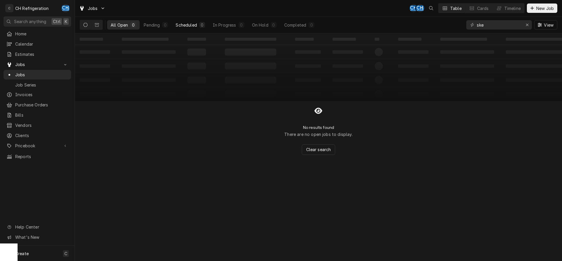
click at [200, 27] on div "0" at bounding box center [202, 25] width 6 height 6
drag, startPoint x: 489, startPoint y: 26, endPoint x: 452, endPoint y: 18, distance: 38.2
click at [476, 20] on input "ske" at bounding box center [498, 24] width 44 height 9
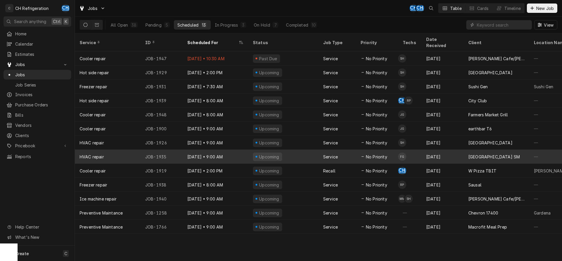
click at [388, 150] on div "No Priority" at bounding box center [377, 157] width 42 height 14
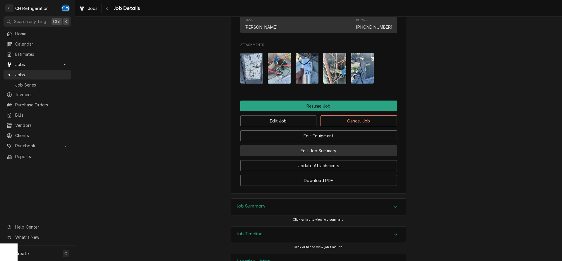
scroll to position [485, 0]
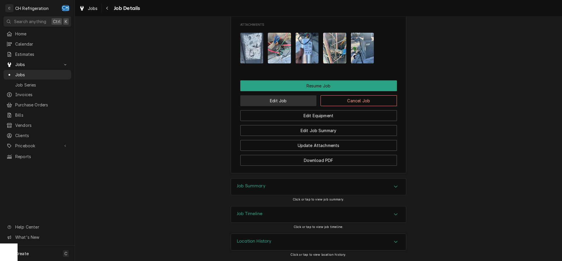
click at [302, 100] on button "Edit Job" at bounding box center [278, 100] width 76 height 11
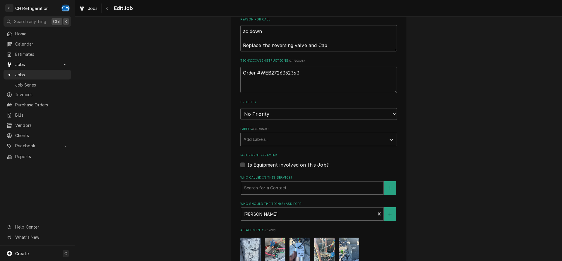
scroll to position [368, 0]
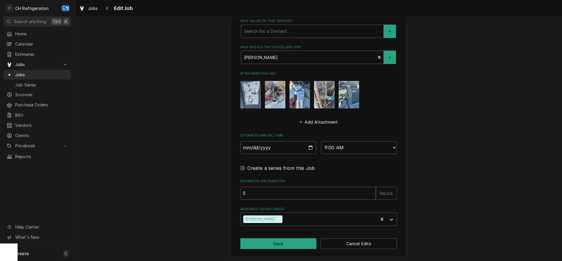
type textarea "x"
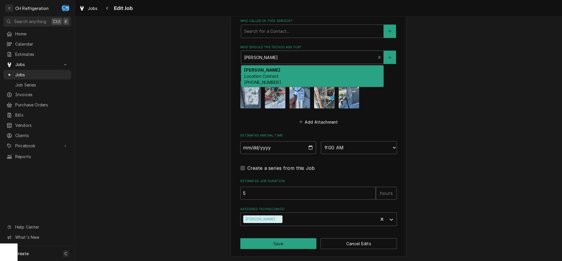
click at [295, 60] on div "Who should the tech(s) ask for?" at bounding box center [308, 57] width 128 height 11
click at [108, 9] on icon "Navigate back" at bounding box center [107, 8] width 3 height 4
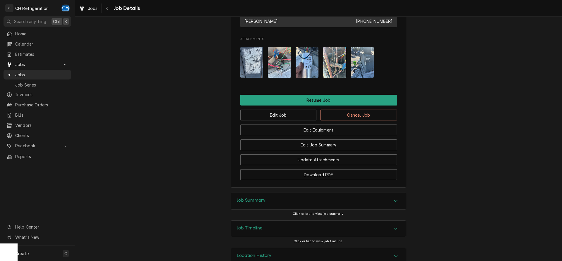
scroll to position [485, 0]
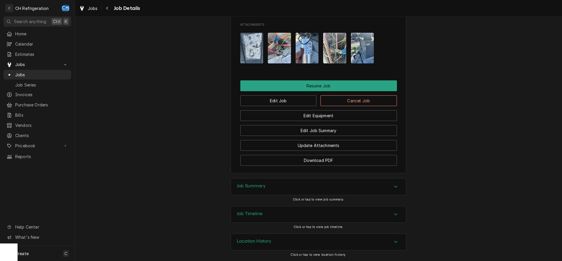
click at [392, 190] on div "Accordion Header" at bounding box center [395, 186] width 9 height 7
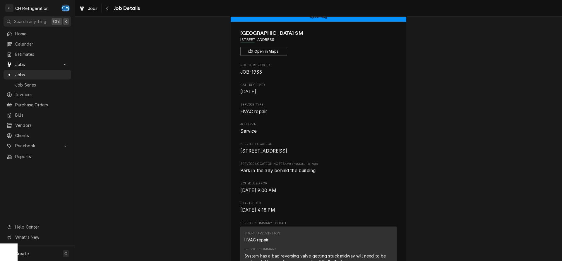
scroll to position [0, 0]
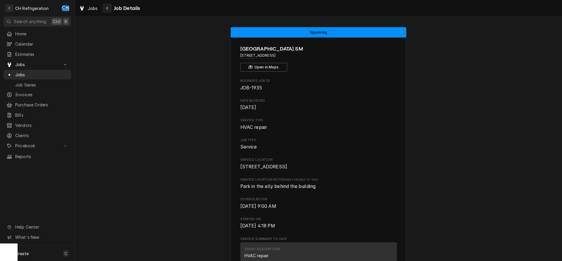
click at [106, 11] on div "Navigate back" at bounding box center [107, 8] width 6 height 6
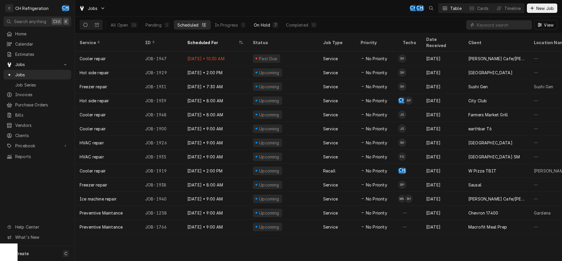
click at [263, 27] on div "On Hold" at bounding box center [262, 25] width 16 height 6
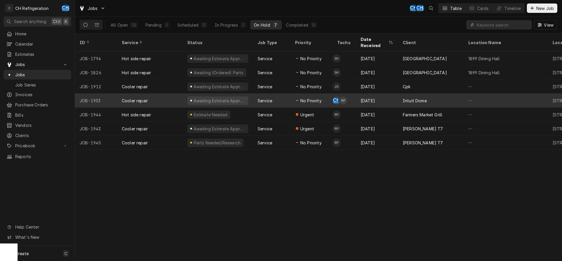
click at [417, 98] on div "Intuit Dome" at bounding box center [414, 101] width 24 height 6
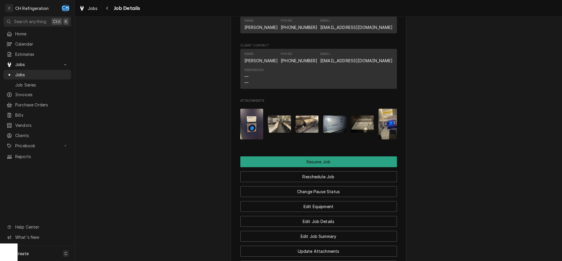
scroll to position [590, 0]
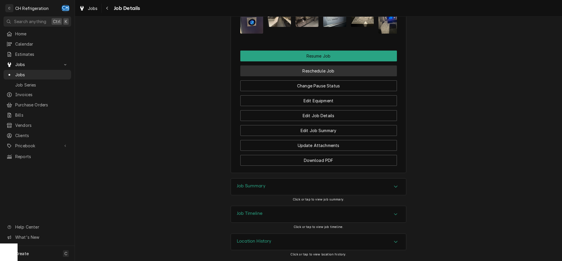
click at [323, 70] on button "Reschedule Job" at bounding box center [318, 71] width 156 height 11
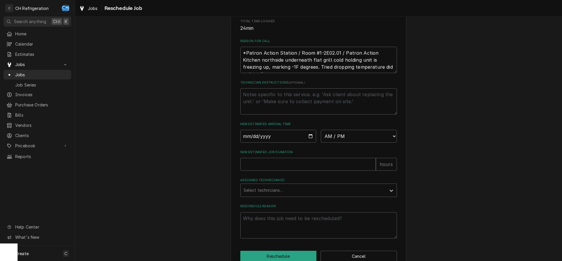
scroll to position [169, 0]
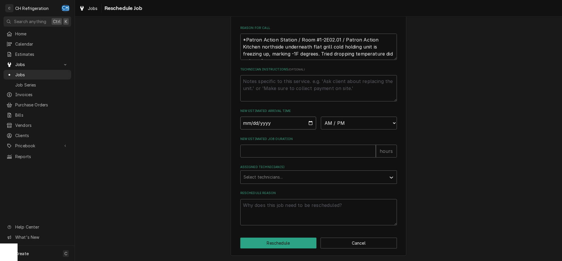
click at [309, 122] on input "Date" at bounding box center [278, 123] width 76 height 13
type input "2025-09-15"
type textarea "x"
click at [321, 117] on select "AM / PM 6:00 AM 6:15 AM 6:30 AM 6:45 AM 7:00 AM 7:15 AM 7:30 AM 7:45 AM 8:00 AM…" at bounding box center [359, 123] width 76 height 13
select select "11:30:00"
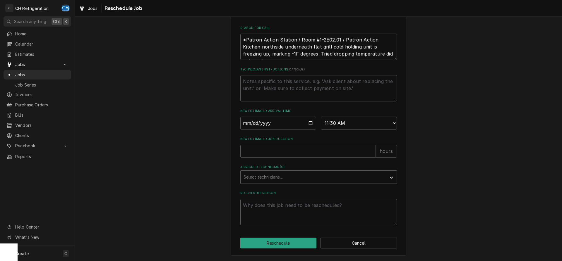
click option "11:30 AM" at bounding box center [0, 0] width 0 height 0
click at [298, 152] on input "New Estimated Job Duration" at bounding box center [307, 151] width 135 height 13
type textarea "x"
type input "2"
click at [261, 176] on div "Assigned Technician(s)" at bounding box center [313, 177] width 140 height 11
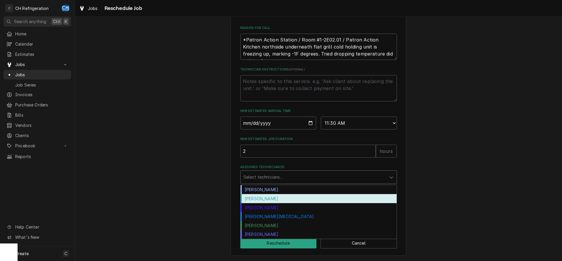
click at [260, 191] on div "Chris Hiraga" at bounding box center [318, 189] width 156 height 9
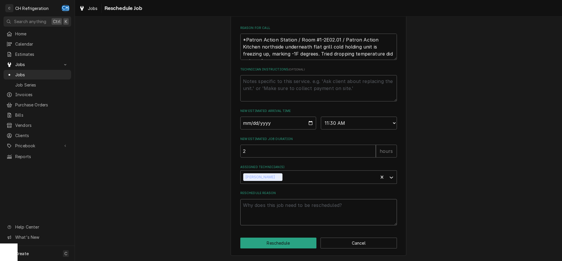
click at [271, 206] on textarea "Reschedule Reason" at bounding box center [318, 212] width 156 height 26
type textarea "x"
type textarea "p"
type textarea "x"
type textarea "par"
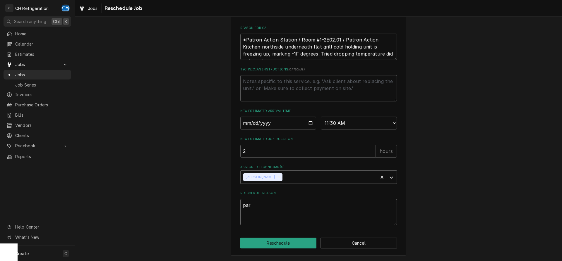
type textarea "x"
type textarea "part"
type textarea "x"
type textarea "parts"
click at [275, 247] on button "Reschedule" at bounding box center [278, 243] width 76 height 11
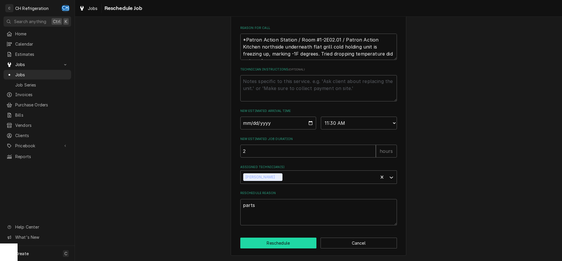
type textarea "x"
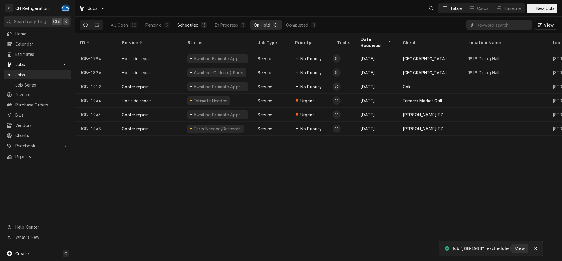
click at [189, 24] on div "Scheduled" at bounding box center [187, 25] width 21 height 6
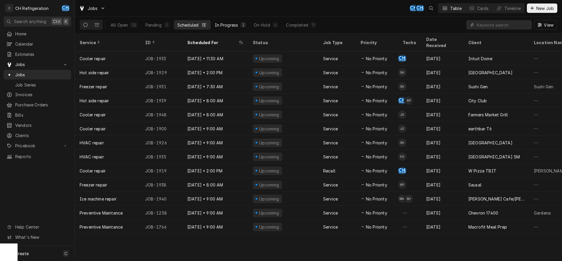
click at [239, 27] on button "In Progress 3" at bounding box center [230, 24] width 39 height 9
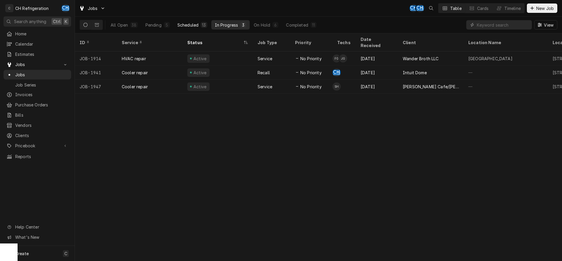
click at [190, 27] on div "Scheduled" at bounding box center [187, 25] width 21 height 6
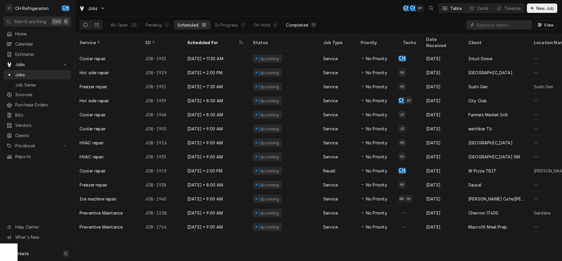
click at [314, 24] on div "11" at bounding box center [313, 25] width 4 height 6
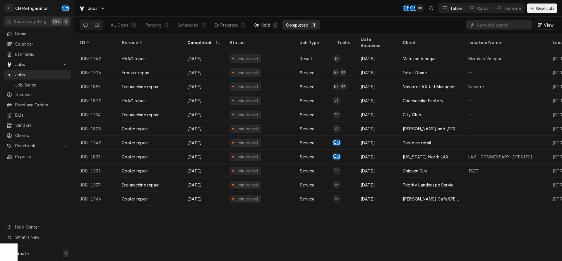
click at [269, 29] on button "On Hold 6" at bounding box center [266, 24] width 32 height 9
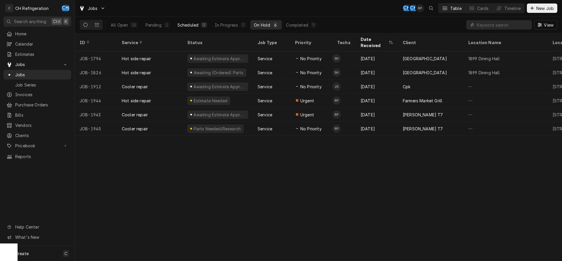
click at [194, 27] on div "Scheduled" at bounding box center [187, 25] width 21 height 6
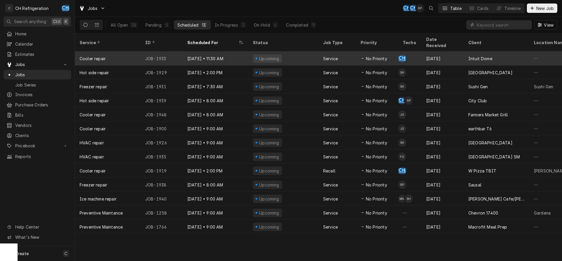
click at [434, 57] on div "[DATE]" at bounding box center [442, 58] width 42 height 14
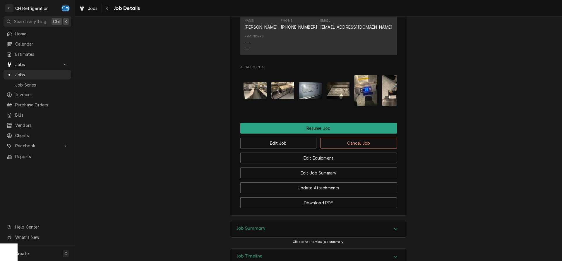
scroll to position [0, 37]
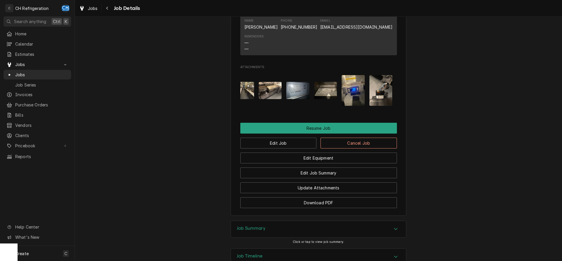
click at [385, 106] on img "Attachments" at bounding box center [380, 90] width 23 height 31
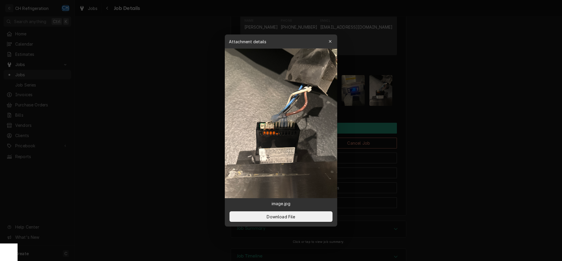
click at [420, 126] on div at bounding box center [281, 130] width 562 height 261
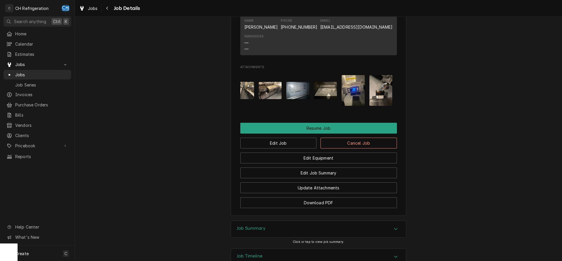
scroll to position [0, 0]
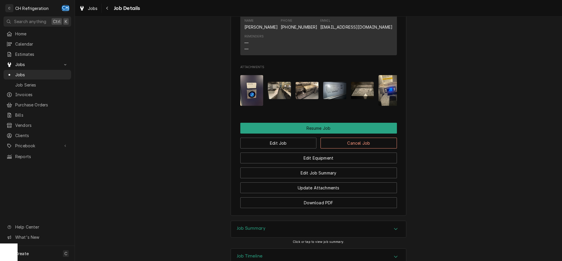
drag, startPoint x: 366, startPoint y: 102, endPoint x: 370, endPoint y: 104, distance: 3.9
click at [367, 99] on img "Attachments" at bounding box center [362, 90] width 23 height 17
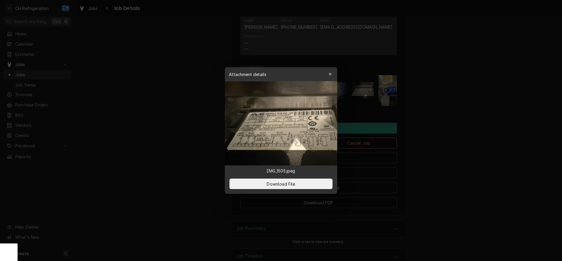
click at [461, 128] on div at bounding box center [281, 130] width 562 height 261
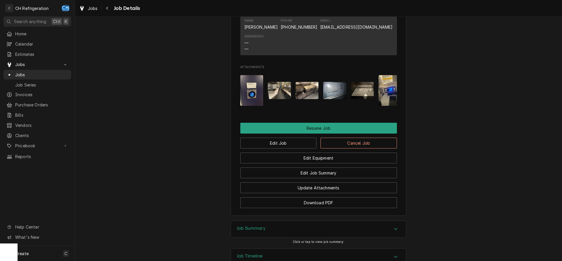
click at [245, 100] on img "Attachments" at bounding box center [251, 90] width 23 height 31
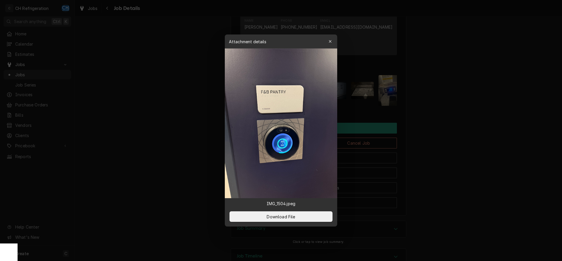
click at [419, 125] on div at bounding box center [281, 130] width 562 height 261
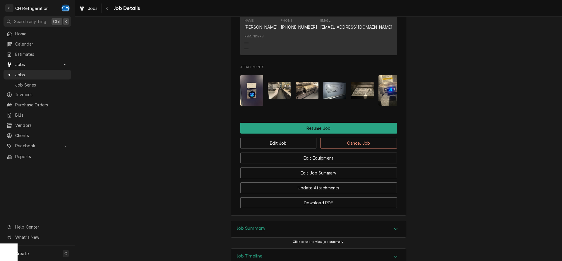
click at [271, 97] on img "Attachments" at bounding box center [279, 90] width 23 height 17
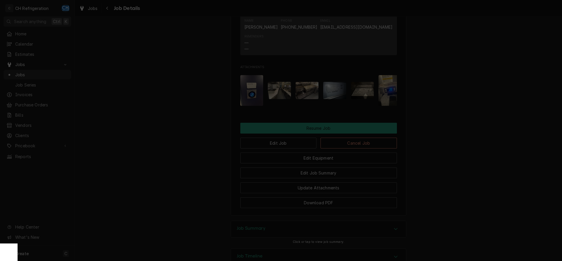
click at [443, 119] on div at bounding box center [281, 130] width 562 height 261
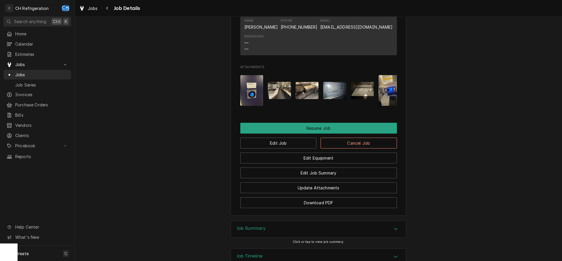
click at [304, 99] on img "Attachments" at bounding box center [306, 90] width 23 height 17
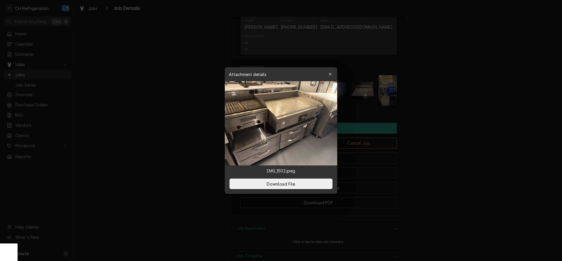
drag, startPoint x: 443, startPoint y: 122, endPoint x: 437, endPoint y: 123, distance: 5.9
click at [440, 122] on div at bounding box center [281, 130] width 562 height 261
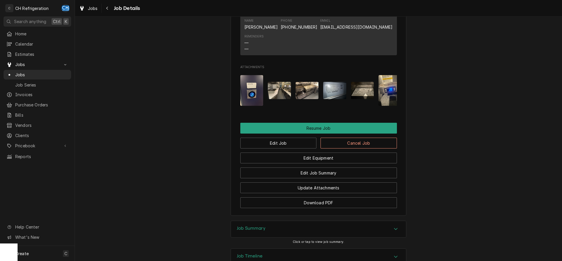
click at [327, 106] on button "Attachments" at bounding box center [334, 90] width 23 height 31
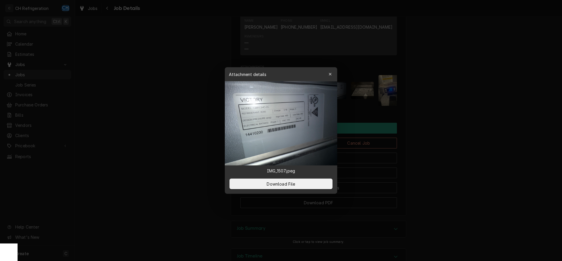
drag, startPoint x: 461, startPoint y: 121, endPoint x: 422, endPoint y: 118, distance: 39.1
click at [460, 121] on div at bounding box center [281, 130] width 562 height 261
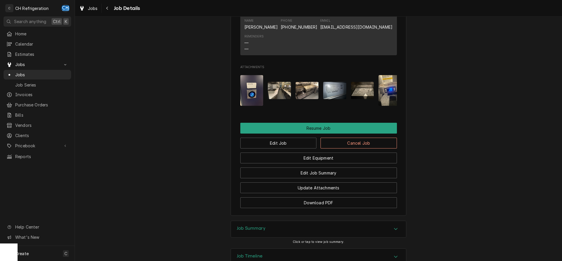
click at [368, 106] on button "Attachments" at bounding box center [362, 90] width 23 height 31
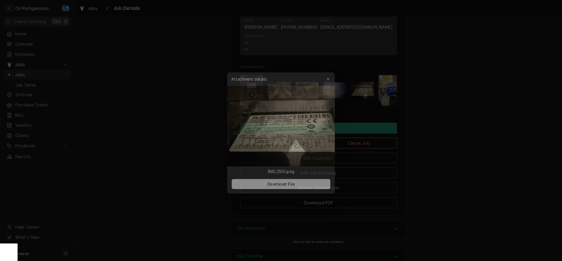
click at [459, 119] on div at bounding box center [281, 130] width 562 height 261
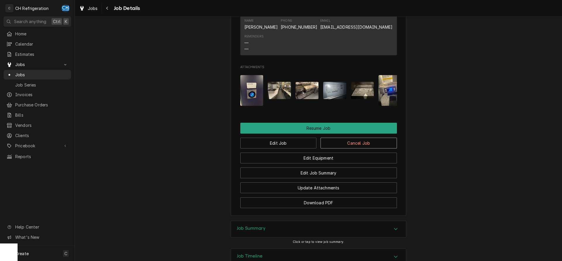
click at [382, 106] on img "Attachments" at bounding box center [389, 90] width 23 height 31
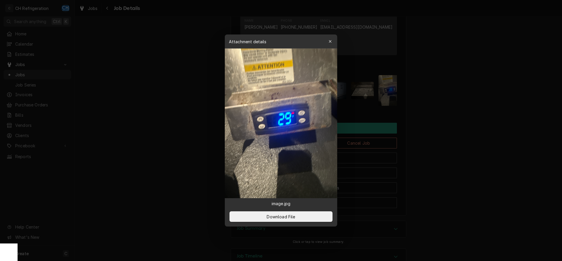
click at [447, 115] on div at bounding box center [281, 130] width 562 height 261
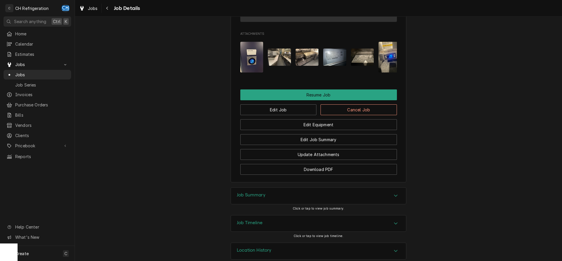
scroll to position [527, 0]
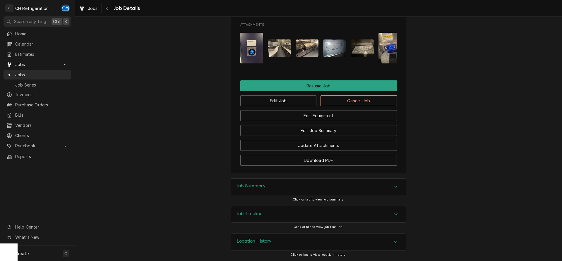
click at [386, 183] on div "Job Summary" at bounding box center [318, 187] width 175 height 16
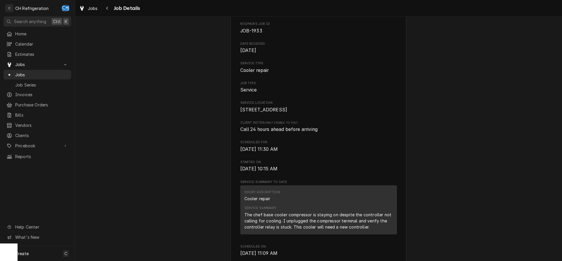
scroll to position [0, 0]
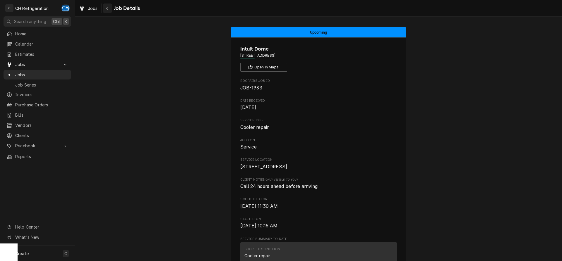
click at [104, 7] on div "Navigate back" at bounding box center [107, 8] width 6 height 6
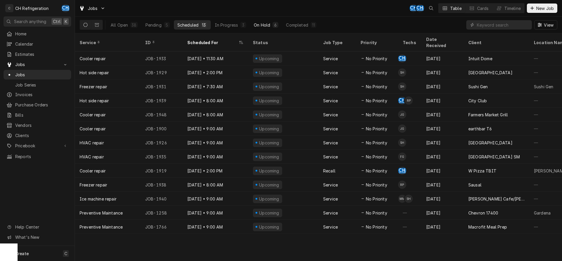
click at [272, 25] on div "6" at bounding box center [275, 25] width 6 height 6
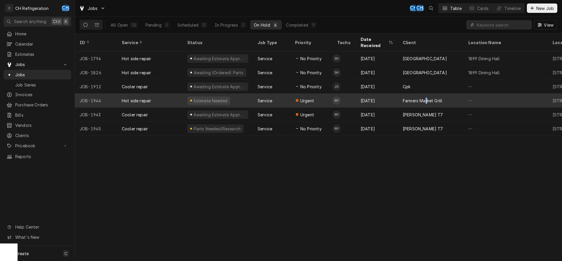
click at [426, 98] on div "Farmers Market Grill" at bounding box center [421, 101] width 39 height 6
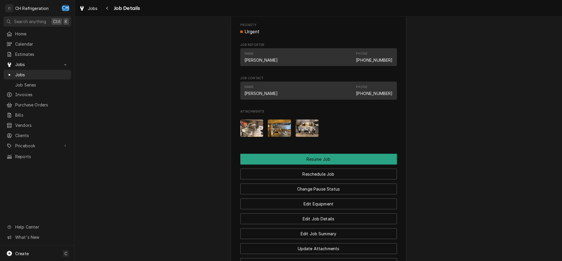
scroll to position [581, 0]
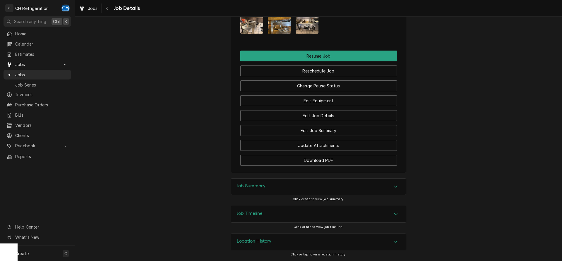
click at [271, 185] on div "Job Summary" at bounding box center [318, 187] width 175 height 16
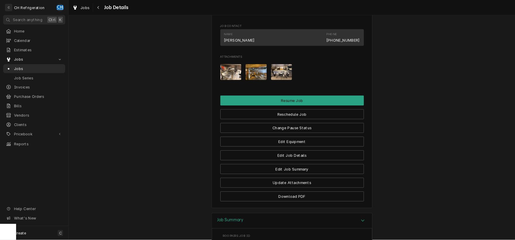
scroll to position [503, 0]
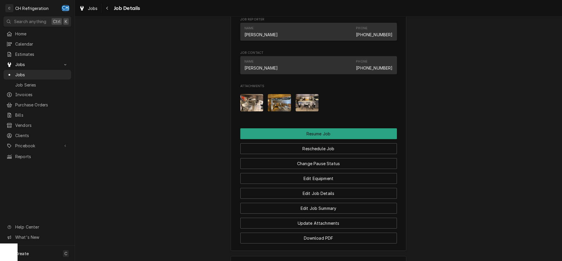
click at [258, 101] on img "Attachments" at bounding box center [251, 102] width 23 height 17
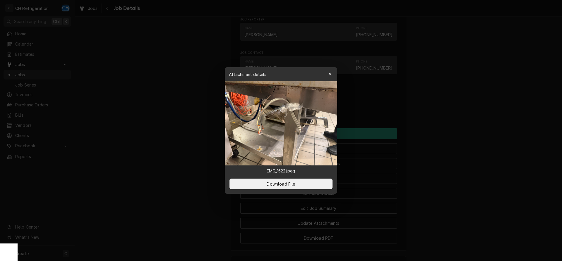
click at [429, 118] on div at bounding box center [281, 130] width 562 height 261
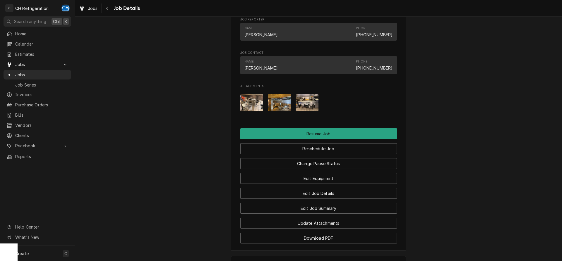
click at [271, 104] on img "Attachments" at bounding box center [279, 102] width 23 height 17
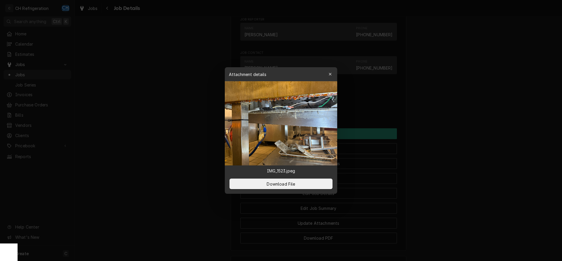
click at [289, 135] on img at bounding box center [281, 123] width 112 height 84
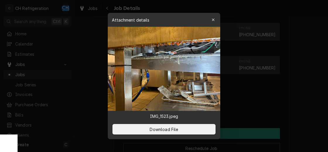
scroll to position [502, 0]
click at [314, 81] on div at bounding box center [164, 76] width 328 height 152
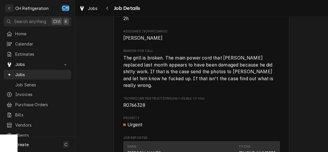
scroll to position [375, 0]
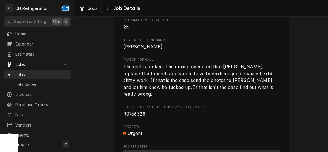
click at [132, 111] on div "Technician Instructions (Only Visible to You) R0766328" at bounding box center [201, 111] width 156 height 13
click at [132, 112] on span "R0766328" at bounding box center [134, 114] width 22 height 6
click at [133, 113] on span "R0766328" at bounding box center [134, 114] width 22 height 6
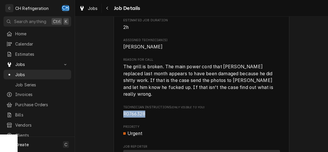
copy span "R0766328"
click at [187, 77] on span "The grill is broken. The main power cord that Josh replaced last month appears …" at bounding box center [201, 80] width 156 height 35
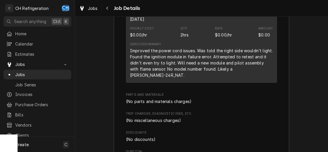
scroll to position [880, 0]
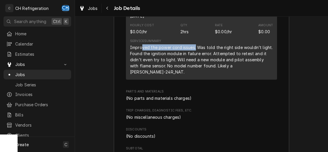
drag, startPoint x: 142, startPoint y: 49, endPoint x: 195, endPoint y: 49, distance: 52.9
click at [195, 49] on div "Improved the power cord issues. Was told the right side wouldn’t light. Found t…" at bounding box center [201, 59] width 143 height 31
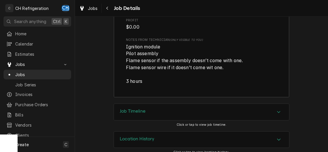
click at [180, 109] on div "Job Timeline" at bounding box center [201, 112] width 175 height 16
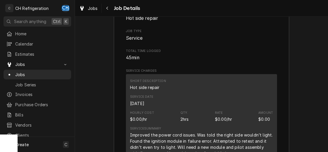
scroll to position [881, 0]
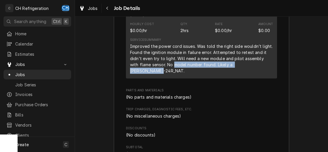
drag, startPoint x: 166, startPoint y: 67, endPoint x: 254, endPoint y: 67, distance: 88.3
click at [254, 67] on div "Improved the power cord issues. Was told the right side wouldn’t light. Found t…" at bounding box center [201, 58] width 143 height 31
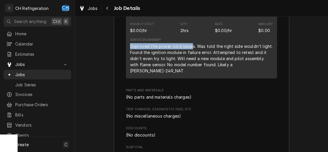
drag, startPoint x: 130, startPoint y: 47, endPoint x: 192, endPoint y: 47, distance: 62.0
click at [192, 47] on div "Improved the power cord issues. Was told the right side wouldn’t light. Found t…" at bounding box center [201, 58] width 143 height 31
click at [194, 47] on div "Improved the power cord issues. Was told the right side wouldn’t light. Found t…" at bounding box center [201, 58] width 143 height 31
click at [134, 53] on div "Improved the power cord issues. Was told the right side wouldn’t light. Found t…" at bounding box center [201, 58] width 143 height 31
click at [130, 54] on div "Improved the power cord issues. Was told the right side wouldn’t light. Found t…" at bounding box center [201, 58] width 143 height 31
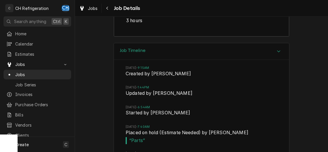
scroll to position [1149, 0]
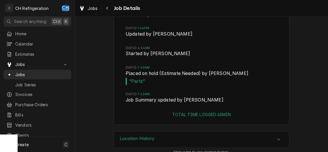
click at [161, 132] on div "Location History" at bounding box center [201, 140] width 175 height 16
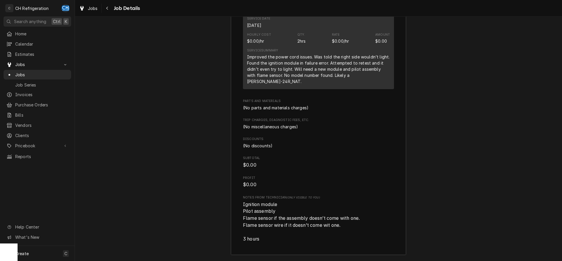
scroll to position [870, 0]
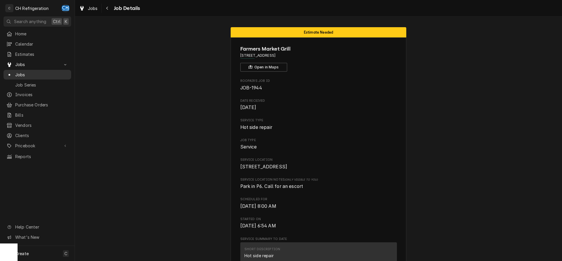
click at [29, 74] on span "Jobs" at bounding box center [41, 75] width 53 height 6
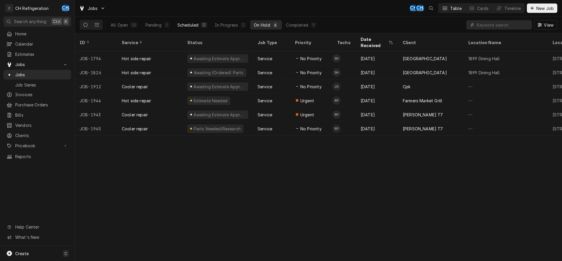
click at [204, 26] on div "13" at bounding box center [204, 25] width 4 height 6
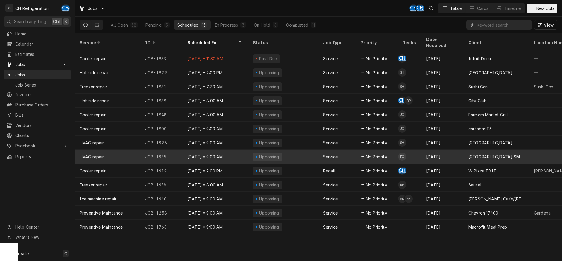
click at [453, 150] on div "[DATE]" at bounding box center [442, 157] width 42 height 14
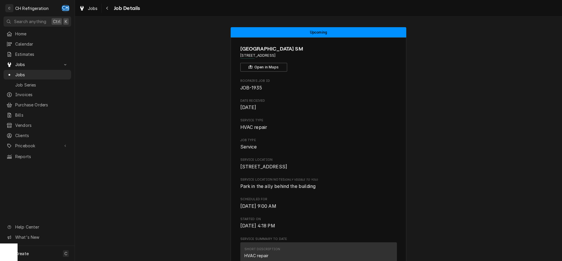
drag, startPoint x: 29, startPoint y: 72, endPoint x: 79, endPoint y: 45, distance: 56.3
click at [29, 72] on span "Jobs" at bounding box center [41, 75] width 53 height 6
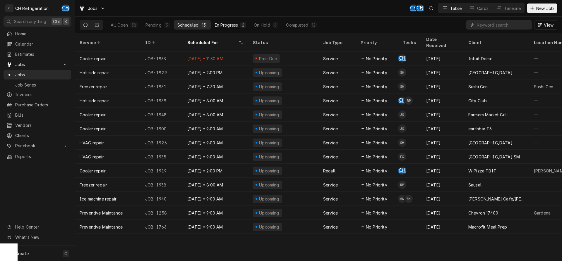
click at [237, 27] on div "In Progress" at bounding box center [226, 25] width 23 height 6
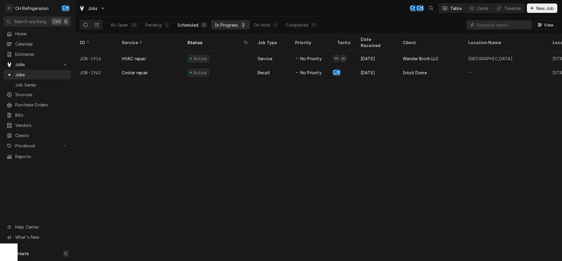
click at [204, 28] on button "Scheduled 13" at bounding box center [192, 24] width 37 height 9
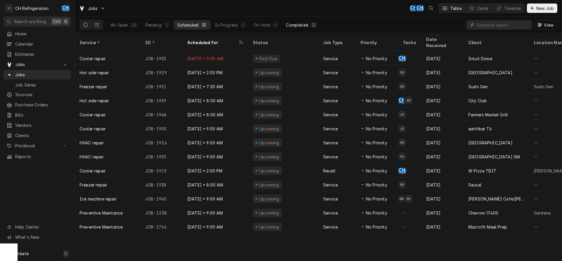
click at [297, 22] on button "Completed 12" at bounding box center [301, 24] width 38 height 9
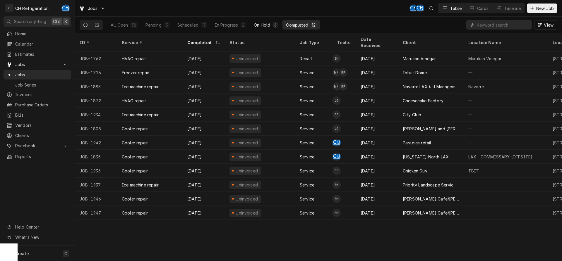
click at [269, 27] on div "On Hold" at bounding box center [262, 25] width 16 height 6
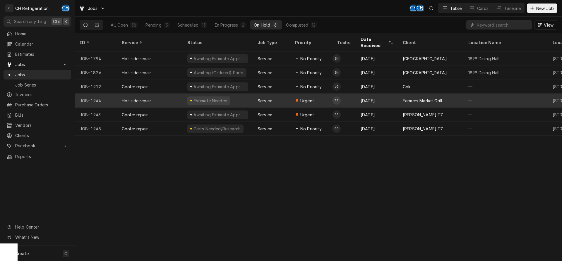
click at [360, 94] on div "Sep 14" at bounding box center [377, 101] width 42 height 14
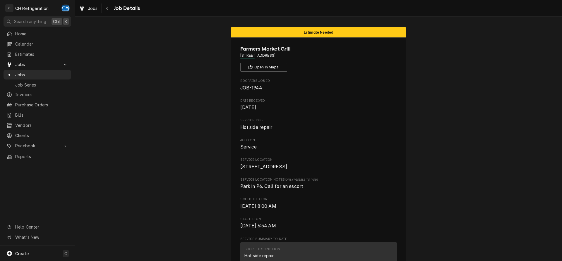
drag, startPoint x: 312, startPoint y: 56, endPoint x: 243, endPoint y: 55, distance: 68.5
copy span "[STREET_ADDRESS]"
click at [18, 73] on span "Jobs" at bounding box center [41, 75] width 53 height 6
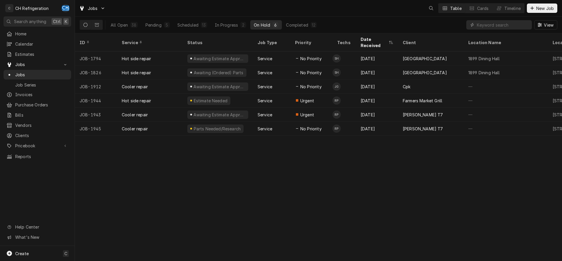
click at [266, 24] on div "On Hold" at bounding box center [262, 25] width 16 height 6
click at [308, 20] on div "All Open 38 Pending 5 Scheduled 13 In Progress 2 On Hold 6 Completed 12" at bounding box center [213, 25] width 213 height 16
click at [303, 27] on div "Completed" at bounding box center [297, 25] width 22 height 6
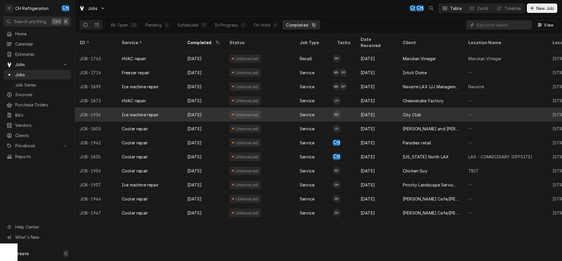
click at [463, 108] on div "City Club" at bounding box center [431, 115] width 66 height 14
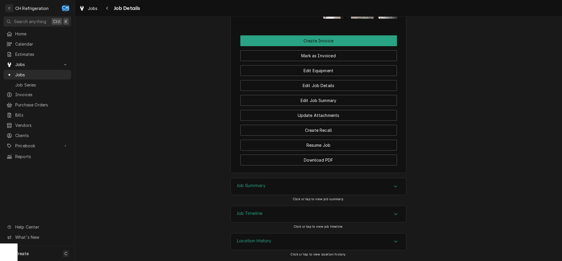
click at [271, 183] on div "Job Summary" at bounding box center [318, 186] width 175 height 16
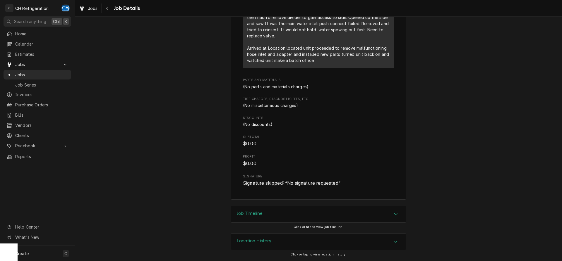
scroll to position [681, 0]
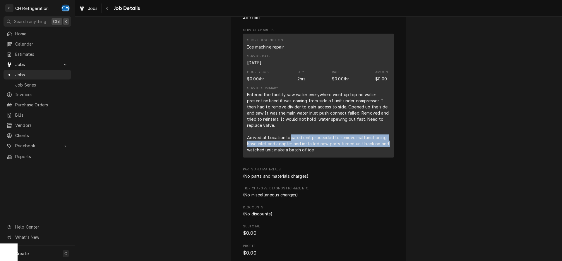
drag, startPoint x: 288, startPoint y: 141, endPoint x: 389, endPoint y: 145, distance: 100.7
click at [389, 145] on div "Entered the facility saw water everywhere went up top no water present noticed …" at bounding box center [318, 122] width 143 height 61
click at [348, 146] on div "Entered the facility saw water everywhere went up top no water present noticed …" at bounding box center [318, 122] width 143 height 61
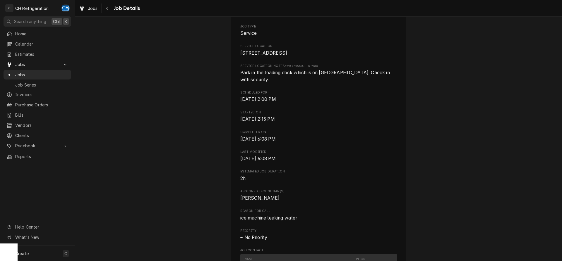
scroll to position [0, 0]
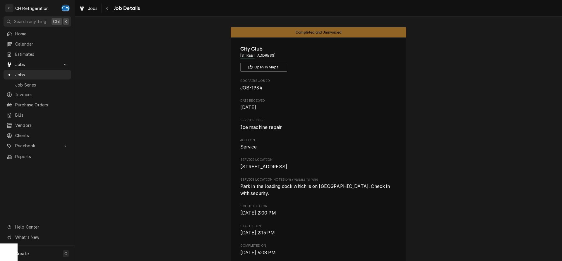
drag, startPoint x: 305, startPoint y: 57, endPoint x: 231, endPoint y: 55, distance: 74.6
copy span "[STREET_ADDRESS]"
click at [111, 8] on button "Navigate back" at bounding box center [107, 8] width 9 height 9
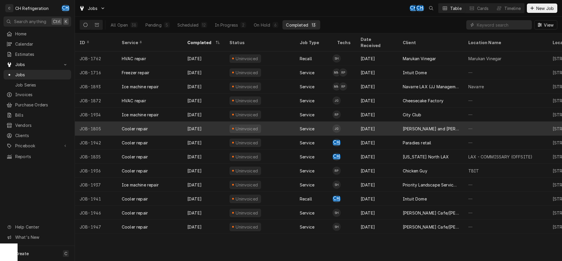
click at [442, 127] on div "[PERSON_NAME] and [PERSON_NAME]'s" at bounding box center [431, 129] width 66 height 14
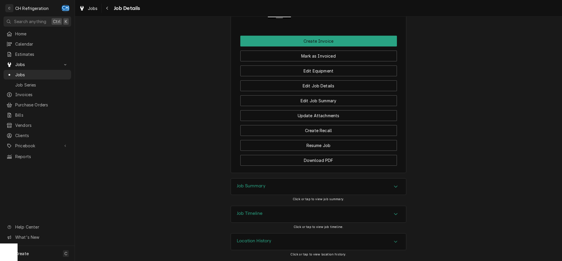
click at [316, 186] on div "Job Summary" at bounding box center [318, 187] width 175 height 16
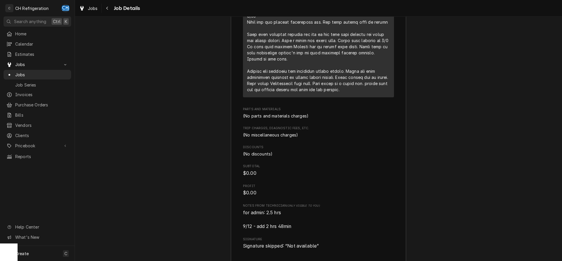
scroll to position [941, 0]
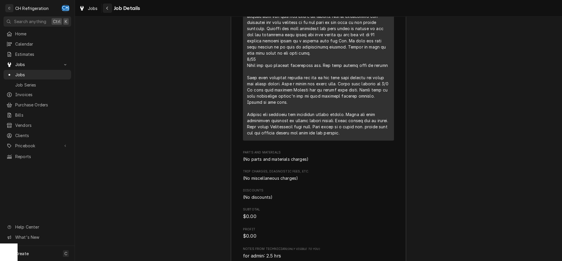
click at [111, 9] on button "Navigate back" at bounding box center [107, 8] width 9 height 9
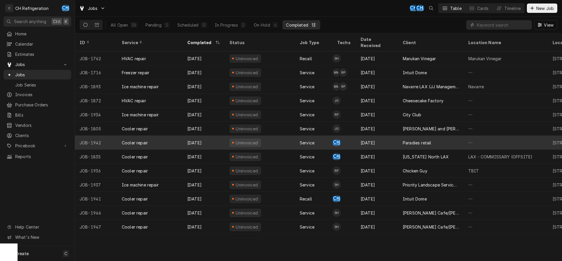
click at [447, 136] on div "Paradies retail" at bounding box center [431, 143] width 66 height 14
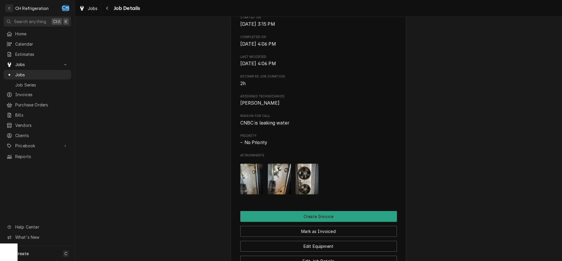
scroll to position [328, 0]
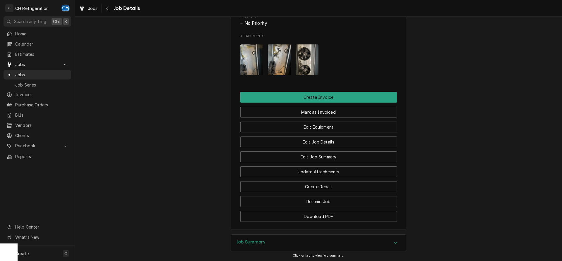
click at [245, 75] on img "Attachments" at bounding box center [251, 59] width 23 height 31
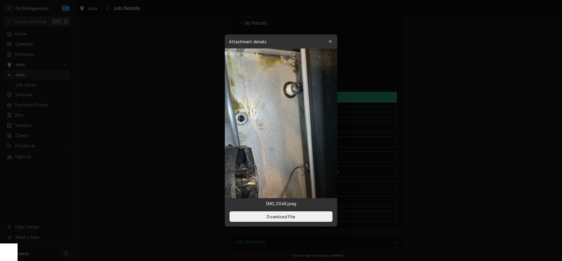
click at [485, 97] on div at bounding box center [281, 130] width 562 height 261
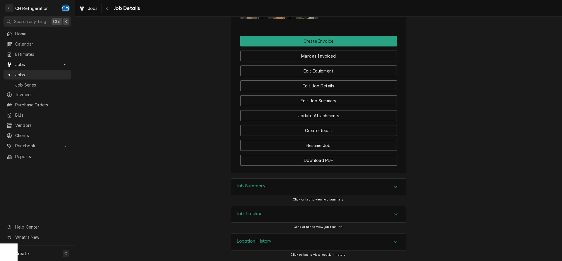
click at [333, 188] on div "Job Summary" at bounding box center [318, 187] width 175 height 16
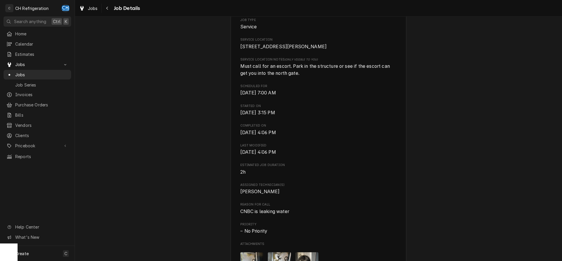
scroll to position [0, 0]
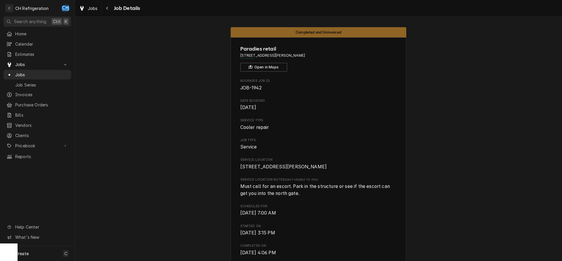
drag, startPoint x: 325, startPoint y: 55, endPoint x: 233, endPoint y: 54, distance: 91.8
copy span "4100 Donald Douglas Dr, Long Beach, CA 90808"
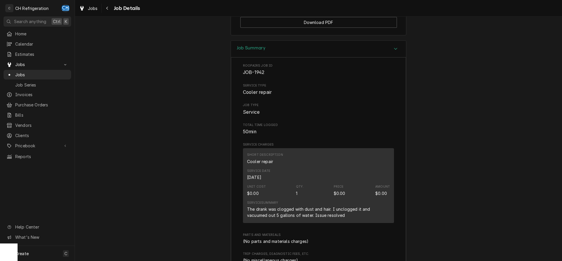
scroll to position [537, 0]
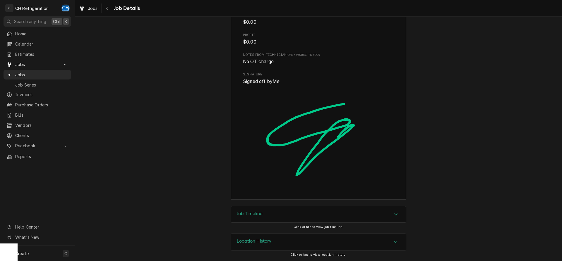
click at [258, 218] on div "Job Timeline" at bounding box center [318, 214] width 175 height 16
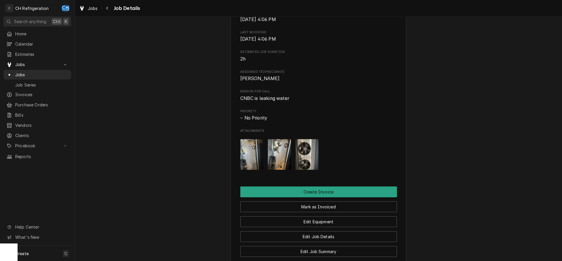
scroll to position [269, 0]
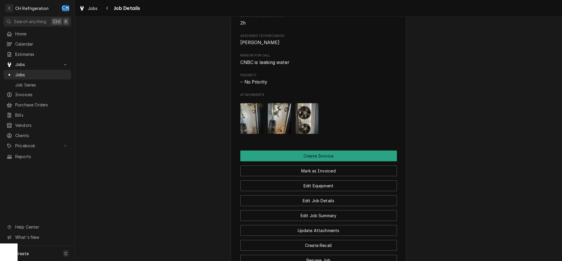
click at [249, 134] on img "Attachments" at bounding box center [251, 118] width 23 height 31
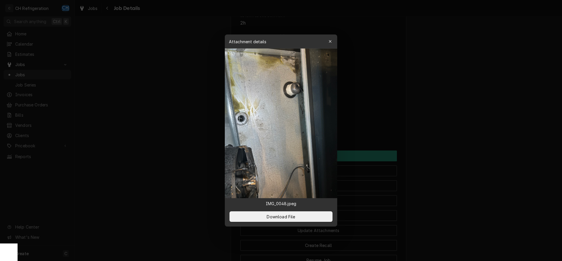
drag, startPoint x: 515, startPoint y: 150, endPoint x: 411, endPoint y: 138, distance: 104.2
click at [514, 150] on div at bounding box center [281, 130] width 562 height 261
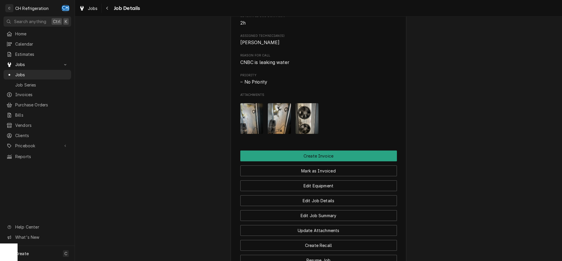
click at [284, 123] on img "Attachments" at bounding box center [279, 118] width 23 height 31
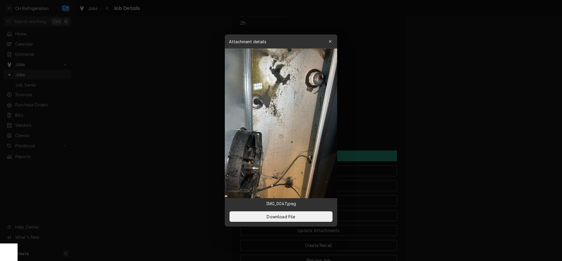
click at [535, 143] on div at bounding box center [281, 130] width 562 height 261
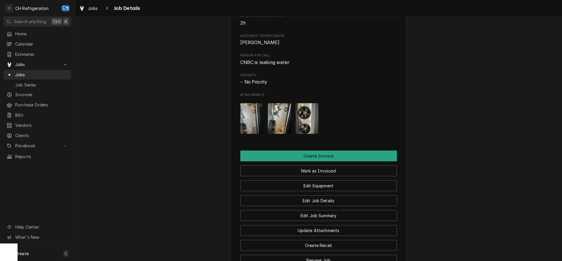
click at [296, 127] on div "Attachments" at bounding box center [318, 119] width 156 height 40
click at [303, 127] on img "Attachments" at bounding box center [306, 118] width 23 height 31
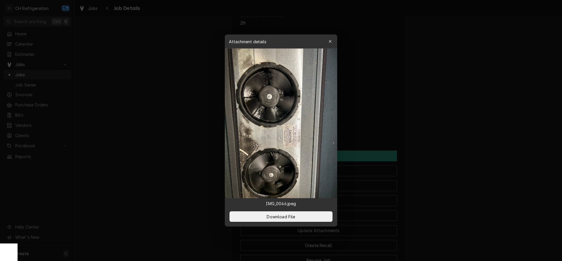
click at [505, 143] on div at bounding box center [281, 130] width 562 height 261
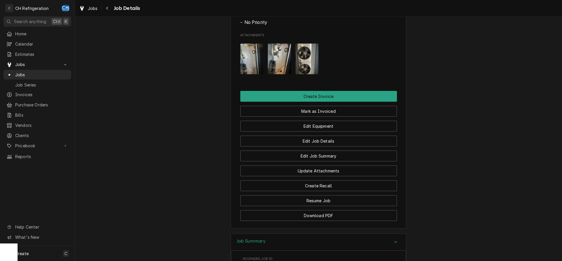
scroll to position [299, 0]
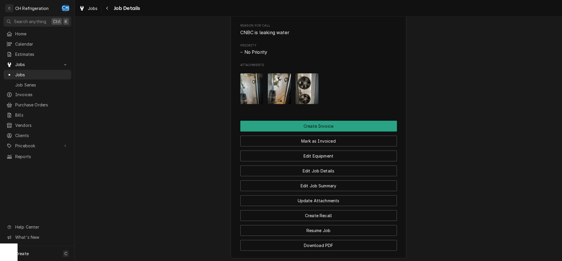
click at [278, 104] on img "Attachments" at bounding box center [279, 88] width 23 height 31
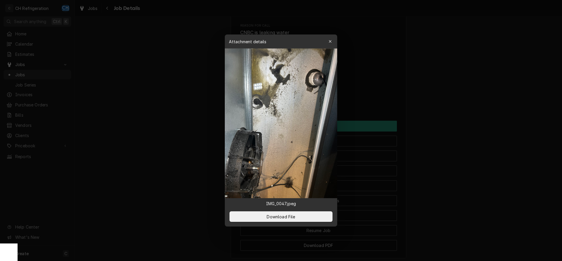
click at [455, 147] on div at bounding box center [281, 130] width 562 height 261
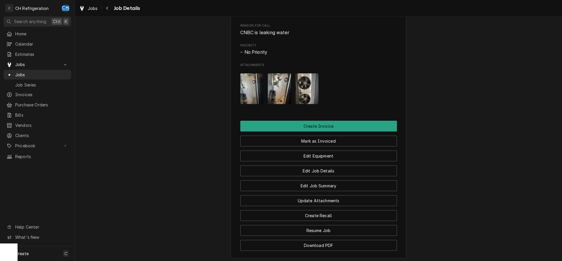
click at [312, 91] on img "Attachments" at bounding box center [306, 88] width 23 height 31
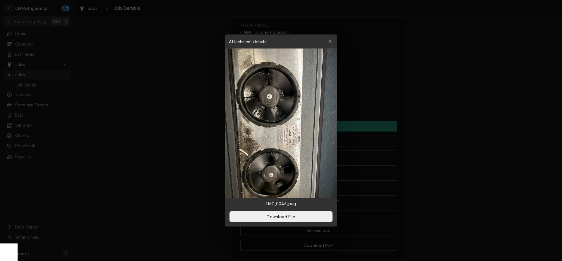
click at [479, 142] on div at bounding box center [281, 130] width 562 height 261
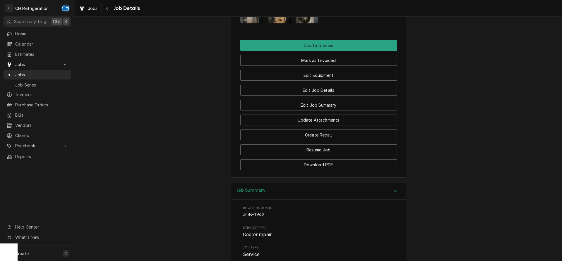
scroll to position [363, 0]
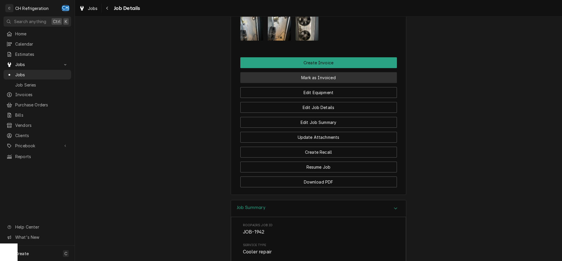
click at [313, 83] on button "Mark as Invoiced" at bounding box center [318, 77] width 156 height 11
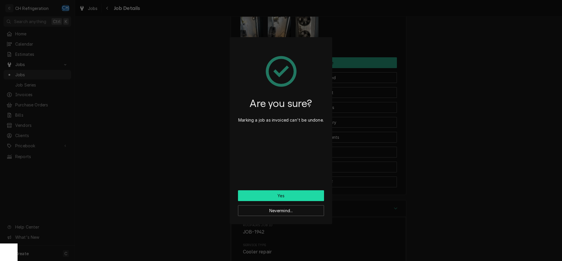
click at [274, 195] on button "Yes" at bounding box center [281, 195] width 86 height 11
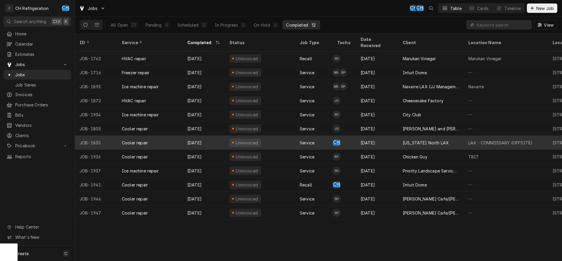
click at [423, 140] on div "Delaware North LAX" at bounding box center [425, 143] width 46 height 6
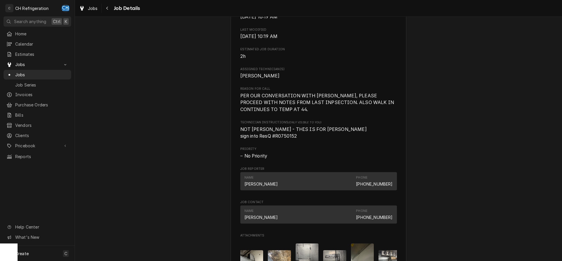
scroll to position [239, 0]
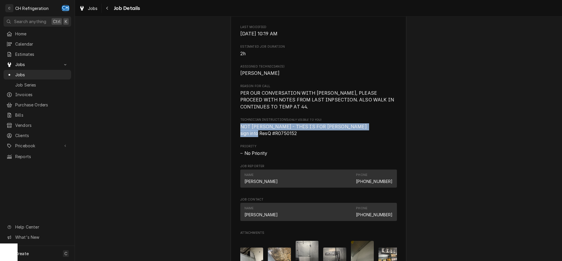
drag, startPoint x: 236, startPoint y: 134, endPoint x: 328, endPoint y: 140, distance: 91.7
click div "Delaware North LAX LAX - COMMISSARY (OFFSITE) / 10100 Aviation Blvd ste 100, Lo…"
click span "NOT RUBEN - THIS IS FOR MOISES sign into ResQ #R0750152"
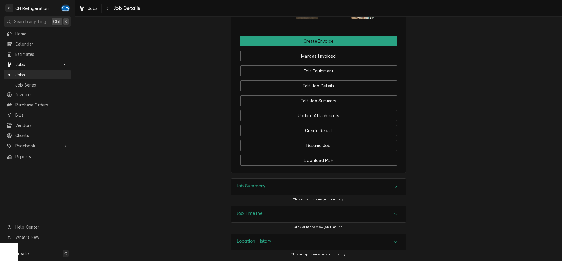
click div "Job Summary"
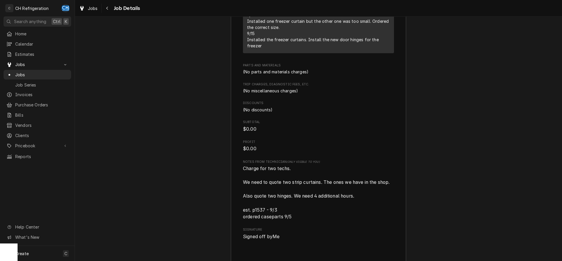
scroll to position [887, 0]
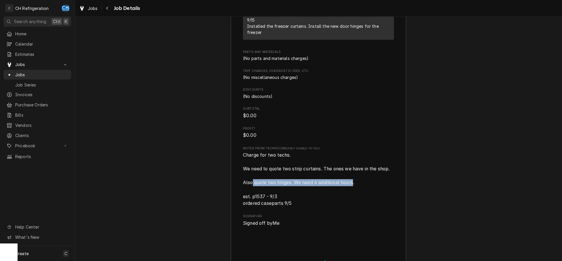
drag, startPoint x: 251, startPoint y: 192, endPoint x: 355, endPoint y: 192, distance: 103.8
click span "Charge for two techs. We need to quote two strip curtains. The ones we have in …"
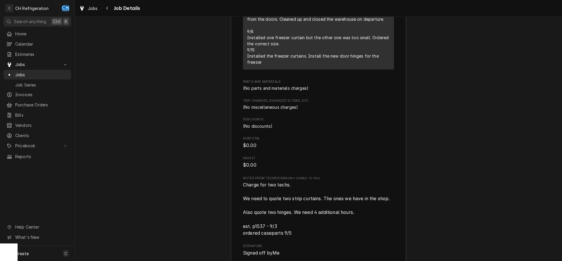
scroll to position [708, 0]
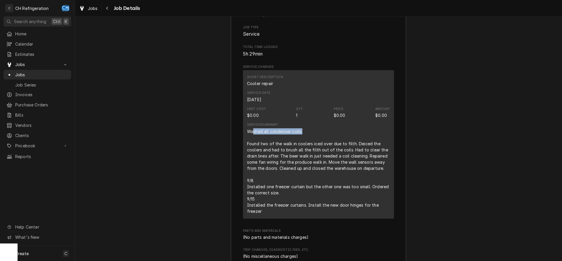
drag, startPoint x: 253, startPoint y: 136, endPoint x: 320, endPoint y: 138, distance: 67.0
click div "Washed all condenser coils. Found two of the walk in coolers iced over due to f…"
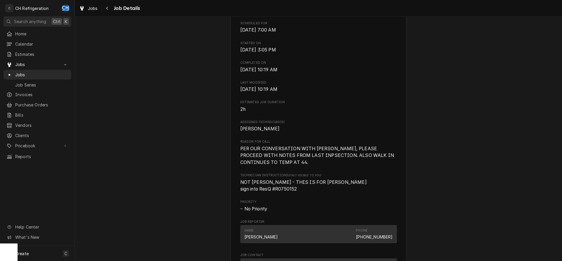
scroll to position [171, 0]
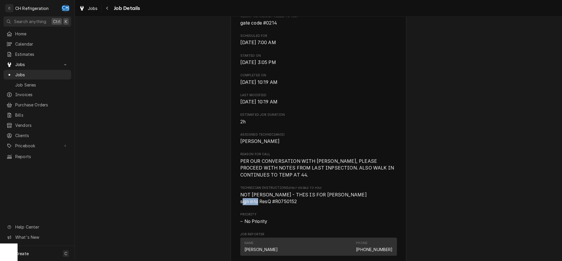
drag, startPoint x: 307, startPoint y: 208, endPoint x: 277, endPoint y: 208, distance: 30.1
click span "NOT RUBEN - THIS IS FOR MOISES sign into ResQ #R0750152"
copy span "R0750152"
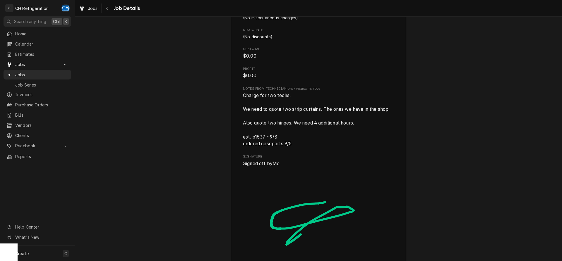
scroll to position [1036, 0]
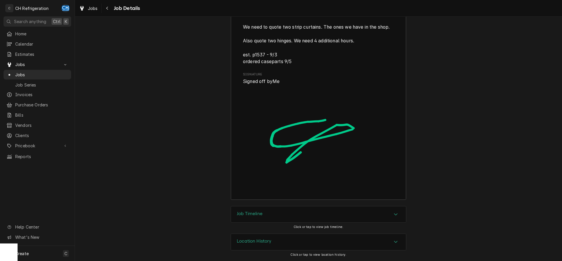
click div "Job Timeline"
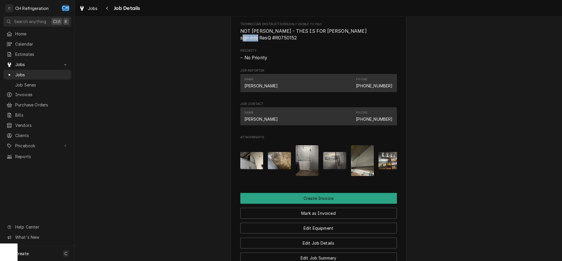
scroll to position [275, 0]
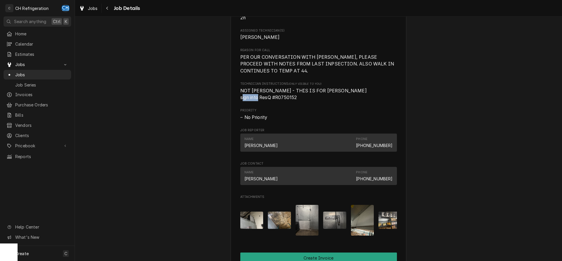
copy span "R0750152"
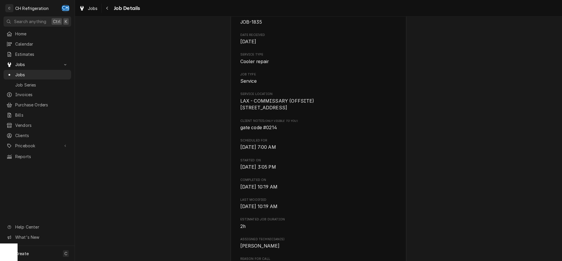
scroll to position [0, 0]
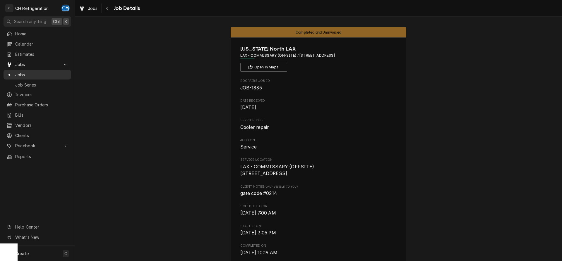
click span "Jobs"
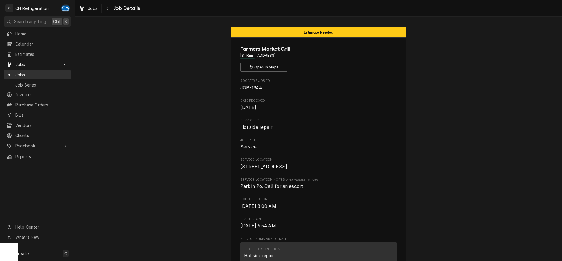
click at [25, 72] on span "Jobs" at bounding box center [41, 75] width 53 height 6
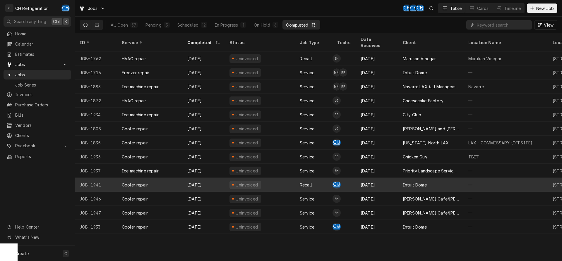
click at [420, 182] on div "Intuit Dome" at bounding box center [431, 185] width 66 height 14
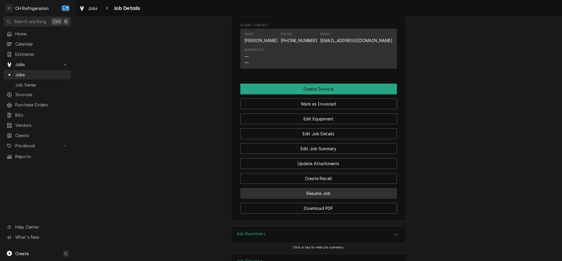
scroll to position [473, 0]
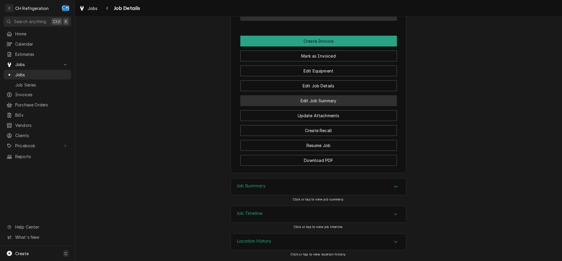
click at [327, 102] on button "Edit Job Summary" at bounding box center [318, 100] width 156 height 11
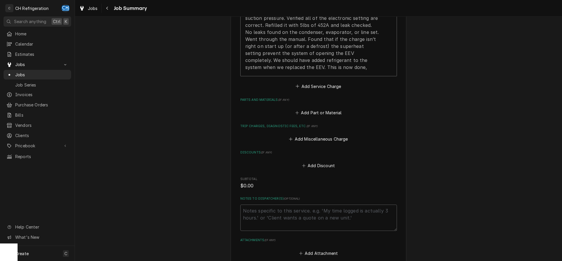
scroll to position [286, 0]
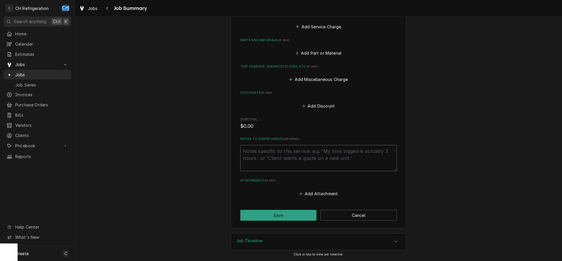
click at [275, 150] on textarea "Notes to Dispatcher(s) ( optional )" at bounding box center [318, 158] width 156 height 26
type textarea "x"
type textarea "2"
type textarea "x"
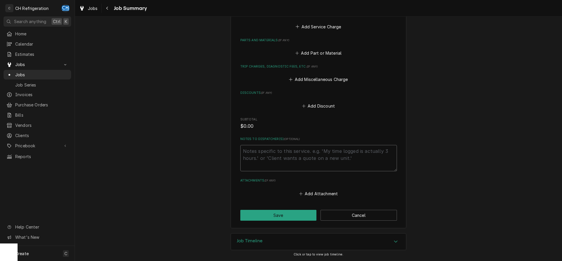
type textarea "c"
type textarea "x"
type textarea "ch"
type textarea "x"
type textarea "cha"
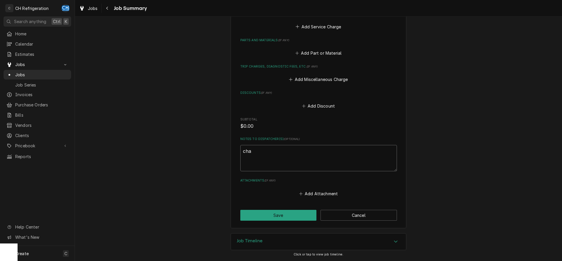
type textarea "x"
type textarea "char"
type textarea "x"
type textarea "charg"
type textarea "x"
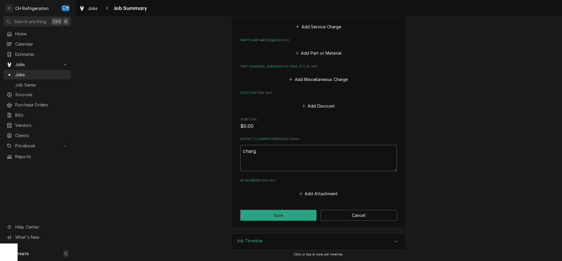
type textarea "charge"
type textarea "x"
type textarea "charge"
type textarea "x"
type textarea "charge 2"
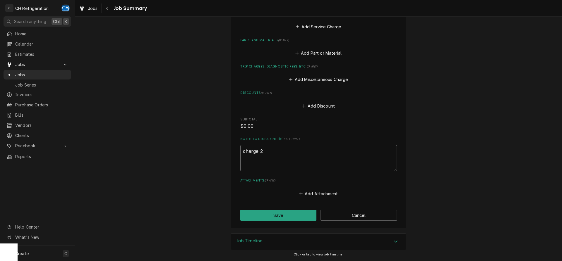
type textarea "x"
type textarea "charge 2l"
type textarea "x"
type textarea "charge 2lb"
type textarea "x"
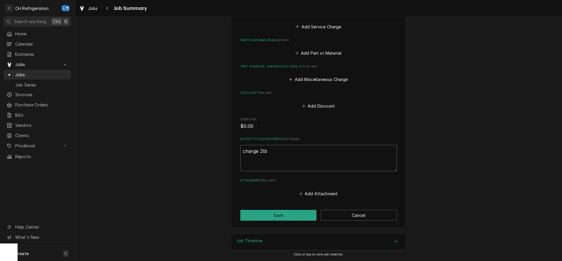
type textarea "charge 2lbs"
type textarea "x"
type textarea "charge 2lbs"
type textarea "x"
type textarea "charge 2lbs o"
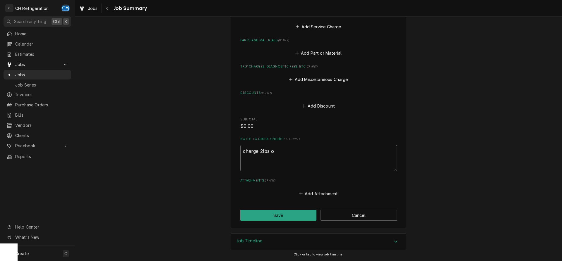
type textarea "x"
type textarea "charge 2lbs of"
type textarea "x"
type textarea "charge 2lbs of"
type textarea "x"
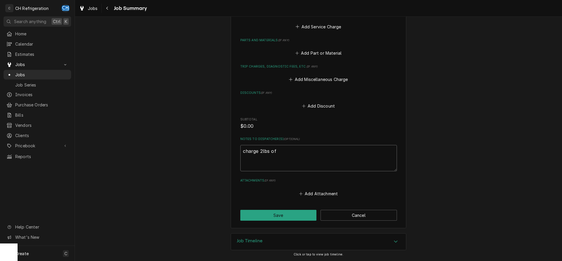
type textarea "charge 2lbs of r"
type textarea "x"
type textarea "charge 2lbs of re"
type textarea "x"
type textarea "charge 2lbs of ref"
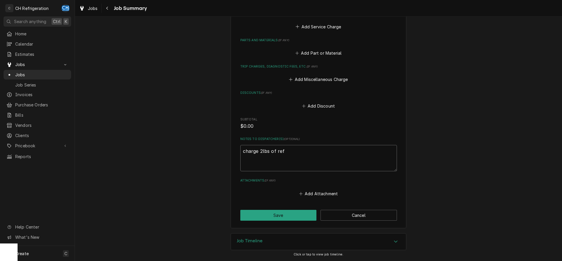
type textarea "x"
type textarea "charge 2lbs of refr"
type textarea "x"
type textarea "charge 2lbs of refri"
type textarea "x"
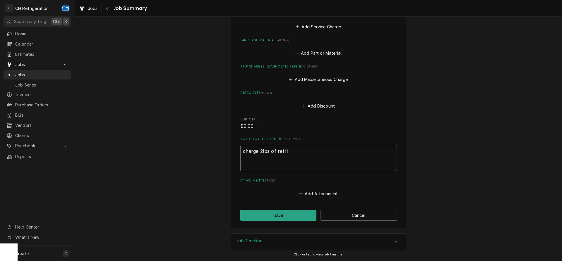
type textarea "charge 2lbs of refrig"
type textarea "x"
type textarea "charge 2lbs of refrige"
type textarea "x"
type textarea "charge 2lbs of refriger"
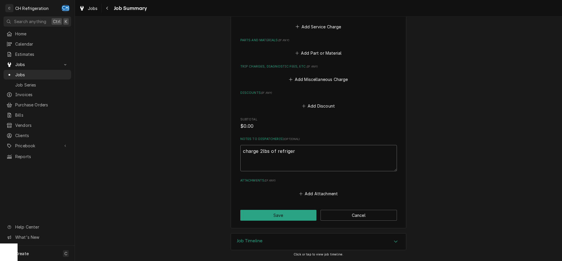
type textarea "x"
type textarea "charge 2lbs of refrigera"
type textarea "x"
type textarea "charge 2lbs of refrigeran"
type textarea "x"
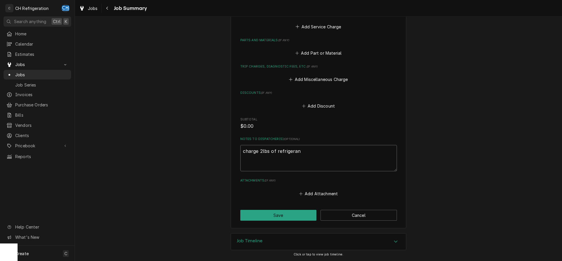
type textarea "charge 2lbs of refrigerant"
type textarea "x"
type textarea "Charge 2lbs of refrigerant"
type textarea "x"
type textarea "Charge 2lbs of refrigerant"
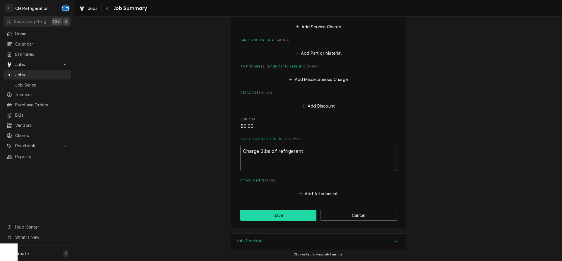
click at [275, 220] on button "Save" at bounding box center [278, 215] width 76 height 11
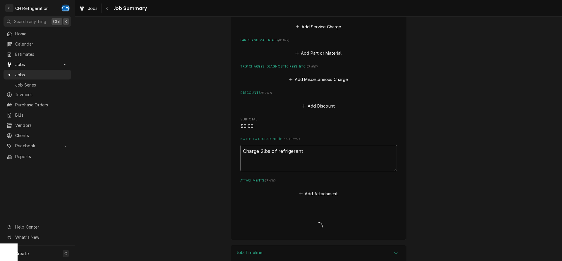
type textarea "x"
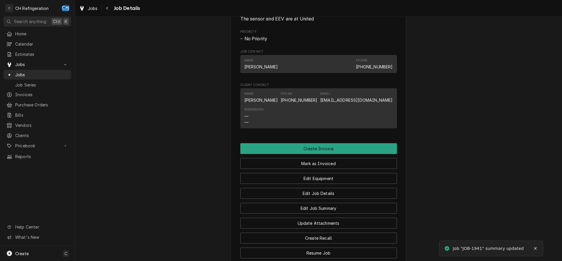
scroll to position [473, 0]
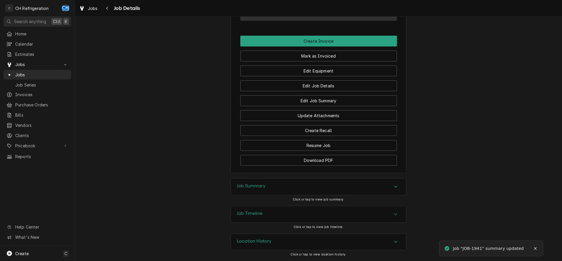
click at [324, 193] on div "Job Summary" at bounding box center [318, 187] width 175 height 16
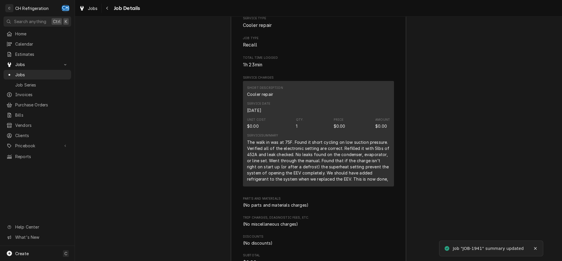
scroll to position [681, 0]
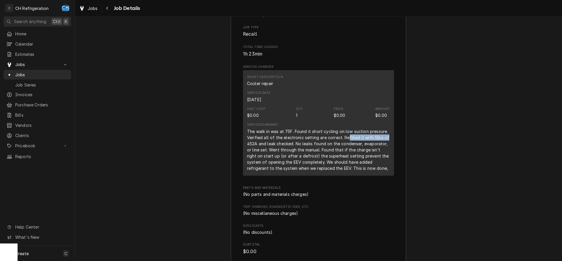
drag, startPoint x: 347, startPoint y: 145, endPoint x: 385, endPoint y: 145, distance: 37.7
click at [385, 145] on div "The walk in was at 75F. Found it short cycling on low suction pressure. Verifie…" at bounding box center [318, 149] width 143 height 43
drag, startPoint x: 246, startPoint y: 153, endPoint x: 299, endPoint y: 153, distance: 52.9
click at [299, 153] on div "Short Description Cooler repair Service Date [DATE] Unit Cost $0.00 Qty. 1 Pric…" at bounding box center [318, 123] width 151 height 106
drag, startPoint x: 286, startPoint y: 153, endPoint x: 354, endPoint y: 166, distance: 69.4
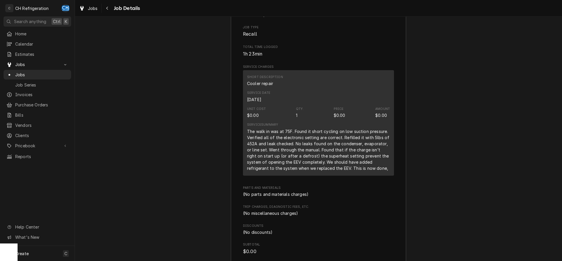
click at [286, 153] on div "The walk in was at 75F. Found it short cycling on low suction pressure. Verifie…" at bounding box center [318, 149] width 143 height 43
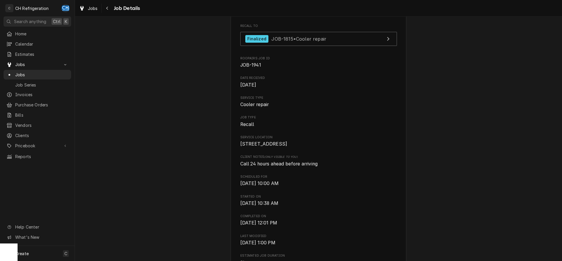
scroll to position [0, 0]
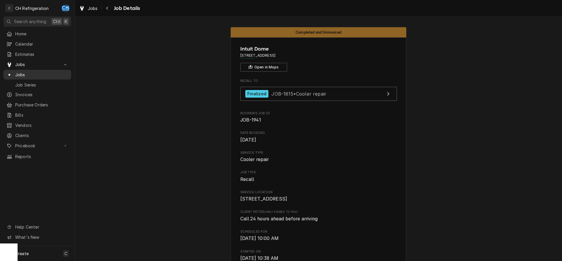
click at [21, 73] on span "Jobs" at bounding box center [41, 75] width 53 height 6
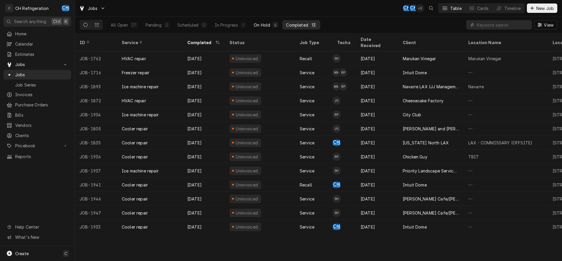
click at [269, 25] on button "On Hold 6" at bounding box center [266, 24] width 32 height 9
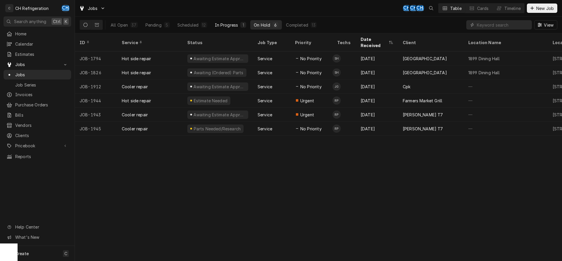
click at [231, 26] on div "In Progress" at bounding box center [226, 25] width 23 height 6
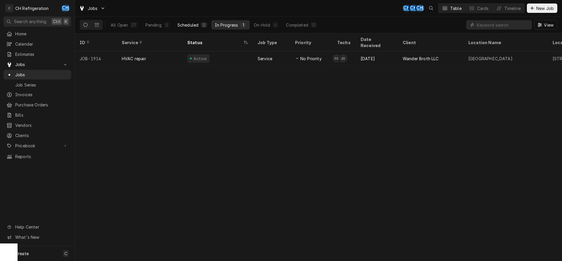
click at [196, 24] on div "Scheduled" at bounding box center [187, 25] width 21 height 6
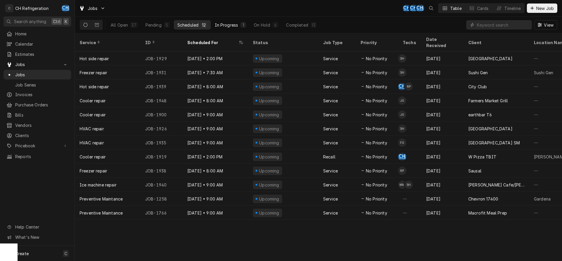
click at [226, 24] on div "In Progress" at bounding box center [226, 25] width 23 height 6
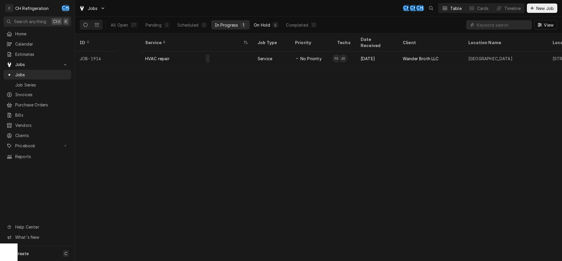
click at [266, 24] on div "On Hold" at bounding box center [262, 25] width 16 height 6
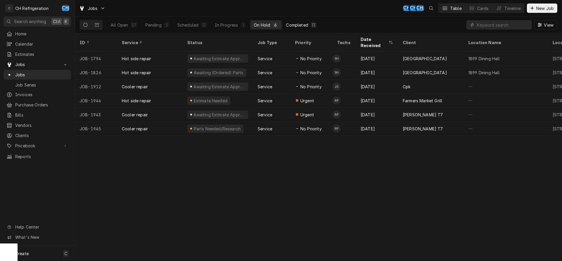
click at [312, 24] on div "13" at bounding box center [313, 25] width 4 height 6
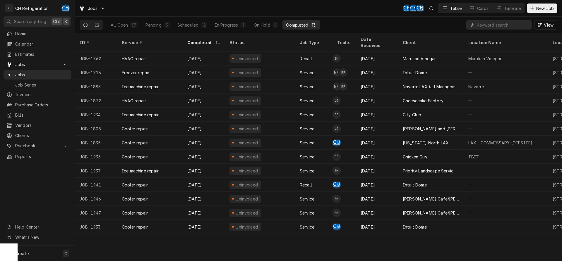
click at [209, 22] on button "Scheduled 12" at bounding box center [192, 24] width 37 height 9
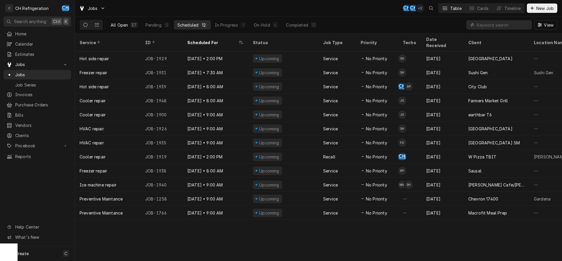
click at [132, 24] on div "37" at bounding box center [133, 25] width 5 height 6
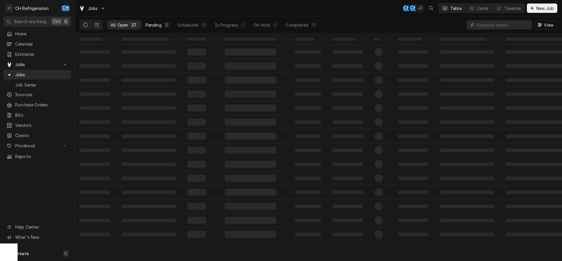
click at [164, 25] on div "5" at bounding box center [167, 25] width 6 height 6
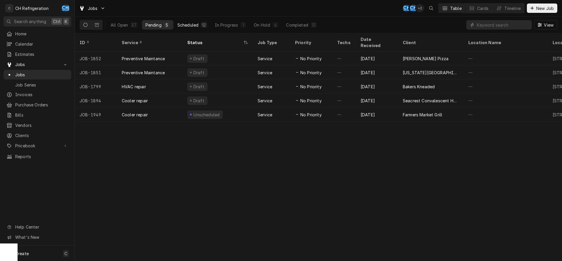
click at [198, 27] on div "Scheduled" at bounding box center [187, 25] width 21 height 6
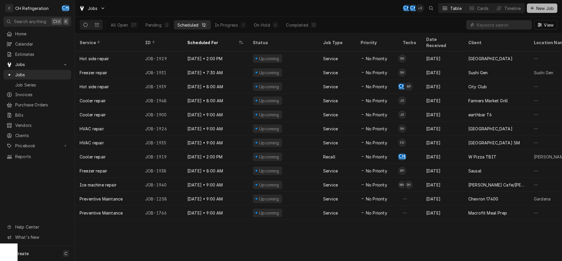
click at [548, 8] on span "New Job" at bounding box center [545, 8] width 20 height 6
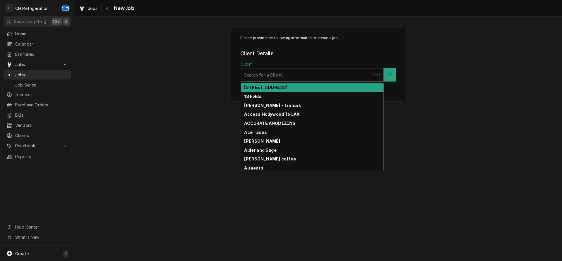
click at [276, 76] on div "Client" at bounding box center [306, 75] width 125 height 11
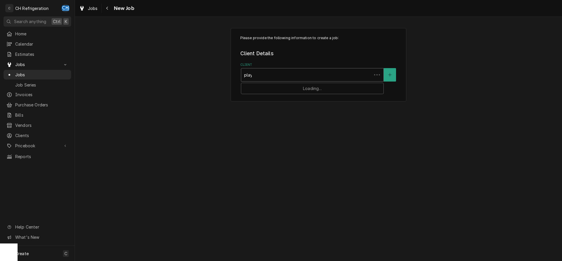
type input "playa"
click at [272, 90] on div "[GEOGRAPHIC_DATA]" at bounding box center [312, 87] width 142 height 9
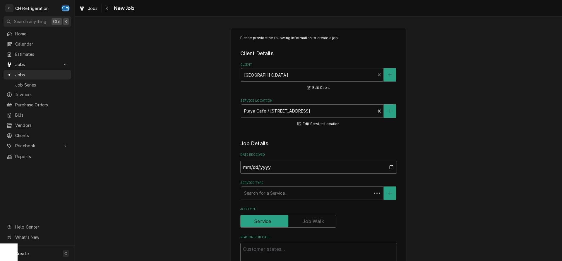
scroll to position [89, 0]
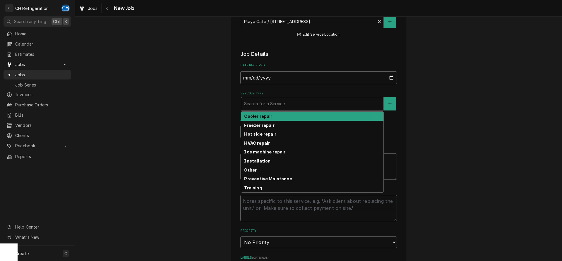
click at [278, 106] on div "Service Type" at bounding box center [312, 104] width 136 height 11
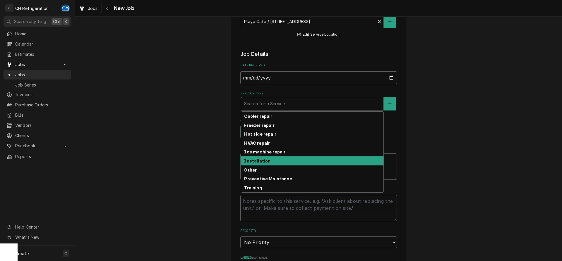
click at [264, 162] on strong "Installation" at bounding box center [257, 161] width 26 height 5
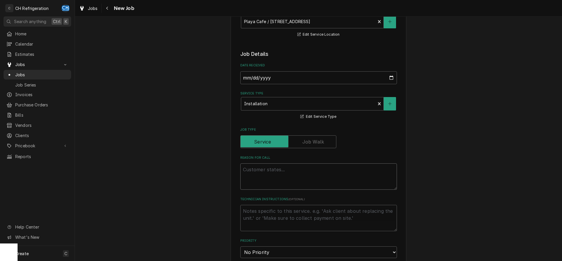
drag, startPoint x: 274, startPoint y: 168, endPoint x: 274, endPoint y: 172, distance: 3.8
click at [274, 169] on textarea "Reason For Call" at bounding box center [318, 176] width 156 height 26
type textarea "x"
type textarea "i"
type textarea "x"
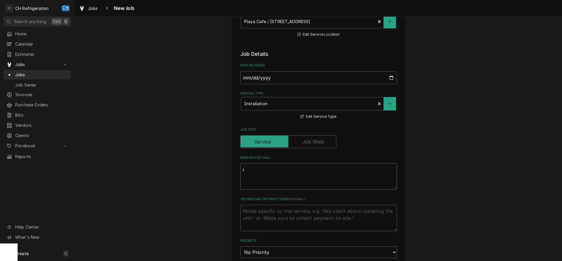
type textarea "in"
type textarea "x"
type textarea "ins"
type textarea "x"
type textarea "inst"
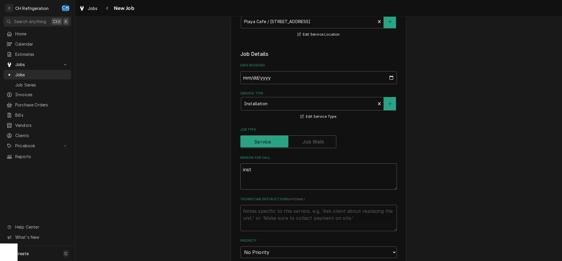
type textarea "x"
type textarea "insta"
type textarea "x"
type textarea "instal"
type textarea "x"
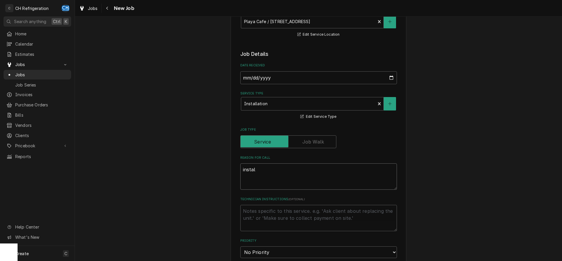
type textarea "install"
type textarea "x"
type textarea "install"
type textarea "x"
type textarea "install g"
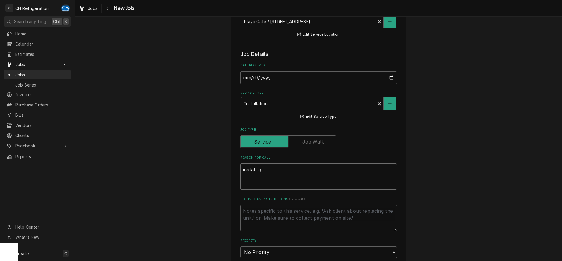
type textarea "x"
type textarea "install ga"
type textarea "x"
type textarea "install gas"
type textarea "x"
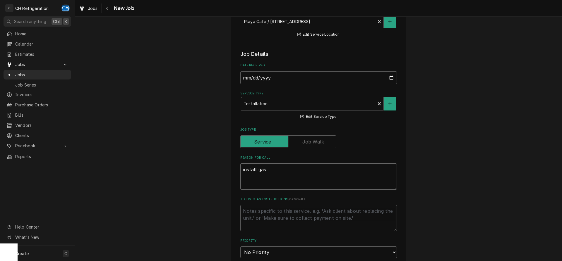
type textarea "install gask"
type textarea "x"
type textarea "install gaske"
type textarea "x"
type textarea "install gasket"
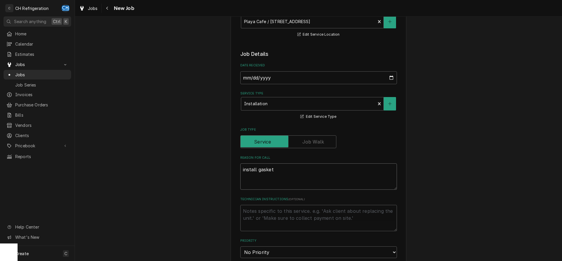
type textarea "x"
type textarea "install gasket"
type textarea "x"
type textarea "install gasket f"
type textarea "x"
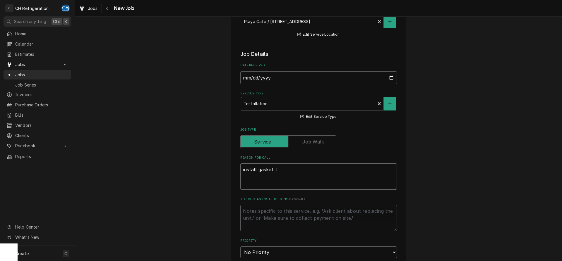
type textarea "install gasket fo"
type textarea "x"
type textarea "install gasket for"
type textarea "x"
type textarea "install gasket for"
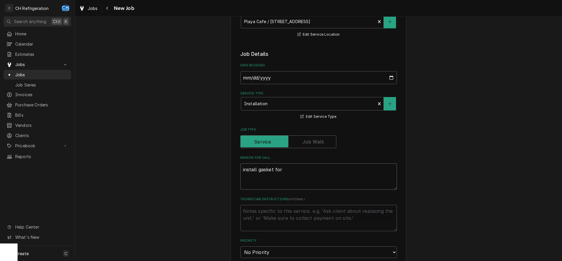
type textarea "x"
type textarea "install gasket for t"
type textarea "x"
type textarea "install gasket for th"
type textarea "x"
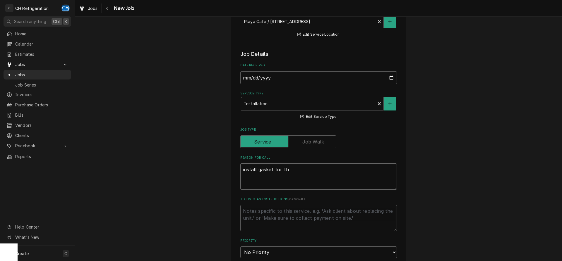
type textarea "install gasket for the"
type textarea "x"
type textarea "install gasket for the"
type textarea "x"
type textarea "install gasket for the t"
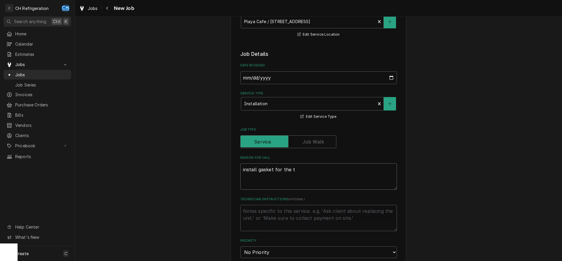
type textarea "x"
type textarea "install gasket for the tr"
type textarea "x"
type textarea "install gasket for the tru"
type textarea "x"
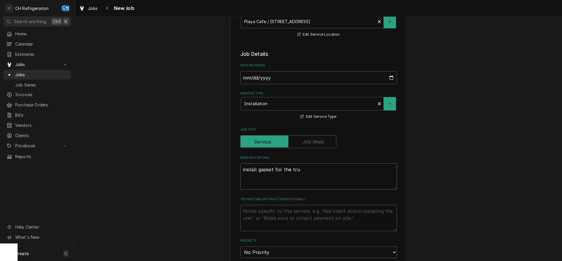
type textarea "install gasket for the true"
type textarea "x"
type textarea "install gasket for the true"
type textarea "x"
type textarea "install gasket for the true u"
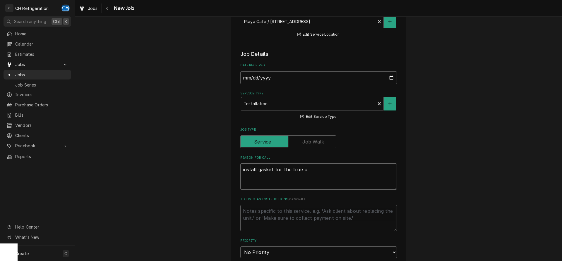
type textarea "x"
type textarea "install gasket for the true un"
type textarea "x"
type textarea "install gasket for the true uni"
type textarea "x"
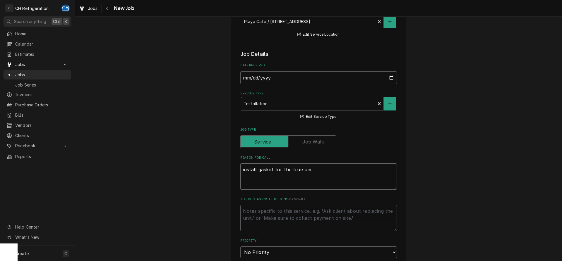
type textarea "install gasket for the true unit"
type textarea "x"
type textarea "install gasket for the true unit"
type textarea "x"
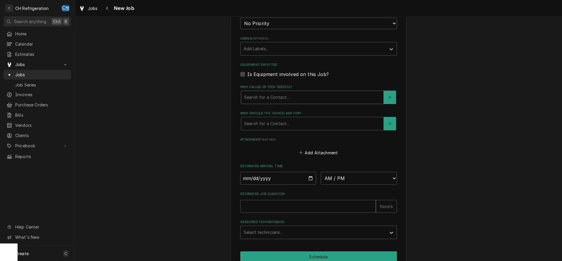
scroll to position [328, 0]
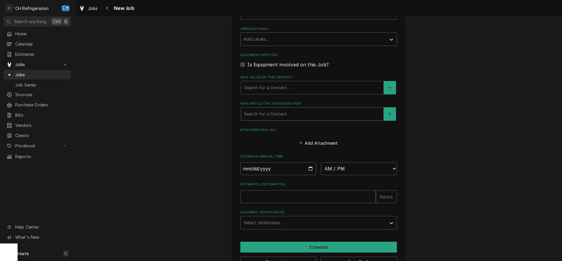
type textarea "install gasket for the true unit"
click at [289, 118] on div "Who should the tech(s) ask for?" at bounding box center [312, 114] width 136 height 11
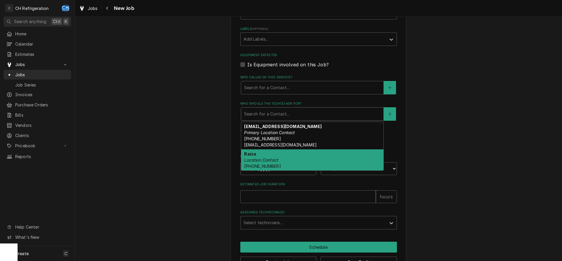
click at [279, 160] on div "Raiza Location Contact (424) 245-9381" at bounding box center [312, 159] width 142 height 21
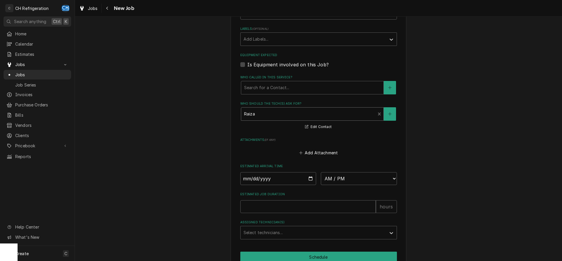
scroll to position [357, 0]
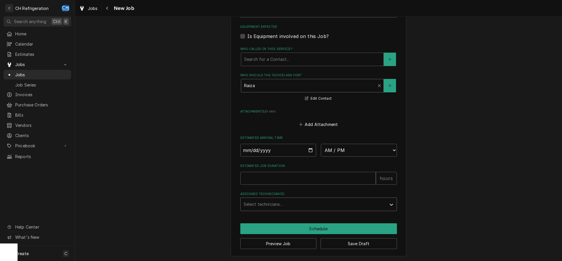
click at [285, 202] on div "Assigned Technician(s)" at bounding box center [313, 204] width 140 height 11
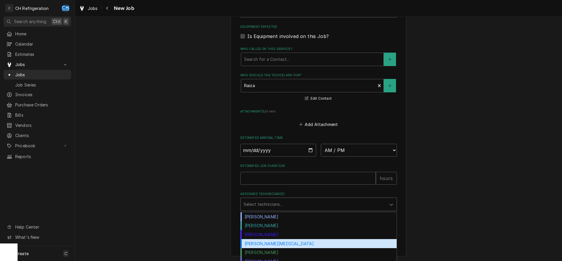
click at [292, 242] on div "Moises Melena" at bounding box center [318, 243] width 156 height 9
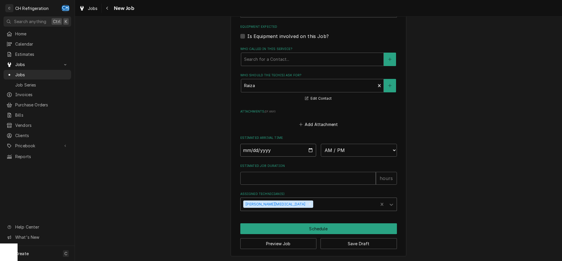
click at [309, 148] on input "Date" at bounding box center [278, 150] width 76 height 13
click at [292, 179] on input "Estimated Job Duration" at bounding box center [307, 178] width 135 height 13
type textarea "x"
type input "1"
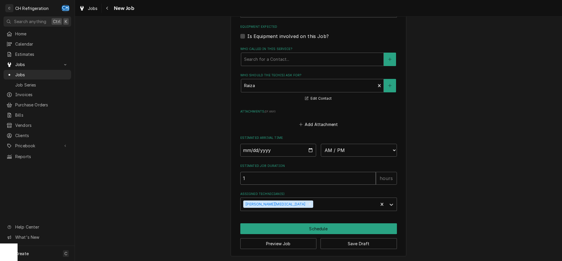
type textarea "x"
type input "1"
click at [355, 243] on button "Save Draft" at bounding box center [358, 243] width 76 height 11
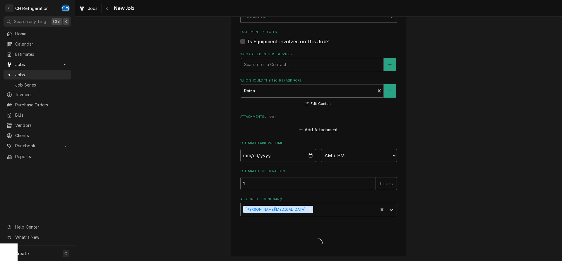
type textarea "x"
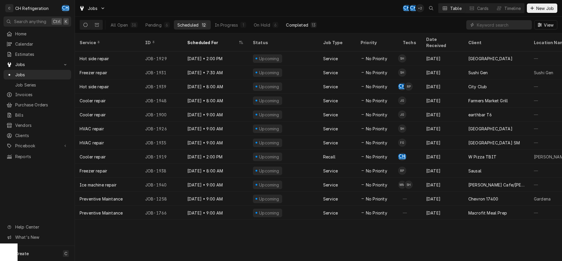
click at [301, 25] on div "Completed" at bounding box center [297, 25] width 22 height 6
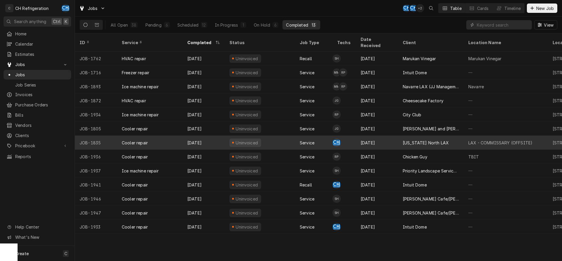
click at [438, 140] on div "[US_STATE] North LAX" at bounding box center [425, 143] width 46 height 6
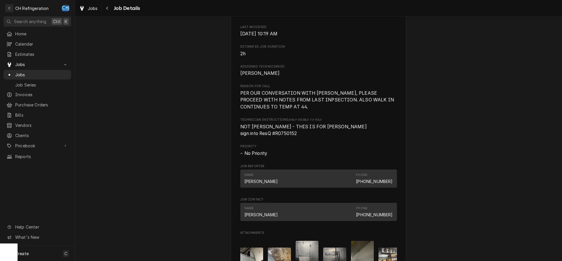
scroll to position [447, 0]
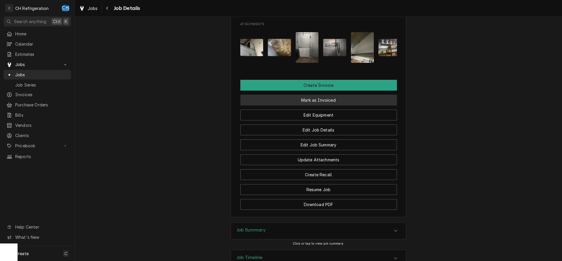
click at [321, 104] on button "Mark as Invoiced" at bounding box center [318, 100] width 156 height 11
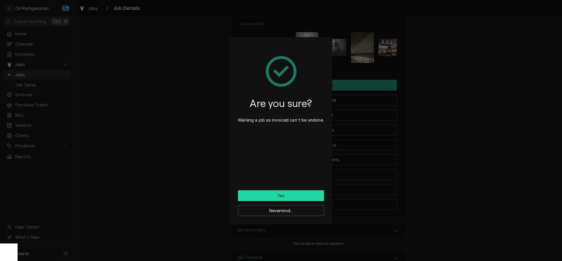
click at [293, 194] on button "Yes" at bounding box center [281, 195] width 86 height 11
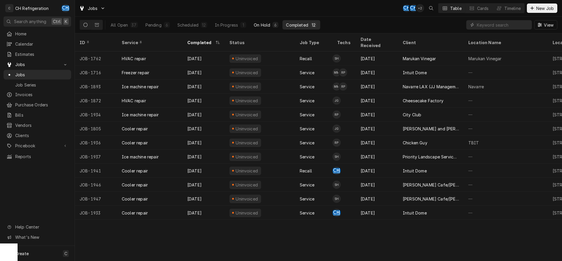
click at [263, 27] on div "On Hold" at bounding box center [262, 25] width 16 height 6
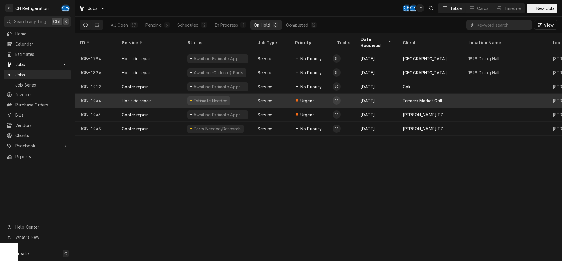
click at [404, 98] on div "Farmers Market Grill" at bounding box center [421, 101] width 39 height 6
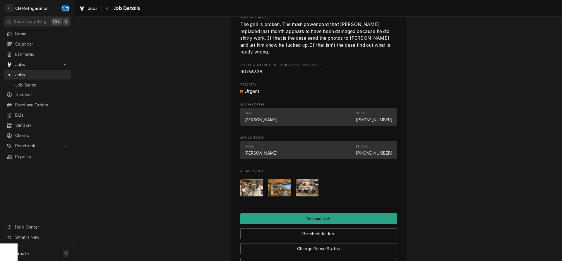
scroll to position [581, 0]
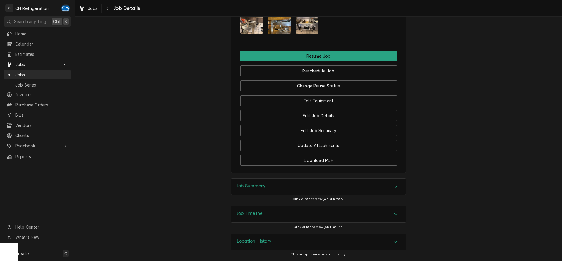
drag, startPoint x: 323, startPoint y: 186, endPoint x: 326, endPoint y: 185, distance: 3.6
click at [323, 186] on div "Job Summary" at bounding box center [318, 187] width 175 height 16
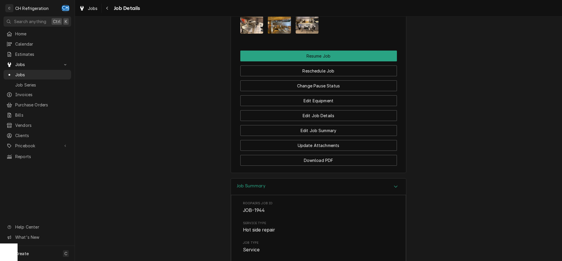
scroll to position [700, 0]
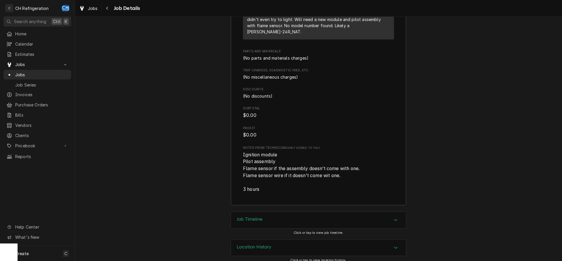
click at [268, 212] on div "Job Timeline" at bounding box center [318, 220] width 175 height 16
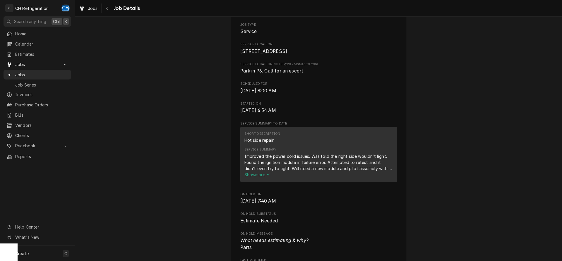
scroll to position [0, 0]
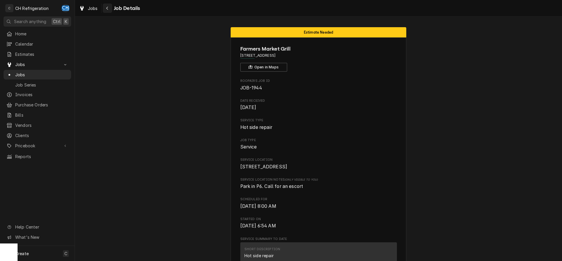
click at [105, 6] on div "Navigate back" at bounding box center [107, 8] width 6 height 6
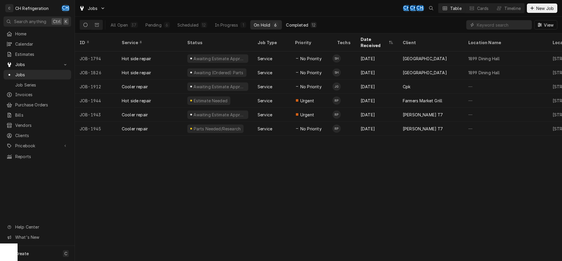
click at [300, 24] on div "Completed" at bounding box center [297, 25] width 22 height 6
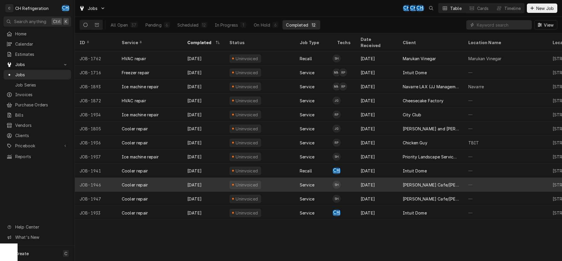
click at [437, 182] on div "[PERSON_NAME] Cafe/[PERSON_NAME]'s" at bounding box center [430, 185] width 56 height 6
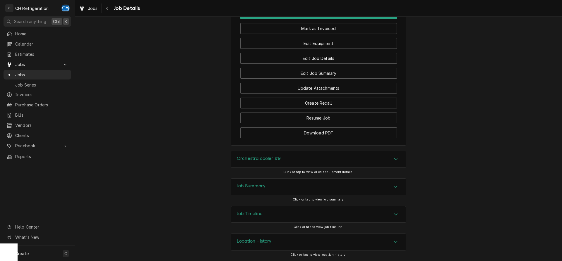
drag, startPoint x: 332, startPoint y: 180, endPoint x: 444, endPoint y: 177, distance: 111.8
click at [335, 180] on div "Job Summary" at bounding box center [318, 187] width 175 height 16
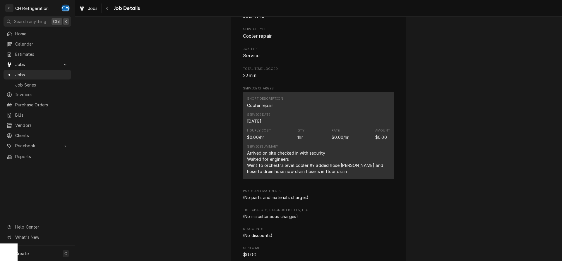
scroll to position [688, 0]
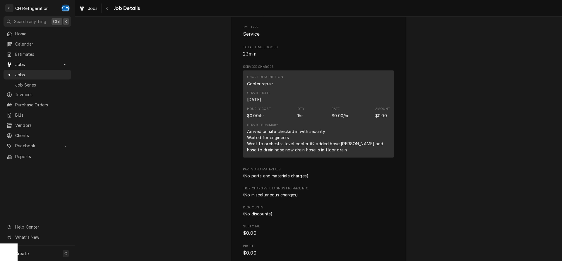
click at [101, 6] on div "Jobs Job Details" at bounding box center [108, 9] width 63 height 10
click at [103, 6] on button "Navigate back" at bounding box center [107, 8] width 9 height 9
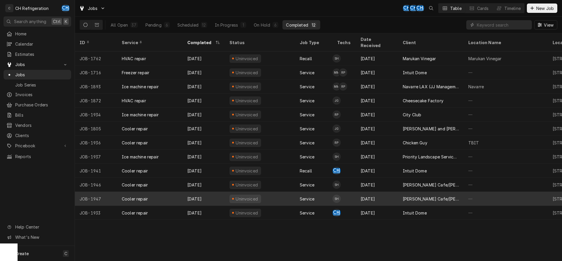
click at [419, 196] on div "Leatherby's Cafe/George's" at bounding box center [430, 199] width 56 height 6
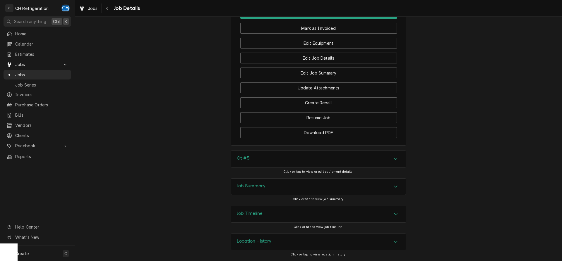
click at [324, 189] on div "Job Summary" at bounding box center [318, 187] width 175 height 16
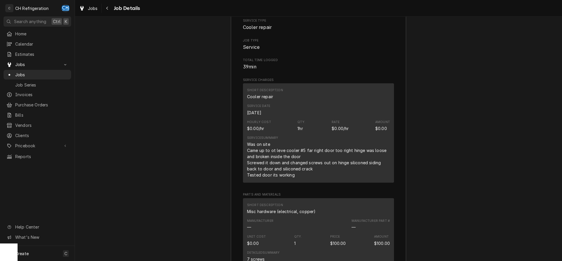
scroll to position [715, 0]
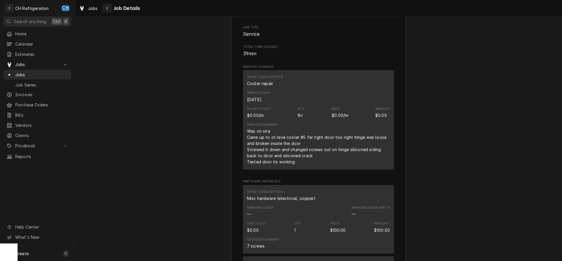
click at [104, 10] on button "Navigate back" at bounding box center [107, 8] width 9 height 9
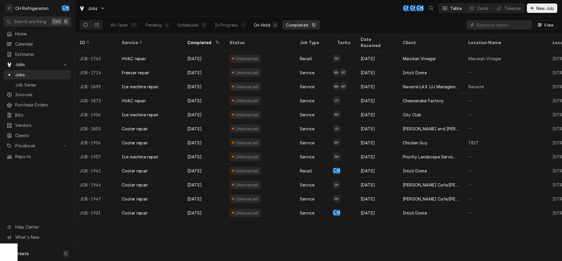
click at [261, 25] on div "On Hold" at bounding box center [262, 25] width 16 height 6
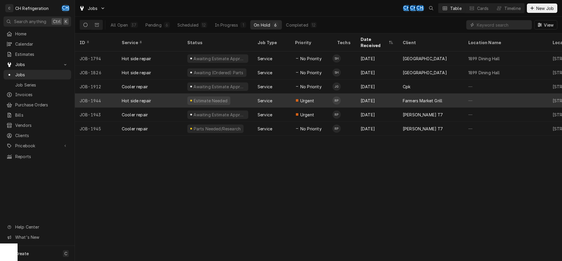
click at [411, 97] on div "Farmers Market Grill" at bounding box center [431, 101] width 66 height 14
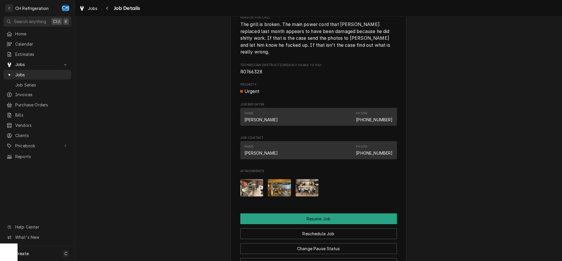
scroll to position [537, 0]
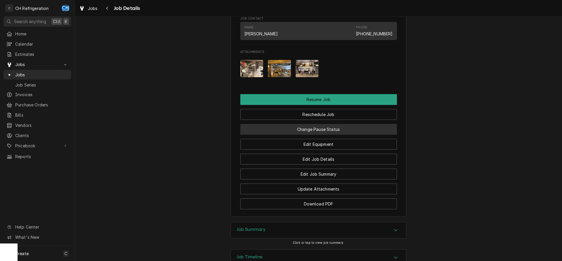
click at [347, 131] on button "Change Pause Status" at bounding box center [318, 129] width 156 height 11
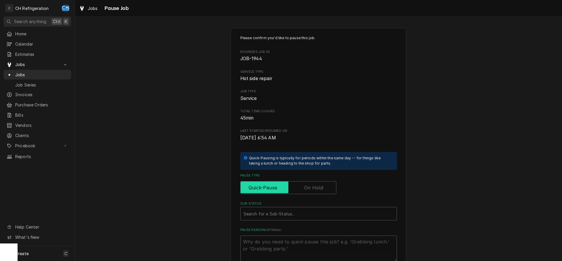
click at [314, 192] on input "Pause Type" at bounding box center [288, 187] width 91 height 13
checkbox input "true"
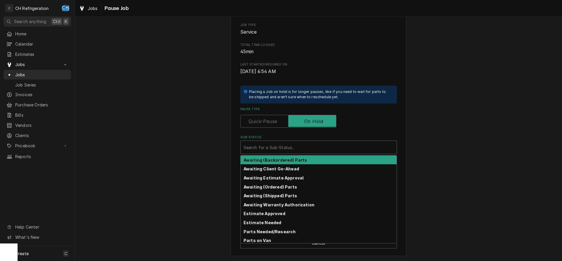
click at [325, 152] on div "Sub-Status" at bounding box center [318, 147] width 150 height 11
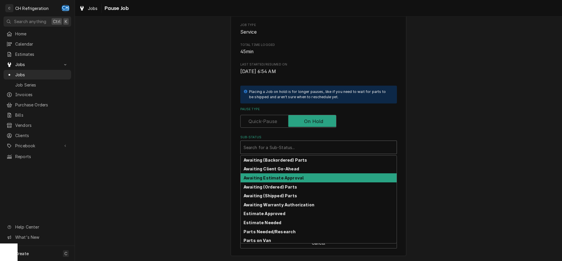
click at [295, 177] on strong "Awaiting Estimate Approval" at bounding box center [273, 177] width 60 height 5
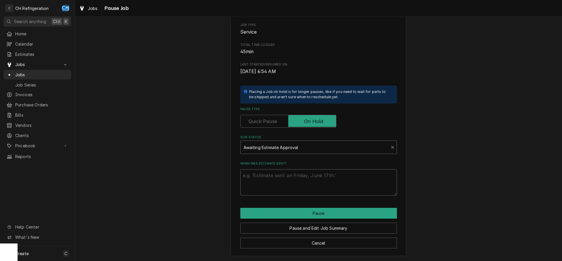
click at [308, 184] on textarea "When was estimate sent?" at bounding box center [318, 182] width 156 height 26
type textarea "x"
type textarea "9"
type textarea "x"
type textarea "9/"
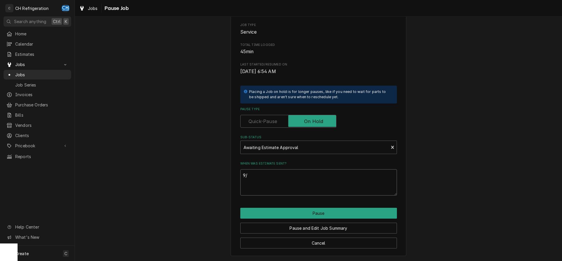
type textarea "x"
type textarea "9/1"
type textarea "x"
type textarea "9/15"
click at [312, 227] on button "Pause and Edit Job Summary" at bounding box center [318, 228] width 156 height 11
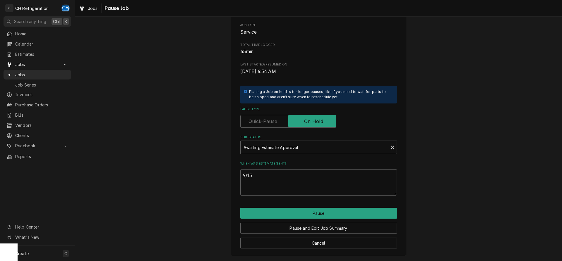
type textarea "x"
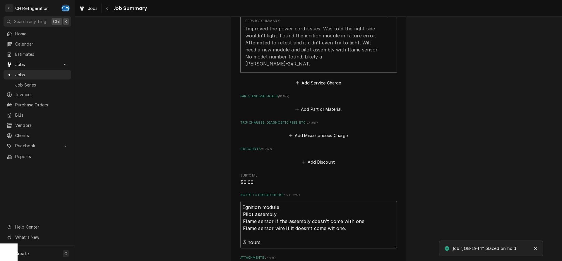
scroll to position [302, 0]
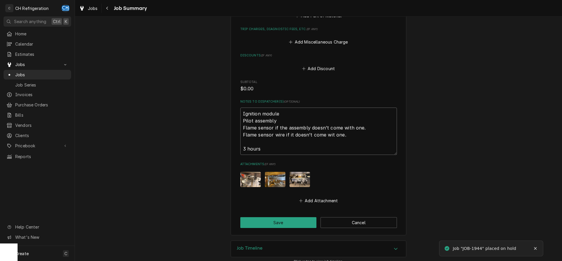
click at [290, 141] on textarea "Ignition module Pilot assembly Flame sensor if the assembly doesn’t come with o…" at bounding box center [318, 131] width 156 height 47
type textarea "x"
type textarea "Ignition module Pilot assembly Flame sensor if the assembly doesn’t come with o…"
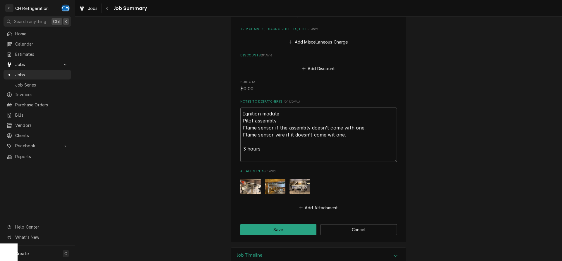
type textarea "x"
type textarea "Ignition module Pilot assembly Flame sensor if the assembly doesn’t come with o…"
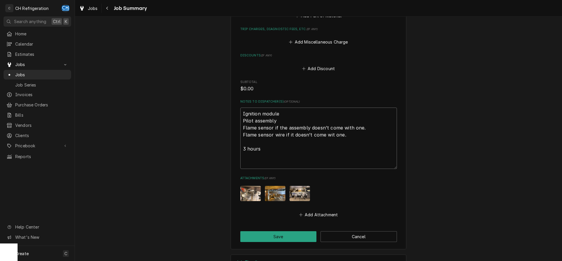
type textarea "x"
type textarea "Ignition module Pilot assembly Flame sensor if the assembly doesn’t come with o…"
type textarea "x"
type textarea "Ignition module Pilot assembly Flame sensor if the assembly doesn’t come with o…"
type textarea "x"
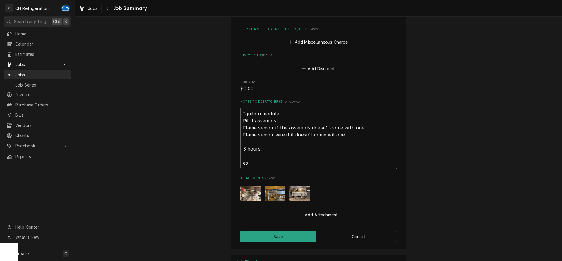
type textarea "Ignition module Pilot assembly Flame sensor if the assembly doesn’t come with o…"
type textarea "x"
type textarea "Ignition module Pilot assembly Flame sensor if the assembly doesn’t come with o…"
type textarea "x"
type textarea "Ignition module Pilot assembly Flame sensor if the assembly doesn’t come with o…"
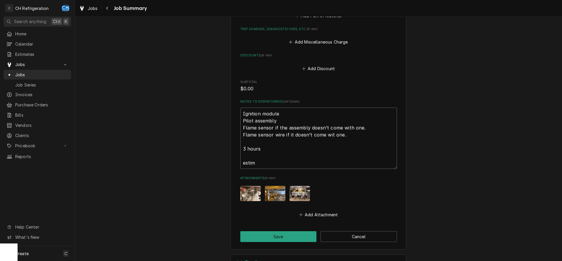
type textarea "x"
type textarea "Ignition module Pilot assembly Flame sensor if the assembly doesn’t come with o…"
type textarea "x"
type textarea "Ignition module Pilot assembly Flame sensor if the assembly doesn’t come with o…"
type textarea "x"
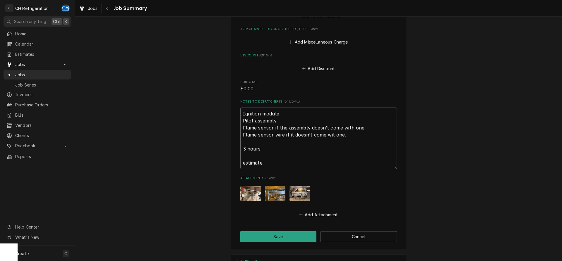
type textarea "Ignition module Pilot assembly Flame sensor if the assembly doesn’t come with o…"
type textarea "x"
type textarea "Ignition module Pilot assembly Flame sensor if the assembly doesn’t come with o…"
type textarea "x"
type textarea "Ignition module Pilot assembly Flame sensor if the assembly doesn’t come with o…"
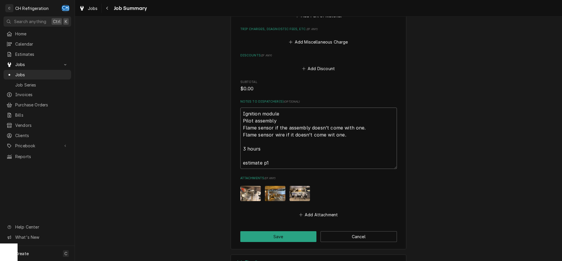
type textarea "x"
type textarea "Ignition module Pilot assembly Flame sensor if the assembly doesn’t come with o…"
type textarea "x"
type textarea "Ignition module Pilot assembly Flame sensor if the assembly doesn’t come with o…"
type textarea "x"
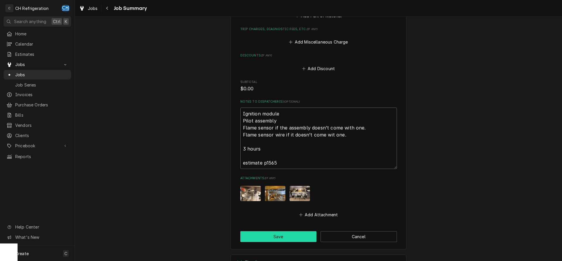
type textarea "Ignition module Pilot assembly Flame sensor if the assembly doesn’t come with o…"
click at [254, 231] on button "Save" at bounding box center [278, 236] width 76 height 11
type textarea "x"
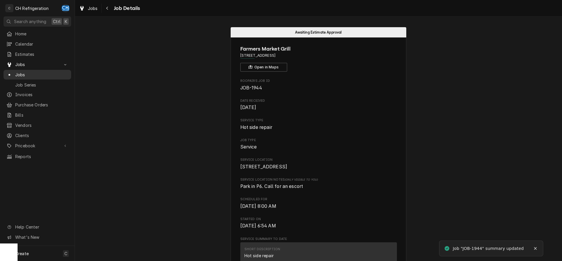
click at [26, 72] on span "Jobs" at bounding box center [41, 75] width 53 height 6
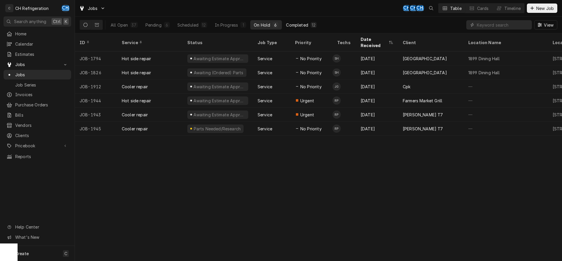
click at [314, 25] on div "12" at bounding box center [313, 25] width 4 height 6
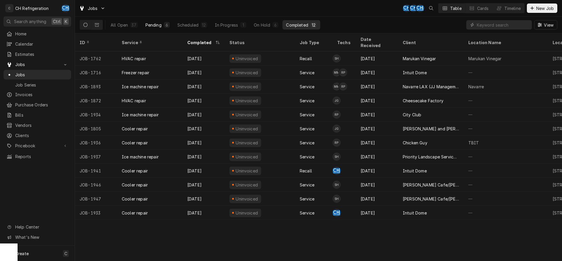
click at [150, 25] on div "Pending" at bounding box center [153, 25] width 16 height 6
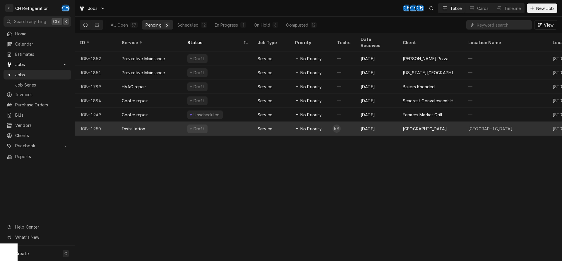
click at [407, 126] on div "[GEOGRAPHIC_DATA]" at bounding box center [424, 129] width 44 height 6
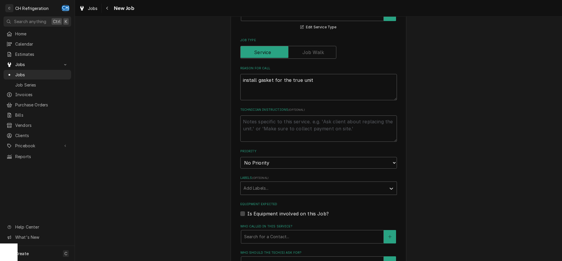
type textarea "x"
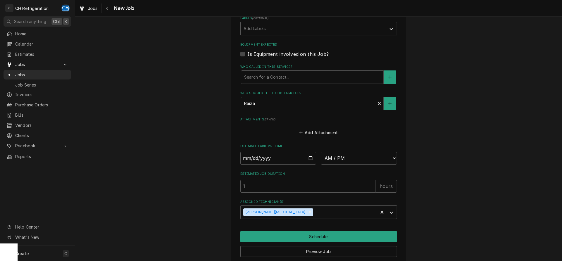
scroll to position [362, 0]
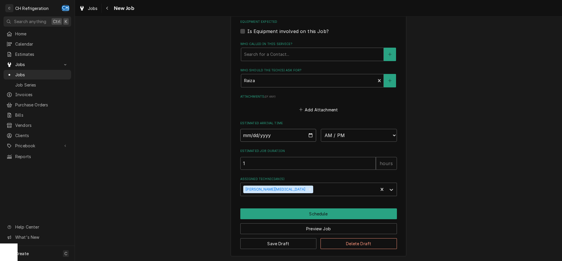
click at [308, 132] on input "Date" at bounding box center [278, 135] width 76 height 13
click at [310, 133] on input "Date" at bounding box center [278, 135] width 76 height 13
type input "[DATE]"
click at [321, 129] on select "AM / PM 6:00 AM 6:15 AM 6:30 AM 6:45 AM 7:00 AM 7:15 AM 7:30 AM 7:45 AM 8:00 AM…" at bounding box center [359, 135] width 76 height 13
type textarea "x"
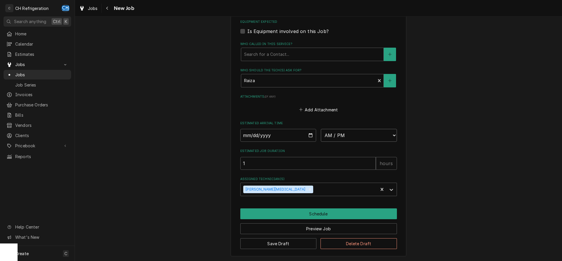
select select "11:00:00"
click option "11:00 AM" at bounding box center [0, 0] width 0 height 0
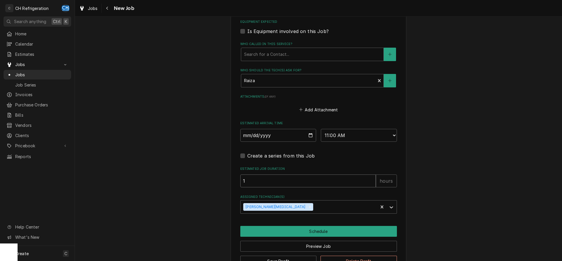
click at [251, 180] on input "1" at bounding box center [307, 181] width 135 height 13
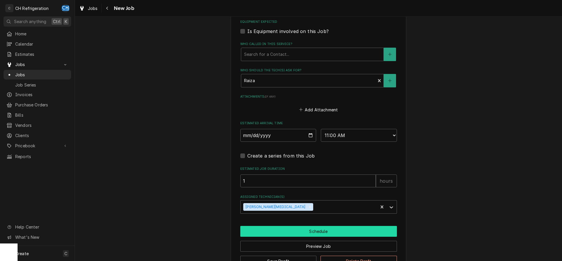
drag, startPoint x: 320, startPoint y: 230, endPoint x: 379, endPoint y: 227, distance: 59.2
click at [320, 230] on button "Schedule" at bounding box center [318, 231] width 156 height 11
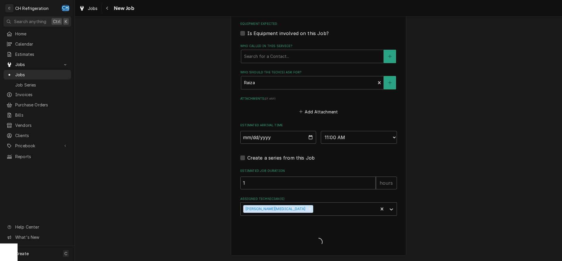
scroll to position [359, 0]
type textarea "x"
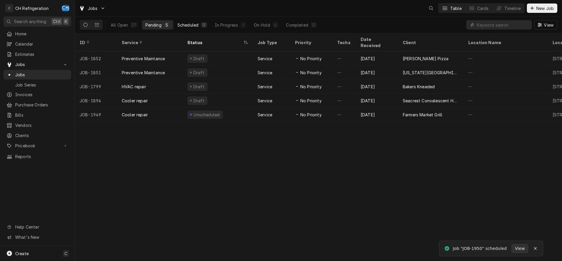
click at [196, 25] on div "Scheduled" at bounding box center [187, 25] width 21 height 6
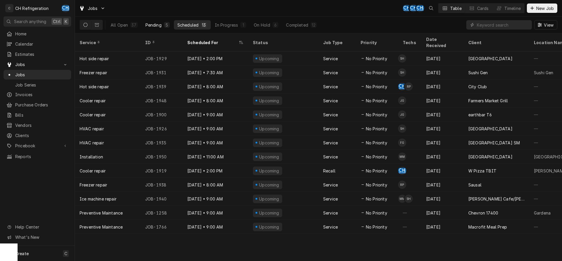
click at [156, 25] on div "Pending" at bounding box center [153, 25] width 16 height 6
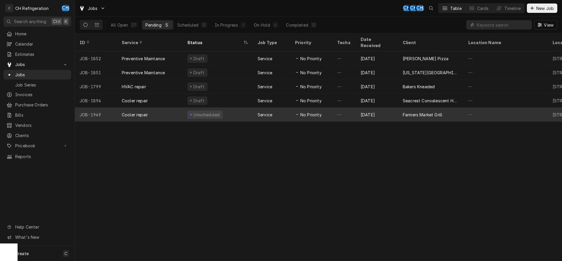
click at [417, 112] on div "Farmers Market Grill" at bounding box center [421, 115] width 39 height 6
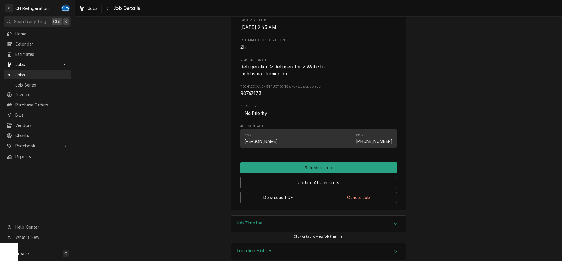
scroll to position [196, 0]
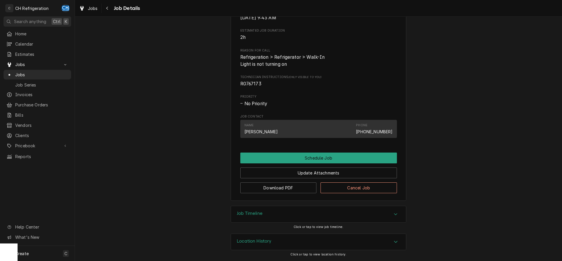
click at [248, 85] on span "R0767173" at bounding box center [250, 84] width 21 height 6
click at [248, 84] on span "R0767173" at bounding box center [250, 84] width 21 height 6
copy span "R0767173"
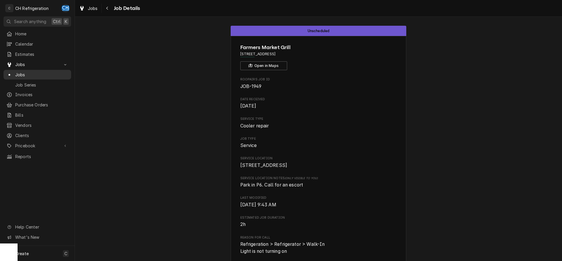
scroll to position [0, 0]
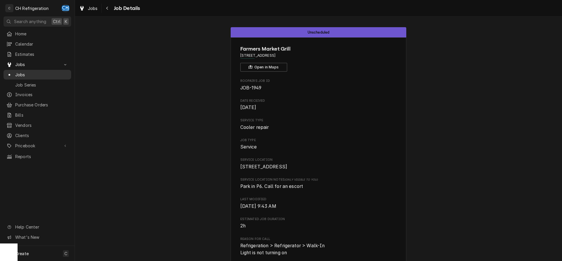
drag, startPoint x: 23, startPoint y: 73, endPoint x: 122, endPoint y: 75, distance: 98.9
click at [23, 73] on span "Jobs" at bounding box center [41, 75] width 53 height 6
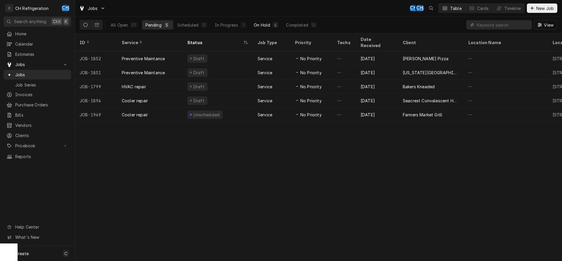
click at [266, 25] on div "On Hold" at bounding box center [262, 25] width 16 height 6
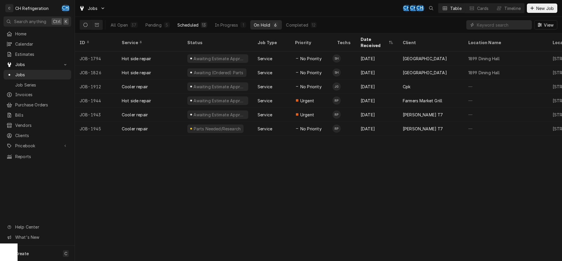
click at [190, 22] on div "Scheduled" at bounding box center [187, 25] width 21 height 6
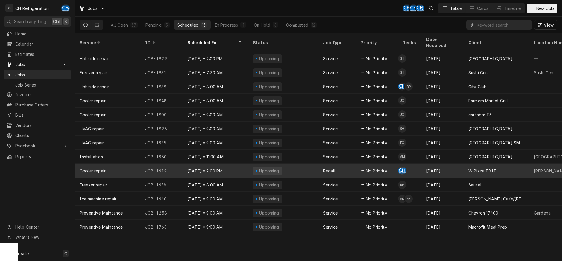
click at [450, 165] on div "[DATE]" at bounding box center [442, 171] width 42 height 14
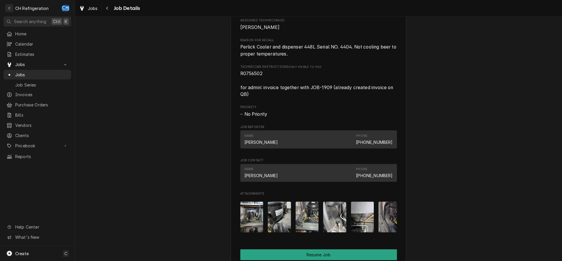
scroll to position [537, 0]
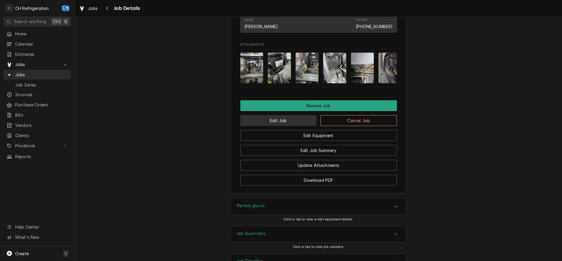
click at [277, 126] on button "Edit Job" at bounding box center [278, 120] width 76 height 11
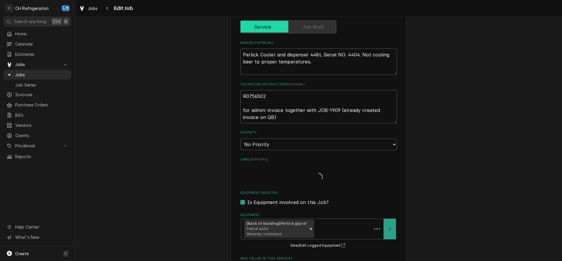
type textarea "x"
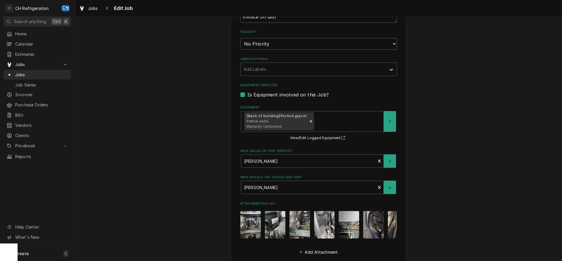
scroll to position [381, 0]
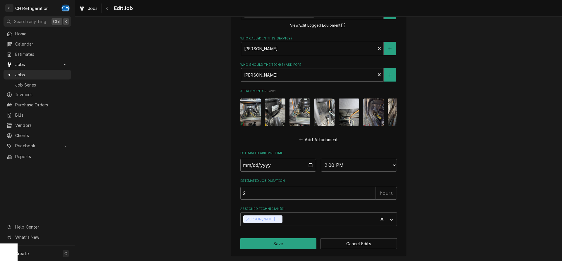
click at [310, 164] on input "[DATE]" at bounding box center [278, 165] width 76 height 13
type input "[DATE]"
click at [276, 239] on button "Save" at bounding box center [278, 243] width 76 height 11
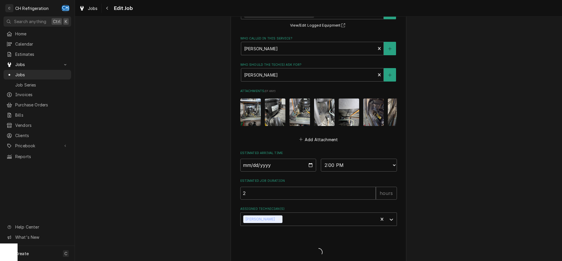
type textarea "x"
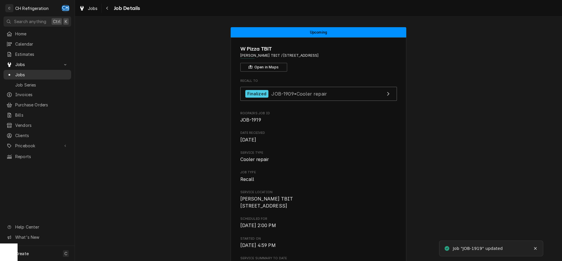
click at [16, 72] on span "Jobs" at bounding box center [41, 75] width 53 height 6
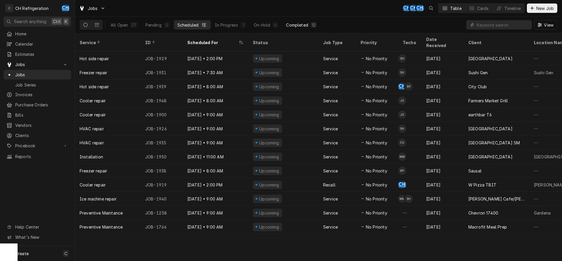
click at [297, 23] on div "Completed" at bounding box center [297, 25] width 22 height 6
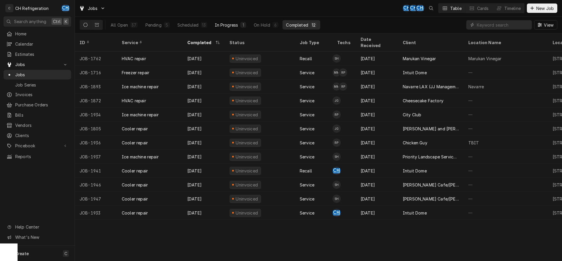
click at [240, 25] on div "1" at bounding box center [243, 25] width 6 height 6
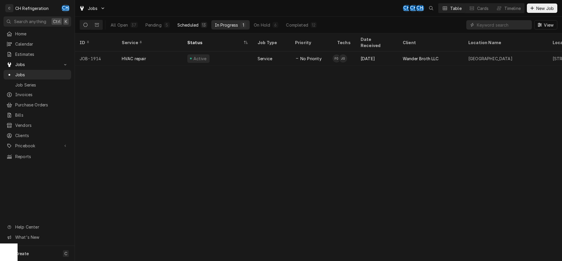
click at [196, 26] on div "Scheduled" at bounding box center [187, 25] width 21 height 6
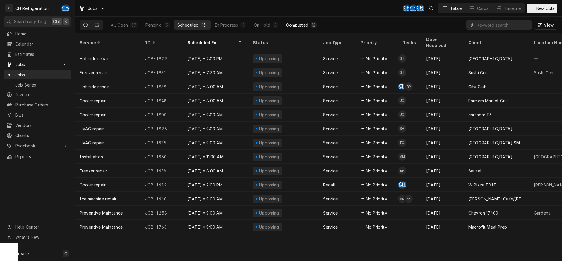
click at [301, 24] on div "Completed" at bounding box center [297, 25] width 22 height 6
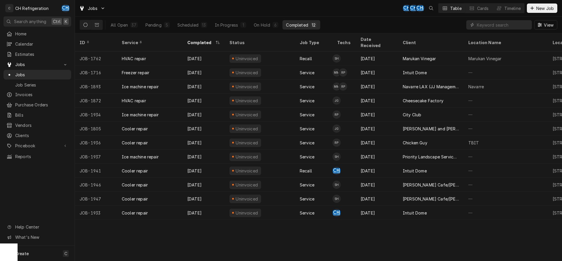
click at [293, 23] on div "Completed" at bounding box center [297, 25] width 22 height 6
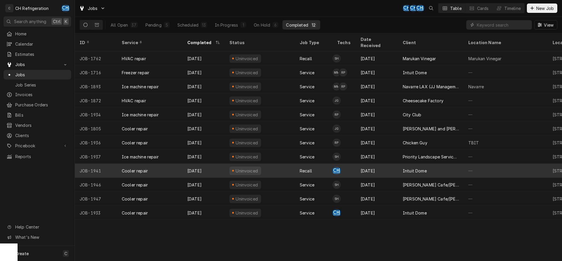
click at [437, 164] on div "Intuit Dome" at bounding box center [431, 171] width 66 height 14
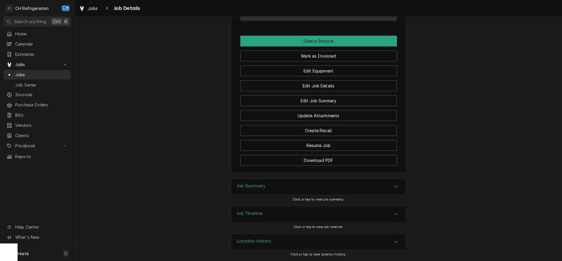
drag, startPoint x: 355, startPoint y: 184, endPoint x: 369, endPoint y: 183, distance: 14.4
click at [354, 184] on div "Job Summary" at bounding box center [318, 187] width 175 height 16
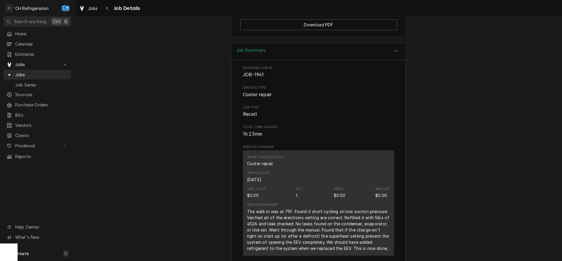
scroll to position [597, 0]
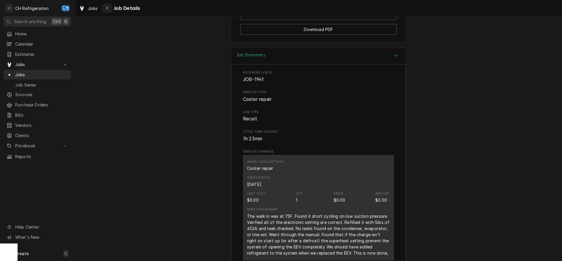
click at [106, 7] on icon "Navigate back" at bounding box center [107, 8] width 3 height 4
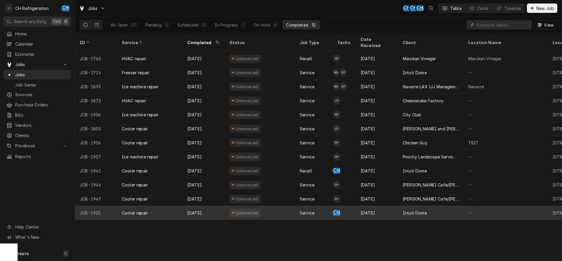
click at [398, 209] on div "Intuit Dome" at bounding box center [431, 213] width 66 height 14
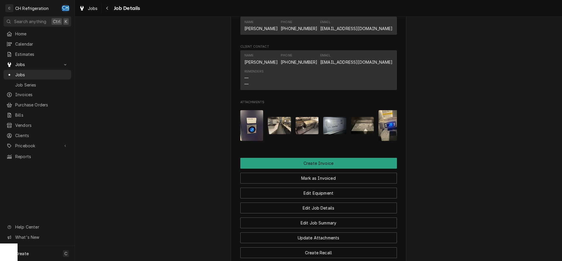
scroll to position [487, 0]
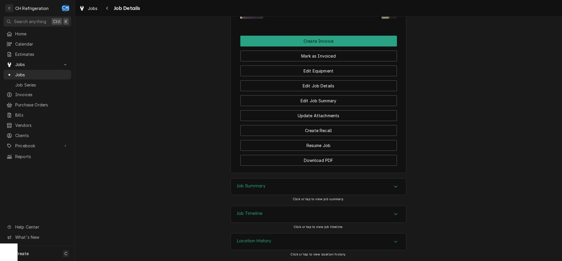
click at [238, 191] on div "Job Summary" at bounding box center [318, 187] width 175 height 16
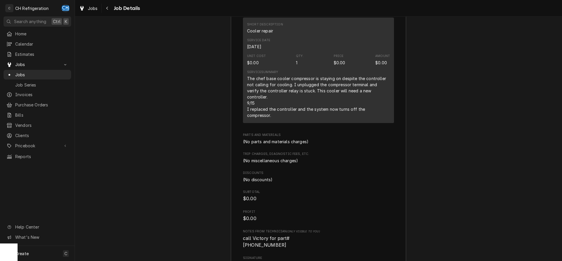
scroll to position [748, 0]
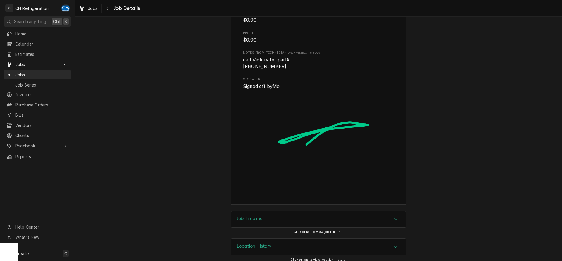
click at [258, 216] on h3 "Job Timeline" at bounding box center [250, 219] width 26 height 6
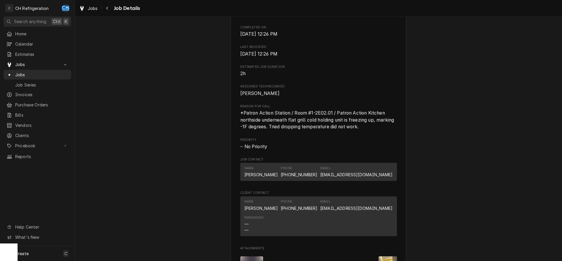
scroll to position [211, 0]
click at [393, 119] on span "*Patron Action Station / Room #1-2E02.01 / Patron Action Kitchen northside unde…" at bounding box center [318, 120] width 156 height 21
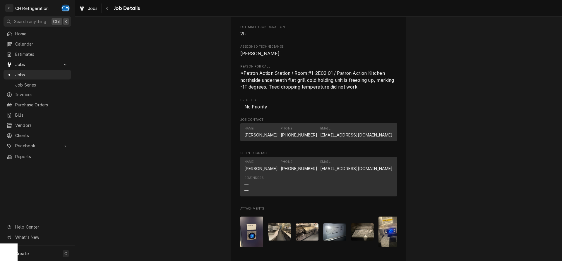
scroll to position [241, 0]
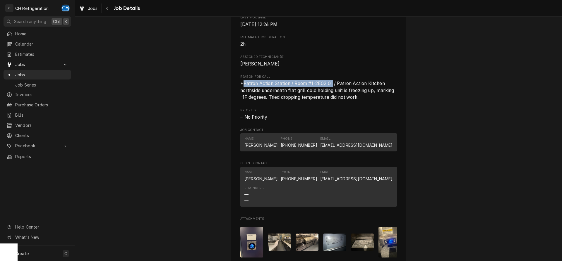
drag, startPoint x: 242, startPoint y: 89, endPoint x: 333, endPoint y: 89, distance: 90.7
click at [333, 89] on span "*Patron Action Station / Room #1-2E02.01 / Patron Action Kitchen northside unde…" at bounding box center [317, 90] width 155 height 19
copy span "Patron Action Station / Room #1-2E02.01"
drag, startPoint x: 420, startPoint y: 113, endPoint x: 436, endPoint y: 131, distance: 24.0
click at [421, 113] on div "Completed and Uninvoiced Intuit Dome 3846 W Century Blvd, Inglewood, CA 90303 O…" at bounding box center [318, 100] width 487 height 636
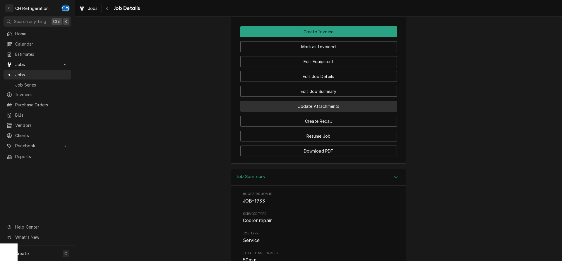
scroll to position [480, 0]
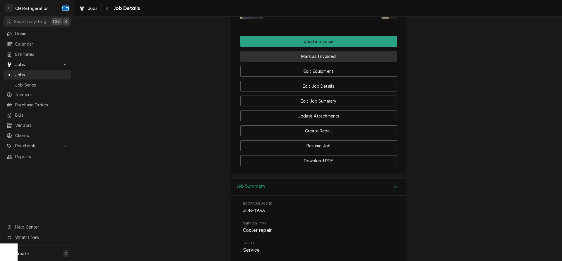
click at [318, 62] on button "Mark as Invoiced" at bounding box center [318, 56] width 156 height 11
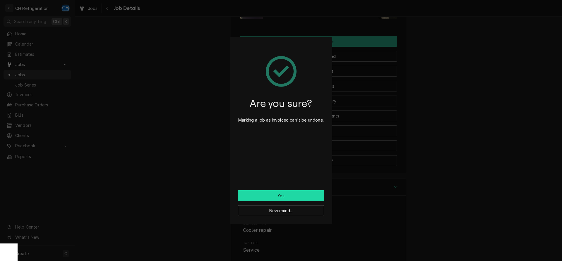
click at [279, 192] on button "Yes" at bounding box center [281, 195] width 86 height 11
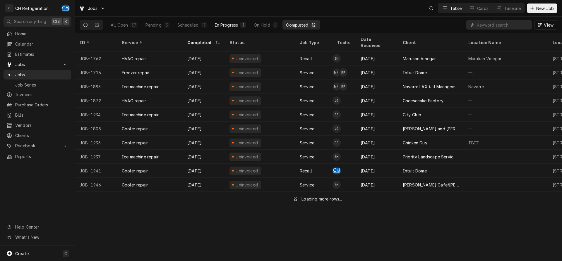
click at [232, 24] on div "In Progress" at bounding box center [226, 25] width 23 height 6
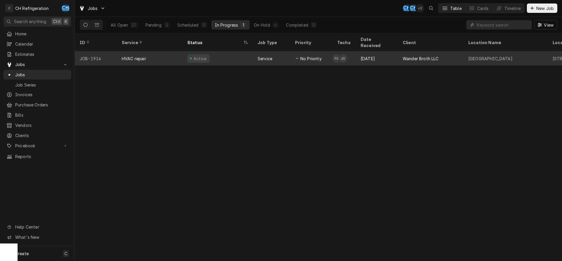
click at [398, 53] on div "Wander Broth LLC" at bounding box center [431, 58] width 66 height 14
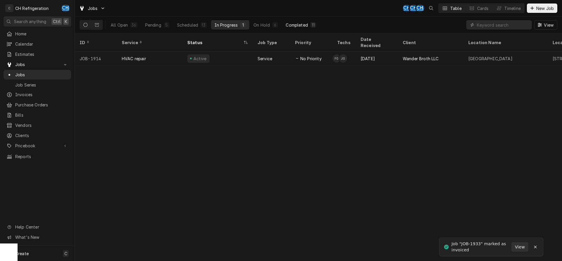
click at [297, 25] on div "Completed" at bounding box center [296, 25] width 22 height 6
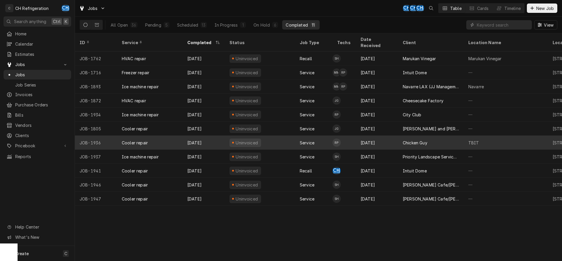
click at [438, 136] on div "Chicken Guy" at bounding box center [431, 143] width 66 height 14
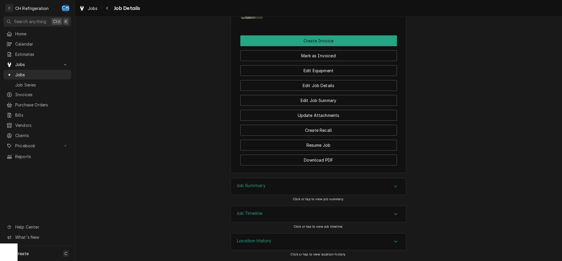
click at [277, 195] on div "Job Summary" at bounding box center [318, 186] width 175 height 16
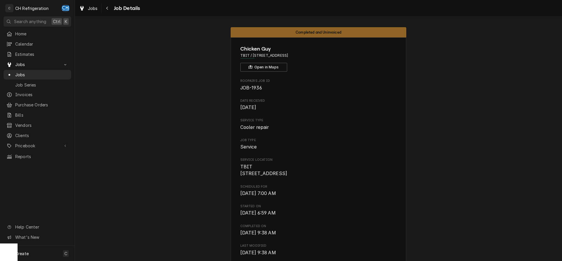
drag, startPoint x: 333, startPoint y: 53, endPoint x: 252, endPoint y: 53, distance: 81.0
click at [252, 53] on span "TBIT / [STREET_ADDRESS]" at bounding box center [318, 55] width 156 height 5
copy span "[STREET_ADDRESS]"
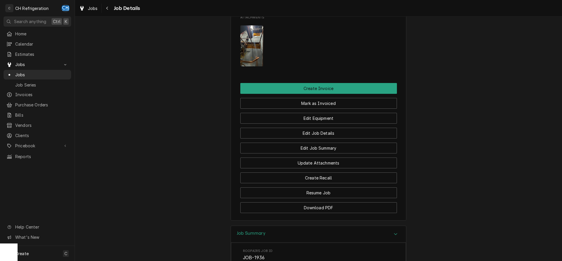
scroll to position [395, 0]
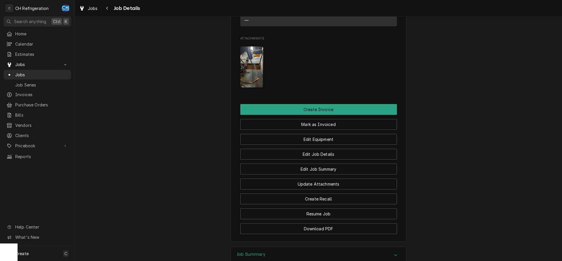
click at [257, 79] on img "Attachments" at bounding box center [251, 67] width 23 height 41
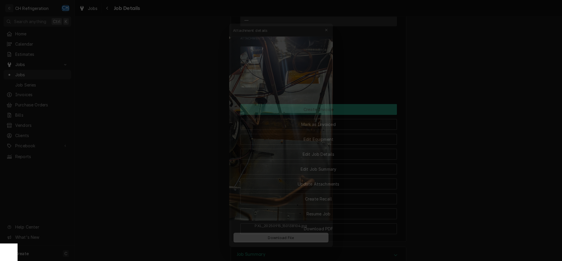
click at [177, 96] on div at bounding box center [281, 130] width 562 height 261
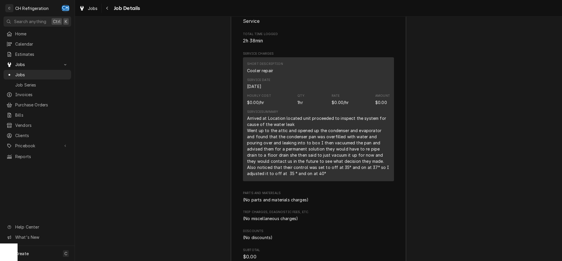
scroll to position [686, 0]
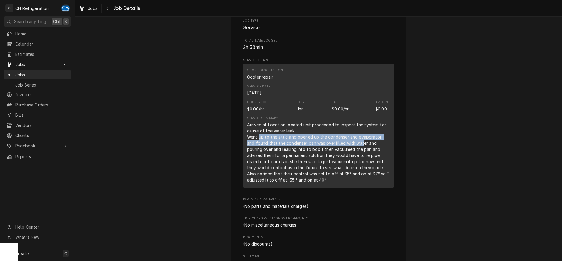
drag, startPoint x: 258, startPoint y: 146, endPoint x: 352, endPoint y: 148, distance: 94.5
click at [352, 148] on div "Arrived at Location located unit proceeded to inspect the system for cause of t…" at bounding box center [318, 152] width 143 height 61
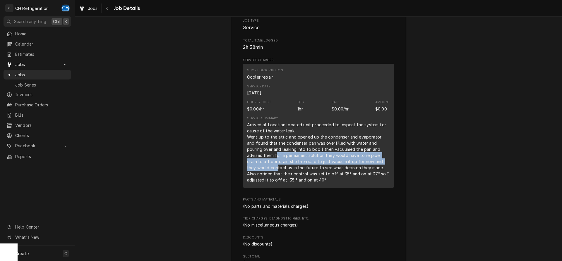
drag, startPoint x: 249, startPoint y: 162, endPoint x: 380, endPoint y: 166, distance: 131.4
click at [380, 166] on div "Arrived at Location located unit proceeded to inspect the system for cause of t…" at bounding box center [318, 152] width 143 height 61
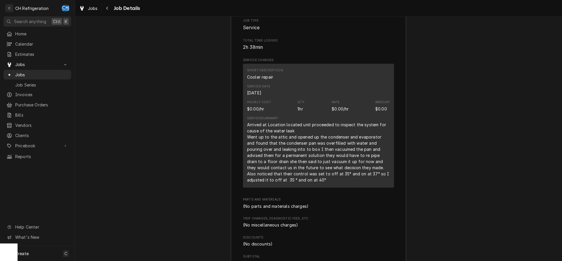
click at [359, 172] on div "Arrived at Location located unit proceeded to inspect the system for cause of t…" at bounding box center [318, 152] width 143 height 61
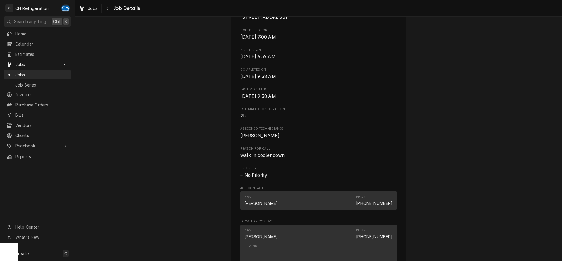
scroll to position [0, 0]
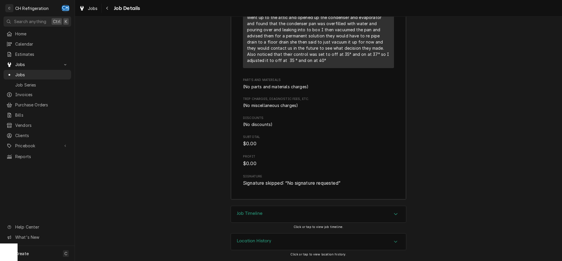
click at [276, 212] on div "Job Timeline" at bounding box center [318, 214] width 175 height 16
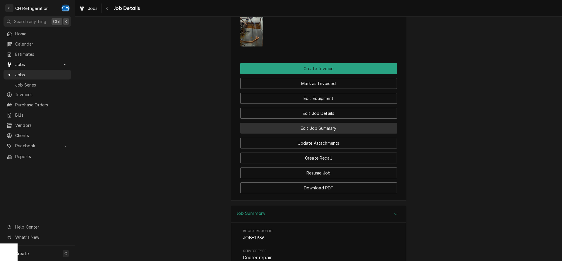
scroll to position [429, 0]
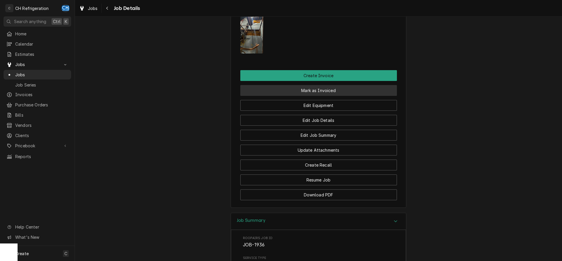
click at [312, 96] on button "Mark as Invoiced" at bounding box center [318, 90] width 156 height 11
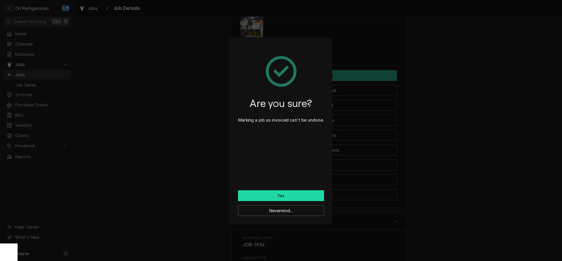
click at [288, 193] on button "Yes" at bounding box center [281, 195] width 86 height 11
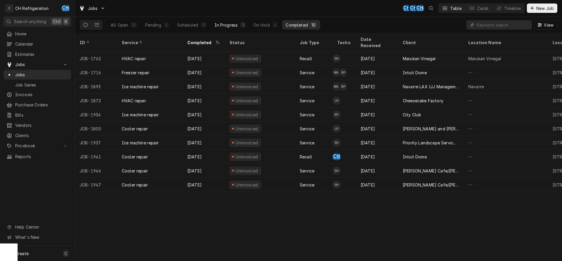
click at [220, 26] on div "In Progress" at bounding box center [225, 25] width 23 height 6
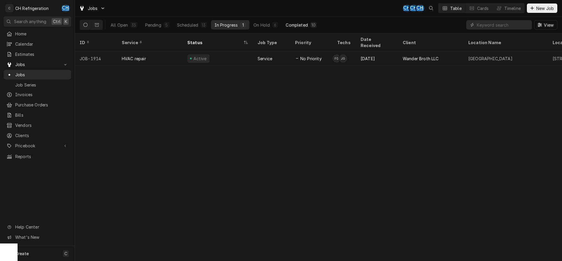
click at [297, 29] on button "Completed 10" at bounding box center [301, 24] width 38 height 9
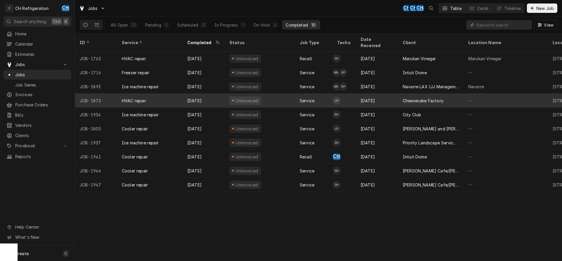
click at [459, 94] on div "Cheesecake Factory" at bounding box center [431, 101] width 66 height 14
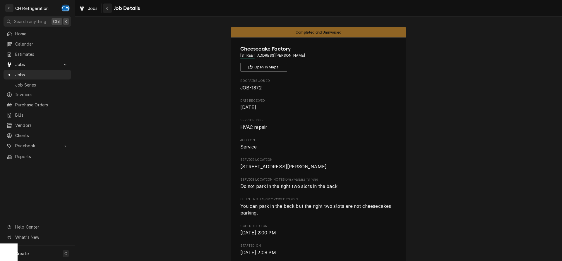
click at [109, 7] on div "Navigate back" at bounding box center [107, 8] width 6 height 6
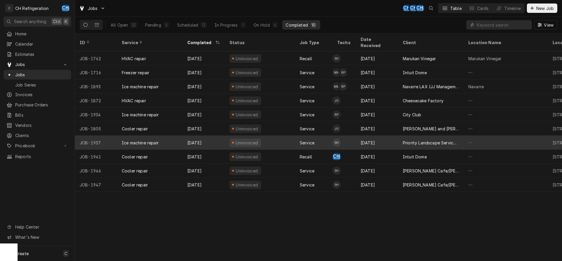
click at [396, 140] on div "[DATE]" at bounding box center [377, 143] width 42 height 14
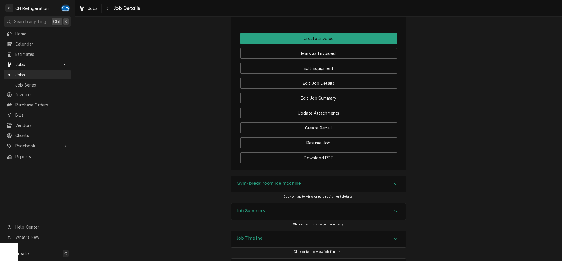
click at [289, 204] on div "Job Summary" at bounding box center [318, 212] width 175 height 16
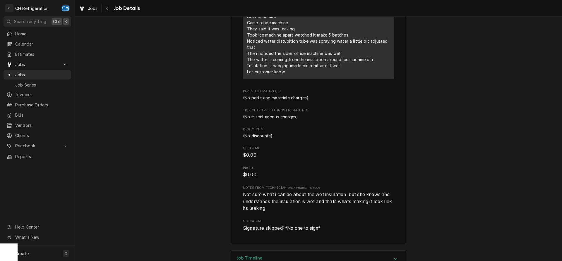
scroll to position [839, 0]
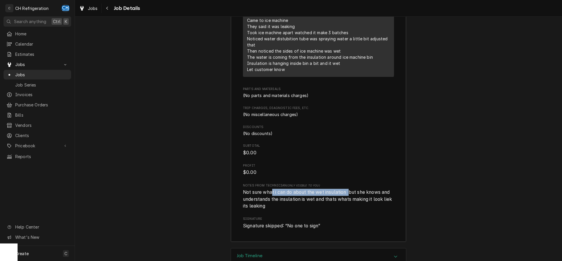
drag, startPoint x: 272, startPoint y: 169, endPoint x: 352, endPoint y: 169, distance: 79.8
click at [352, 190] on span "Not sure what i can do about the wet insulation but she knows and understands t…" at bounding box center [318, 199] width 150 height 19
drag, startPoint x: 352, startPoint y: 169, endPoint x: 362, endPoint y: 169, distance: 9.7
click at [352, 190] on span "Not sure what i can do about the wet insulation but she knows and understands t…" at bounding box center [318, 199] width 150 height 19
drag, startPoint x: 259, startPoint y: 173, endPoint x: 353, endPoint y: 175, distance: 93.6
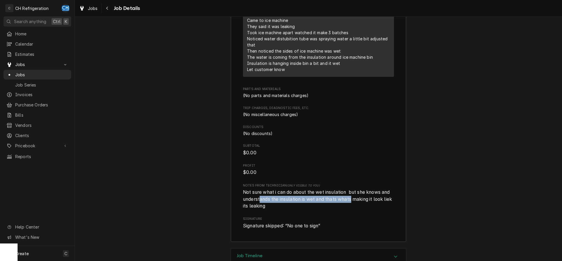
click at [353, 190] on span "Not sure what i can do about the wet insulation but she knows and understands t…" at bounding box center [318, 199] width 150 height 19
click at [279, 189] on span "Not sure what i can do about the wet insulation but she knows and understands t…" at bounding box center [318, 199] width 151 height 21
click at [361, 189] on span "Not sure what i can do about the wet insulation but she knows and understands t…" at bounding box center [318, 199] width 151 height 21
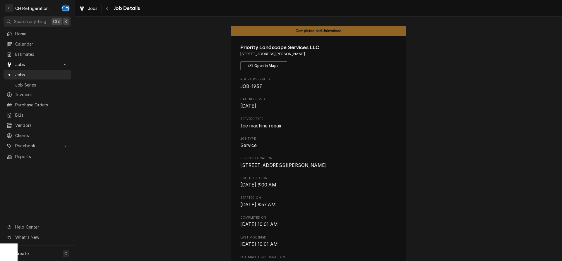
scroll to position [0, 0]
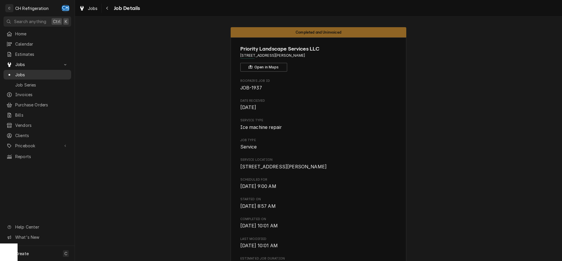
click at [13, 72] on div "Jobs" at bounding box center [37, 75] width 62 height 6
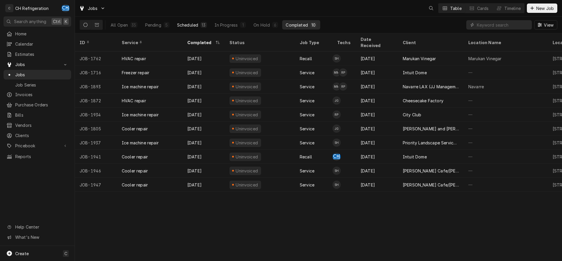
click at [203, 26] on div "13" at bounding box center [204, 25] width 4 height 6
